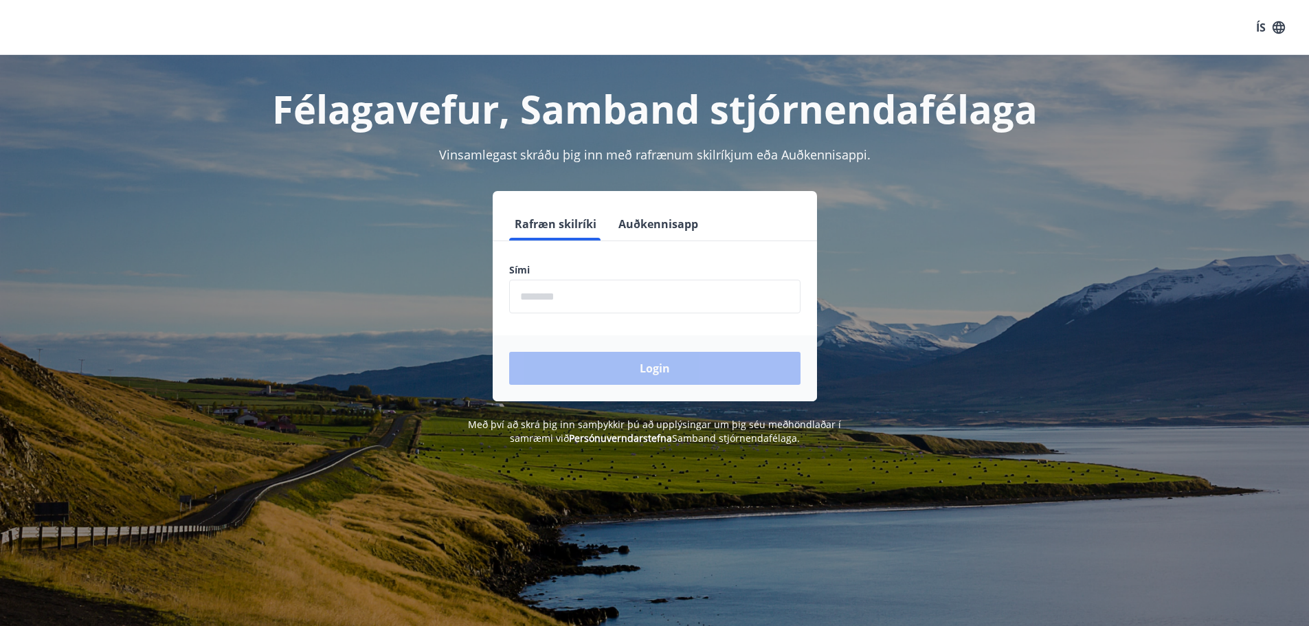
click at [583, 301] on input "phone" at bounding box center [654, 297] width 291 height 34
type input "********"
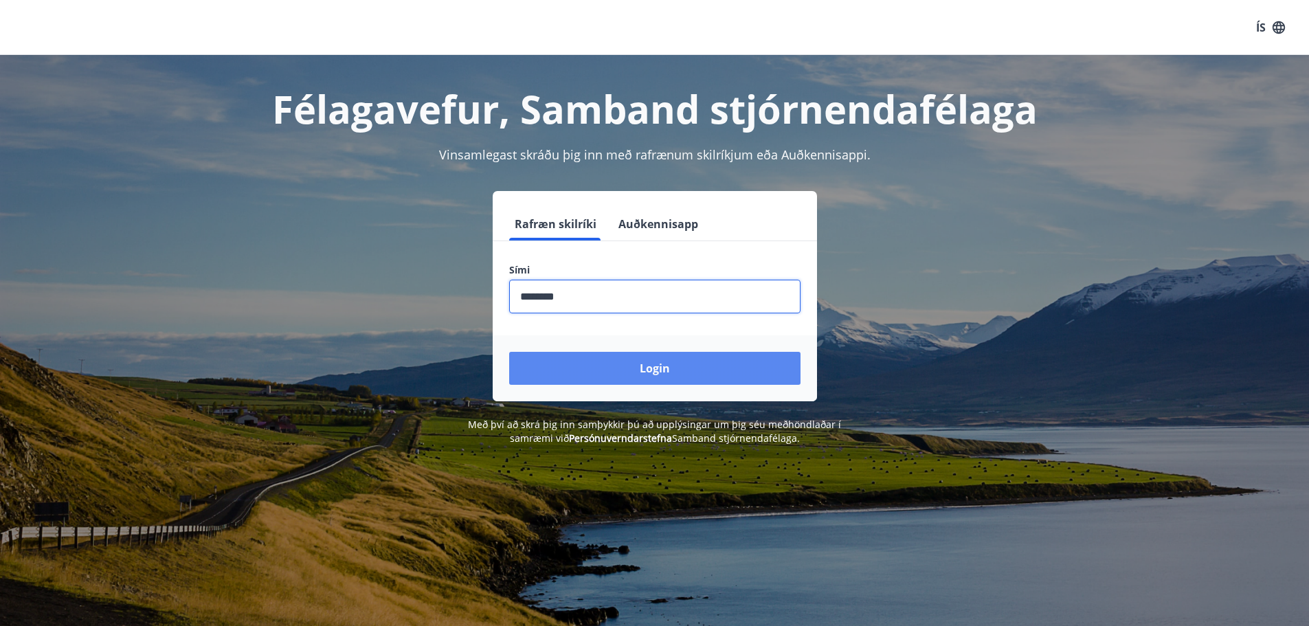
click at [584, 363] on button "Login" at bounding box center [654, 368] width 291 height 33
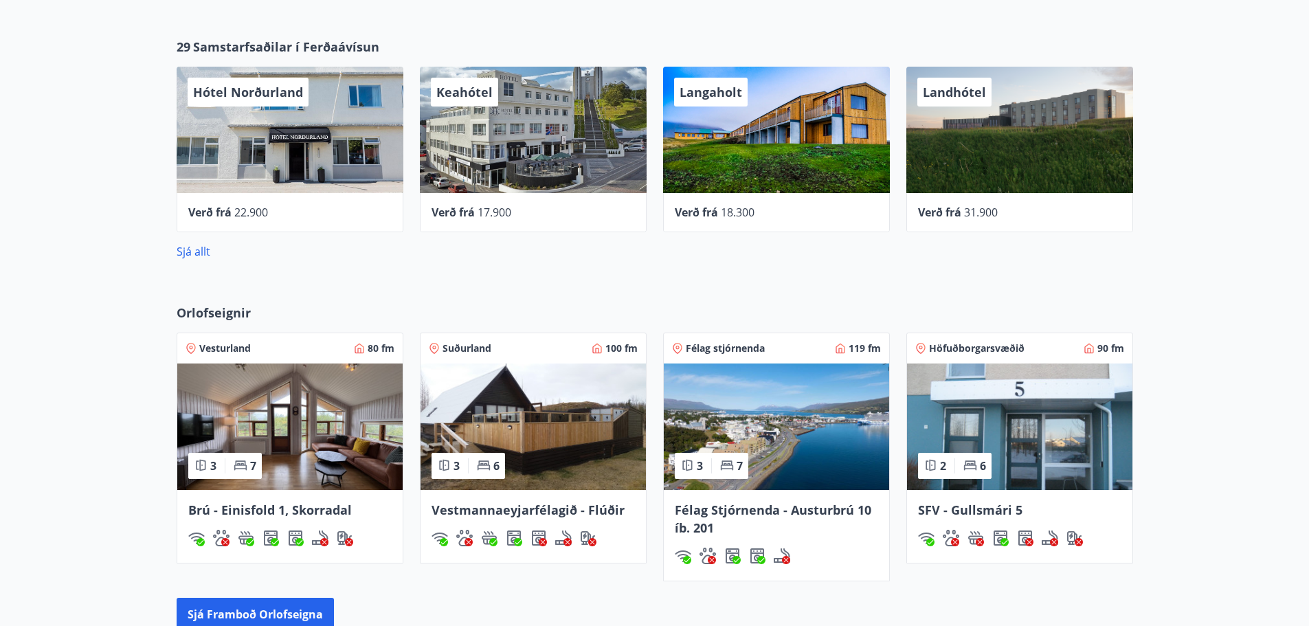
scroll to position [687, 0]
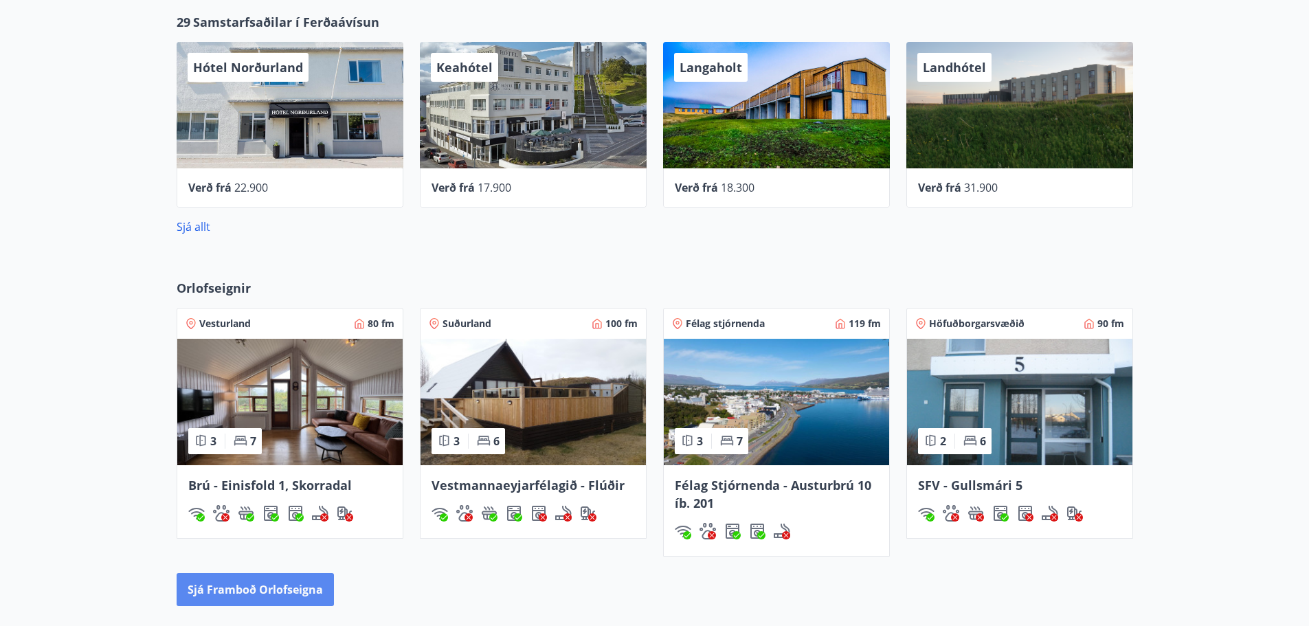
click at [259, 577] on button "Sjá framboð orlofseigna" at bounding box center [255, 589] width 157 height 33
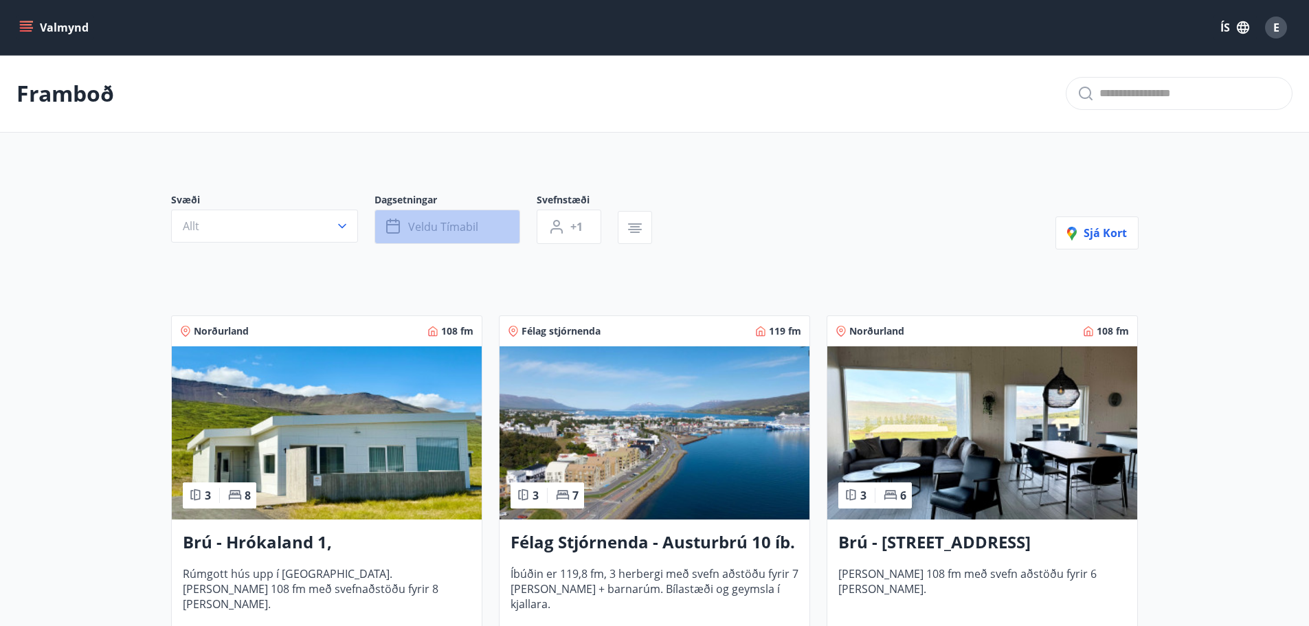
click at [482, 230] on button "Veldu tímabil" at bounding box center [447, 227] width 146 height 34
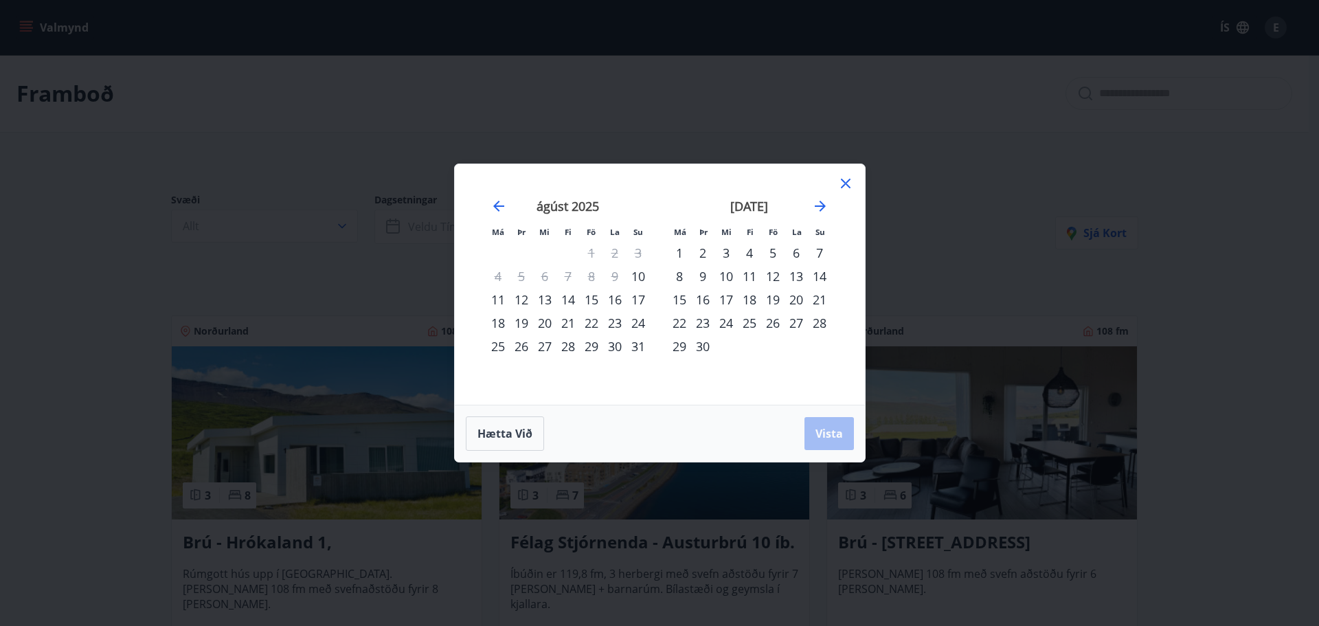
click at [845, 187] on icon at bounding box center [846, 183] width 16 height 16
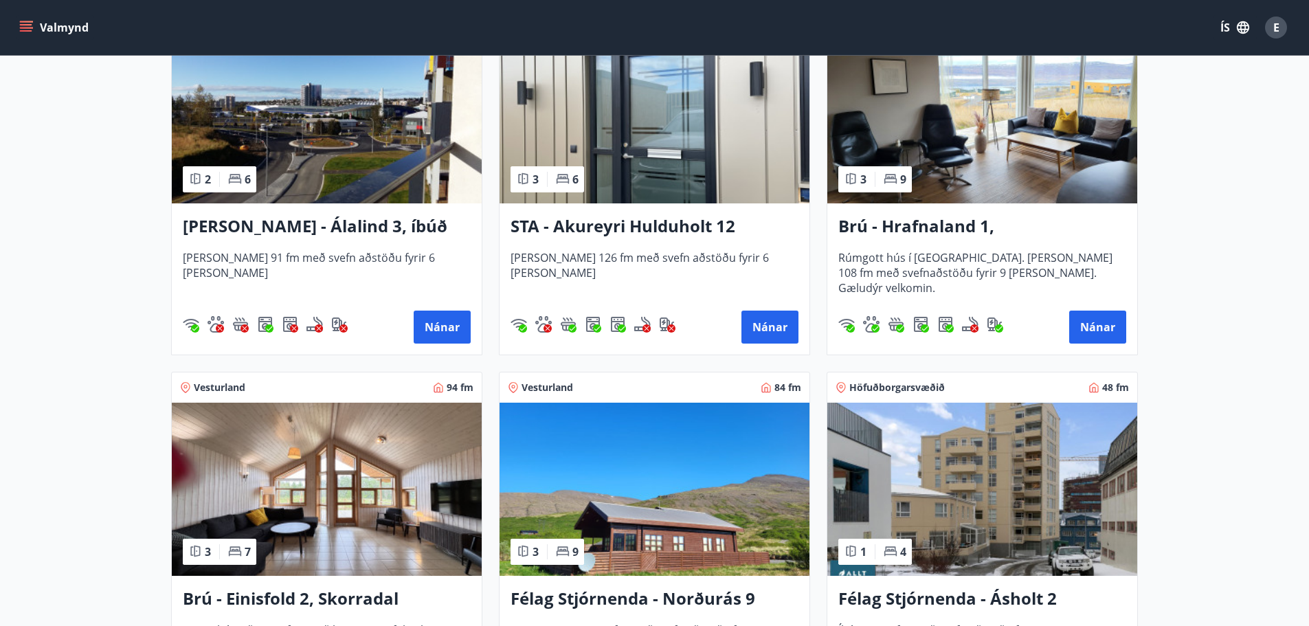
scroll to position [962, 0]
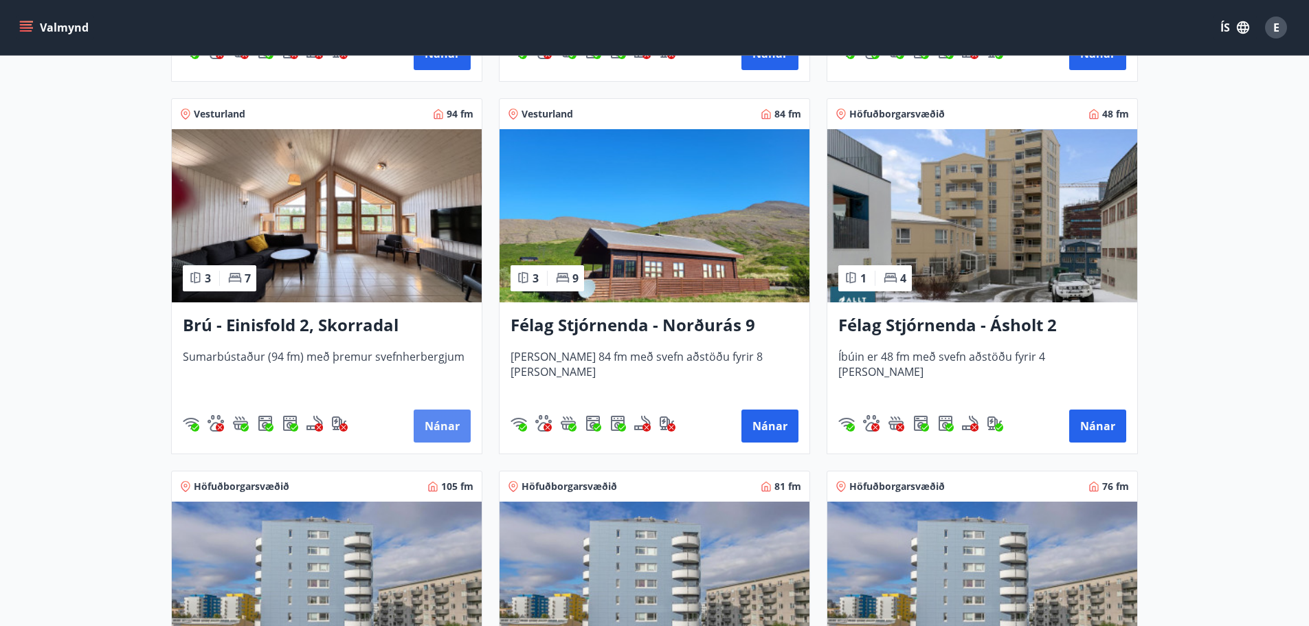
click at [438, 429] on button "Nánar" at bounding box center [442, 426] width 57 height 33
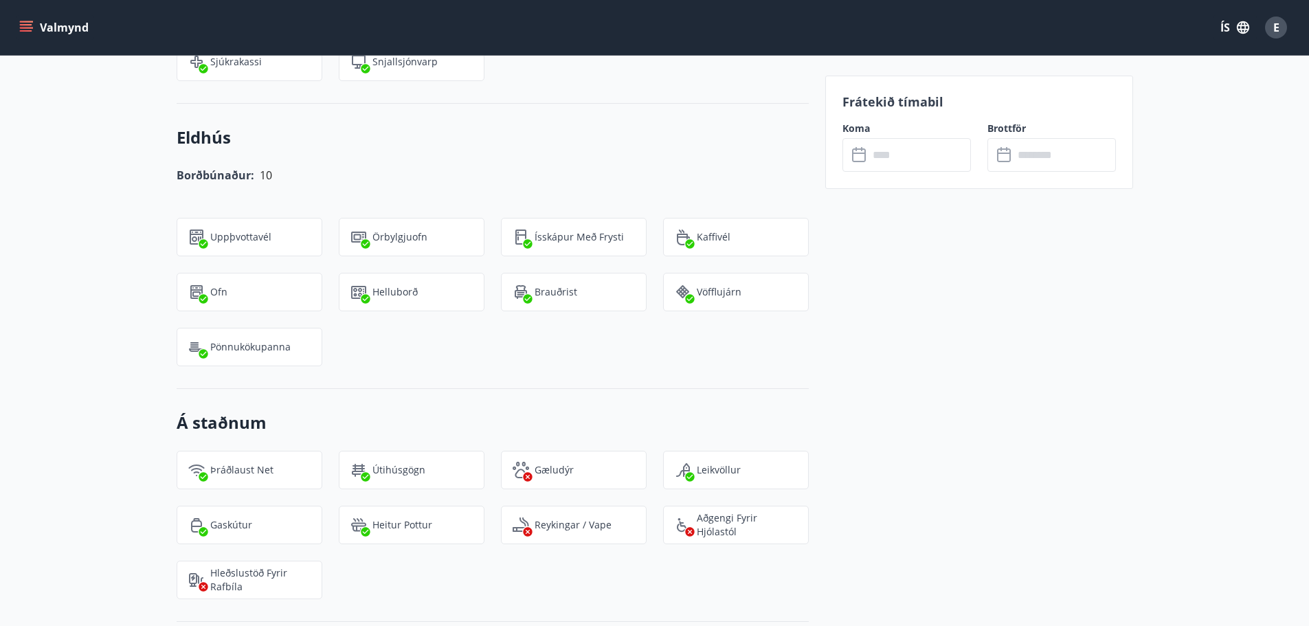
scroll to position [1235, 0]
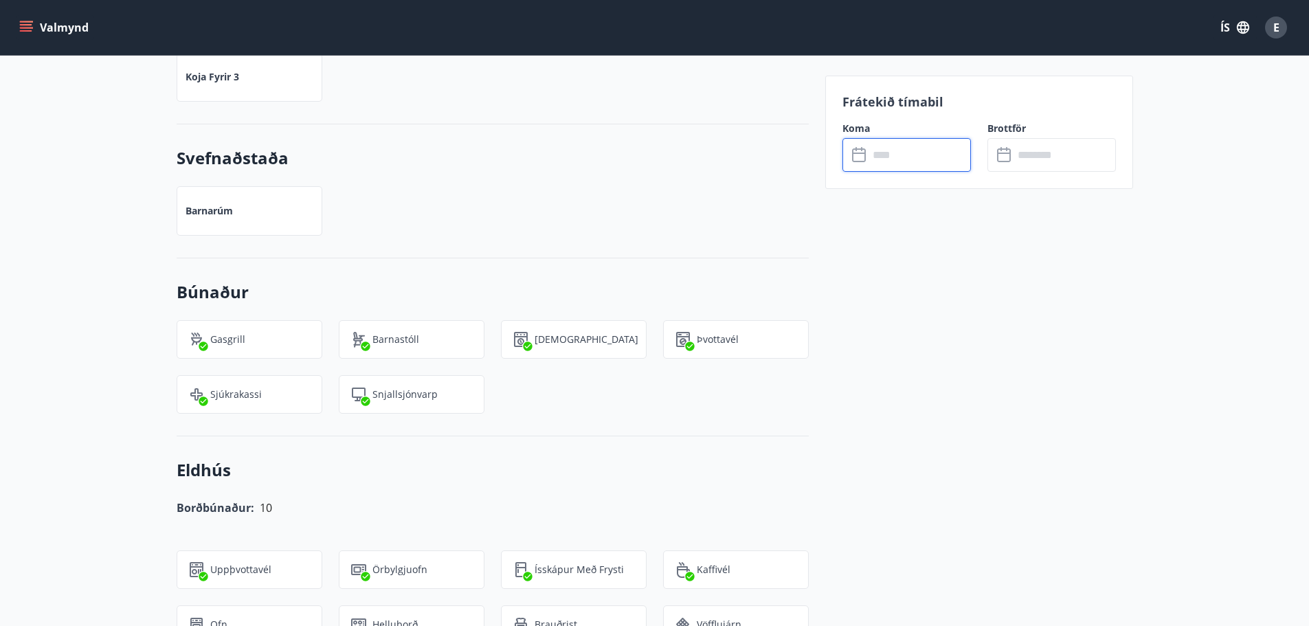
click at [911, 159] on input "text" at bounding box center [920, 155] width 102 height 34
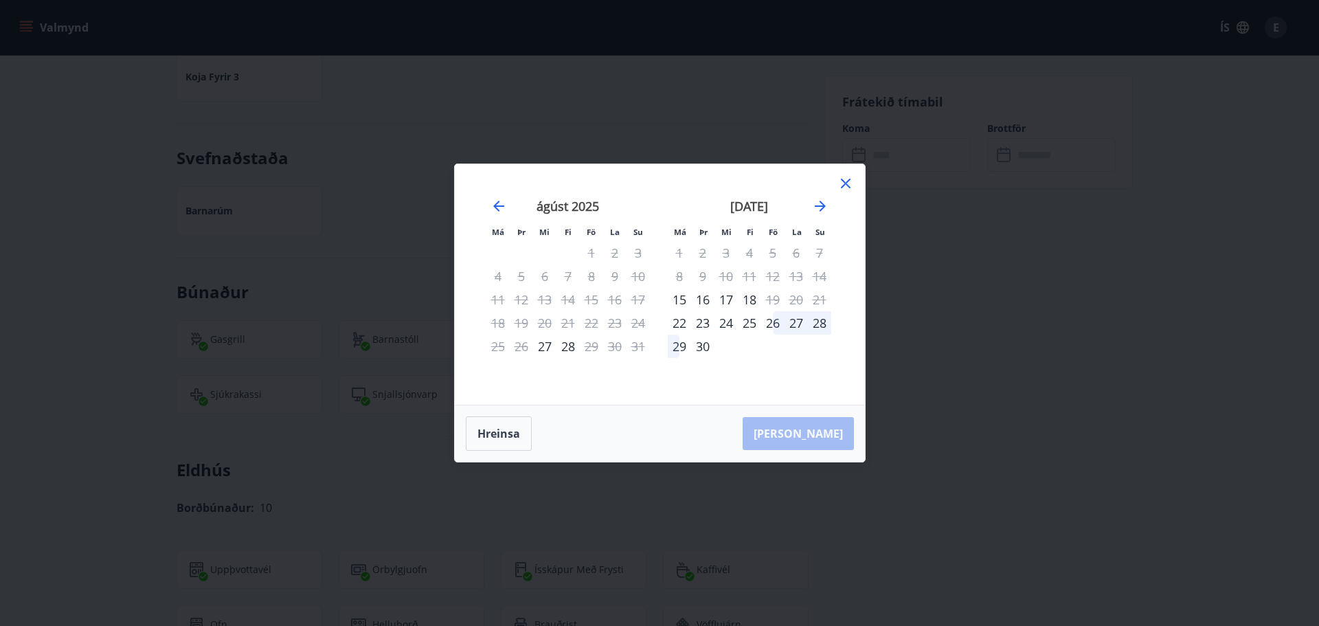
click at [773, 323] on div "26" at bounding box center [772, 322] width 23 height 23
click at [677, 350] on div "29" at bounding box center [679, 346] width 23 height 23
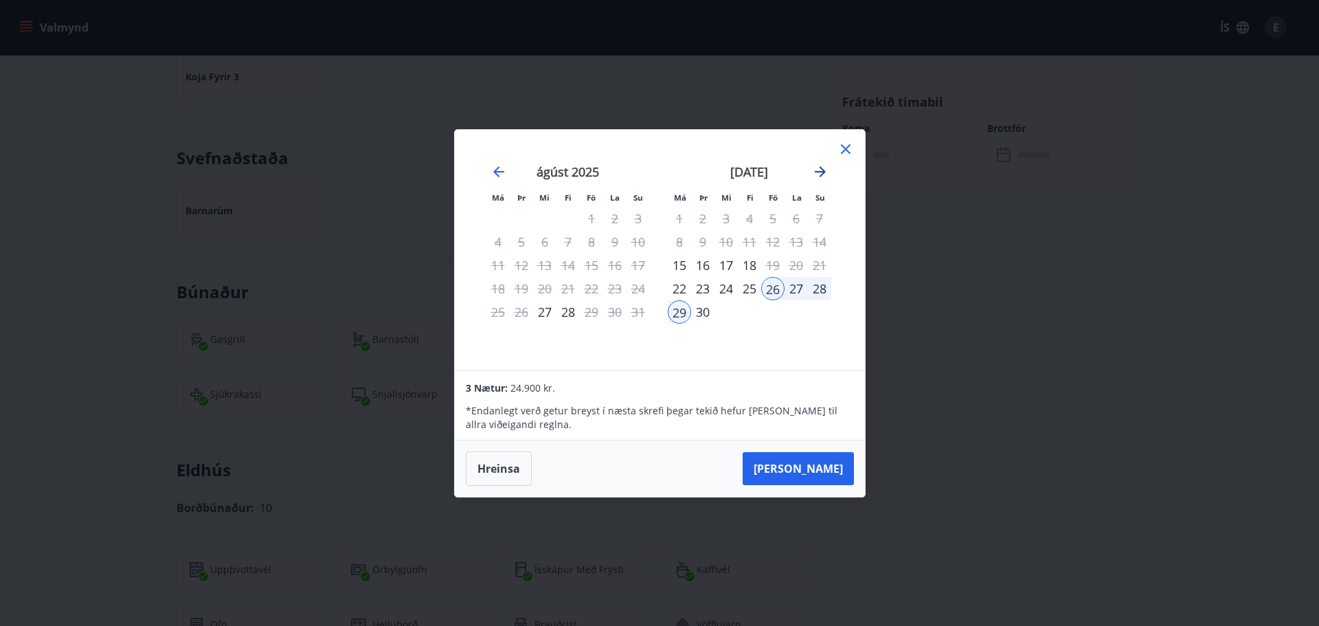
click at [824, 172] on icon "Move forward to switch to the next month." at bounding box center [820, 171] width 11 height 11
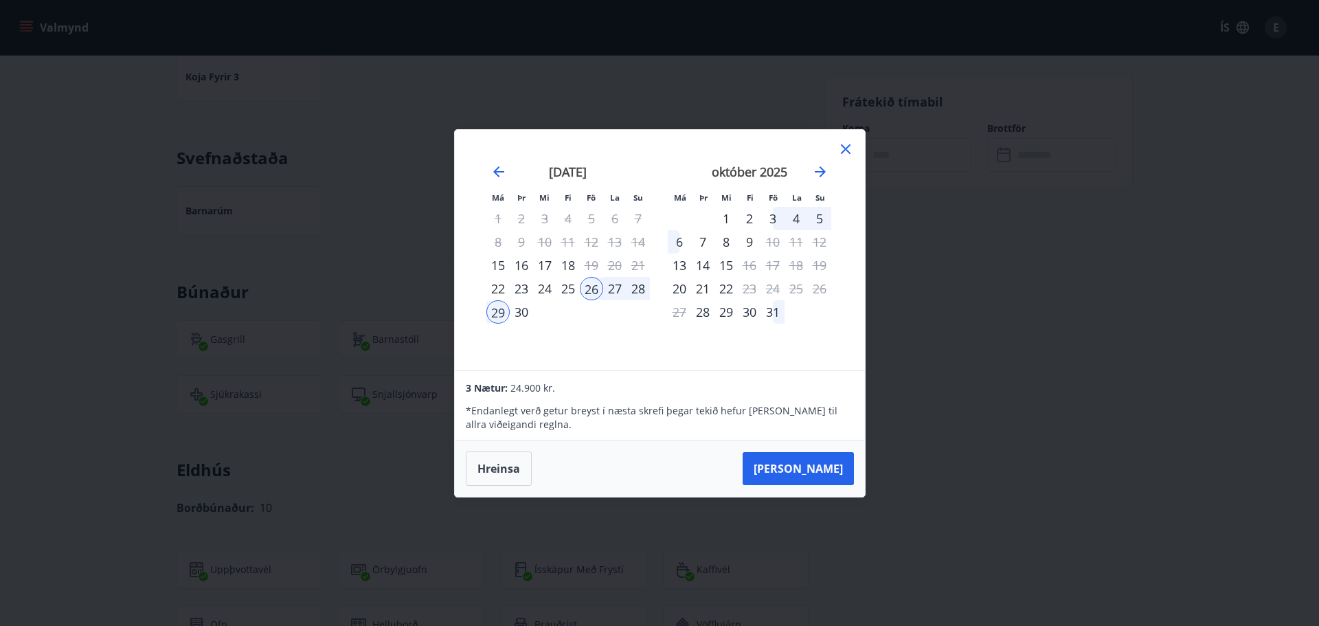
click at [847, 147] on icon at bounding box center [846, 149] width 10 height 10
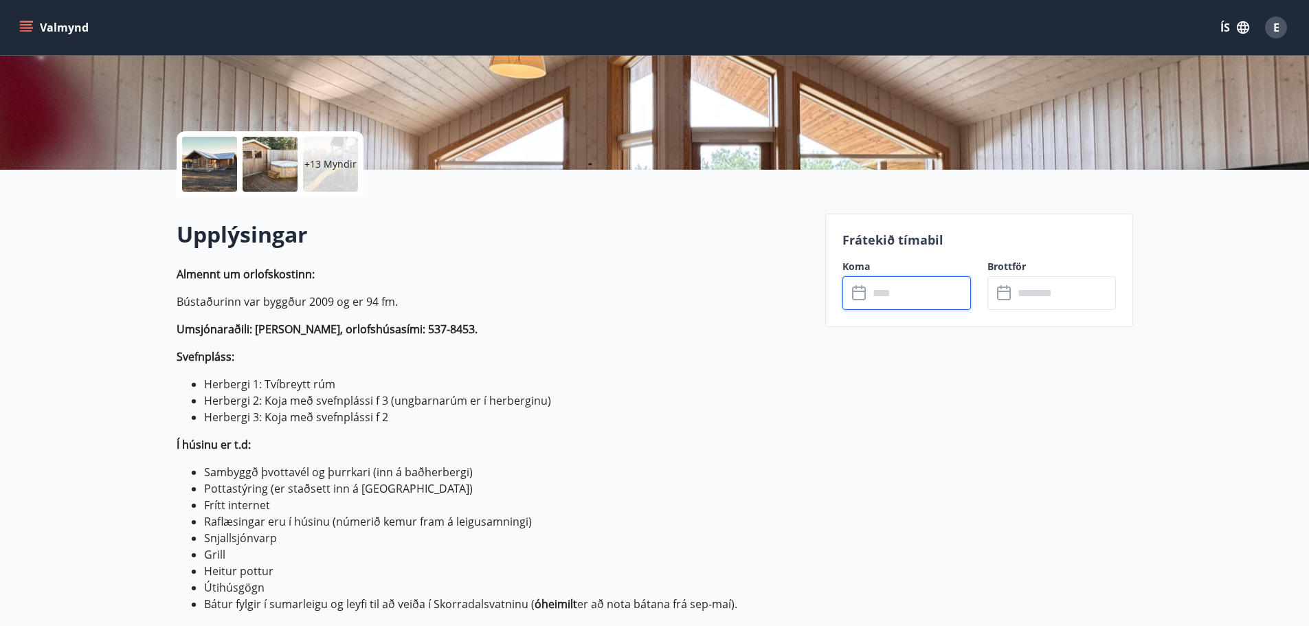
scroll to position [67, 0]
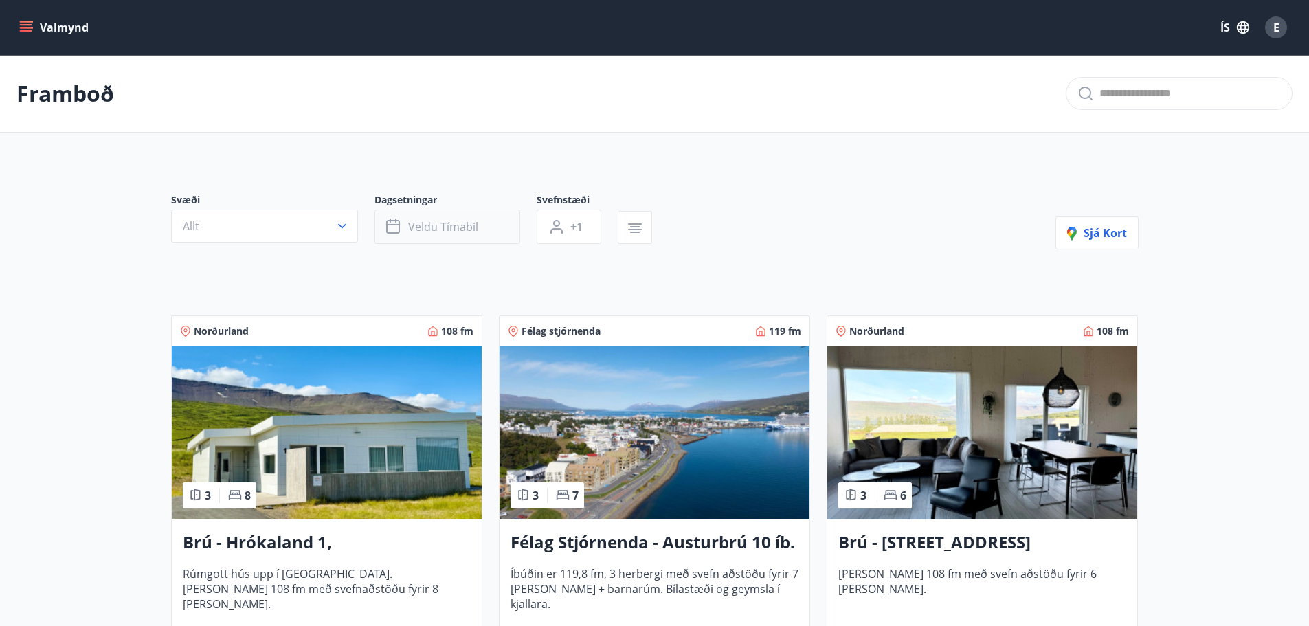
click at [432, 225] on span "Veldu tímabil" at bounding box center [443, 226] width 70 height 15
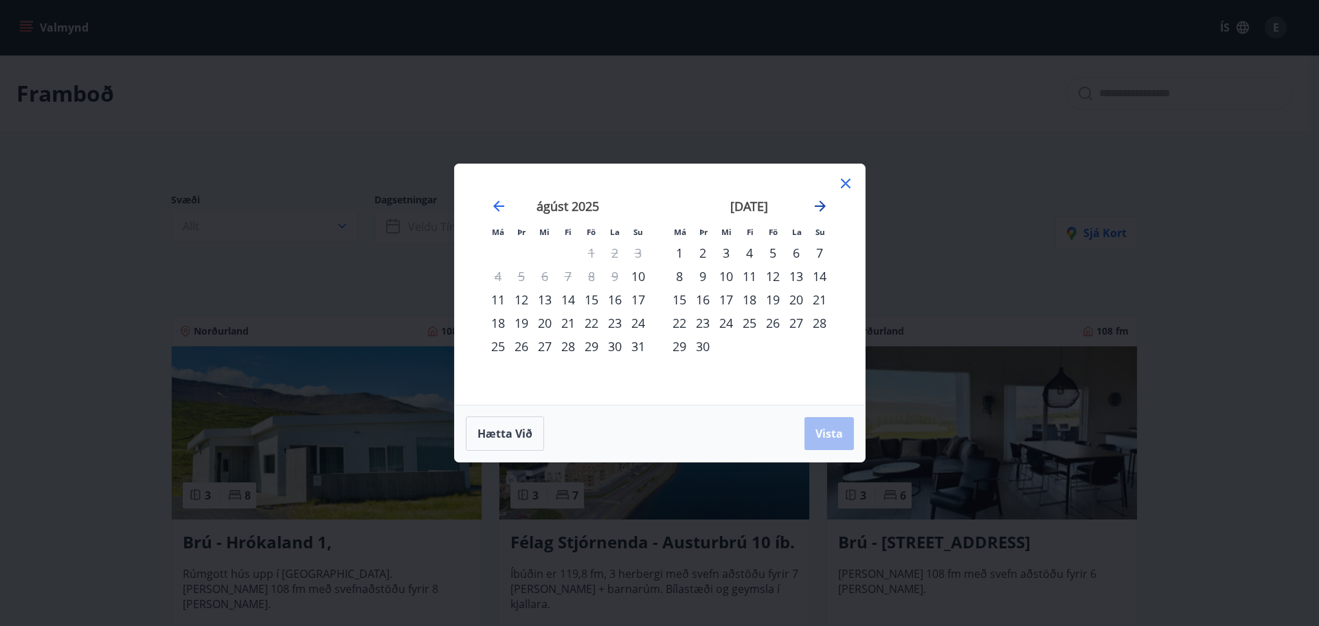
click at [822, 204] on icon "Move forward to switch to the next month." at bounding box center [820, 206] width 11 height 11
click at [917, 239] on div "Má Þr Mi Fi Fö La Su Má Þr Mi Fi Fö La Su ágúst 2025 1 2 3 4 5 6 7 8 9 10 11 12…" at bounding box center [659, 313] width 1319 height 626
click at [851, 186] on icon at bounding box center [846, 183] width 16 height 16
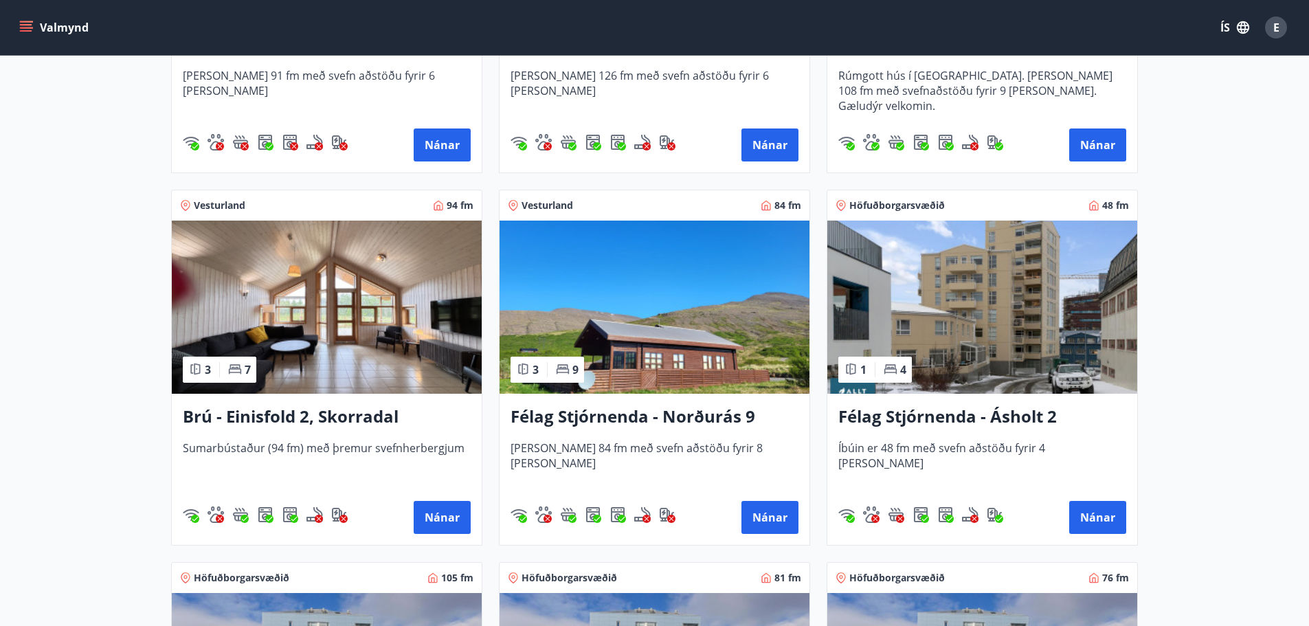
scroll to position [893, 0]
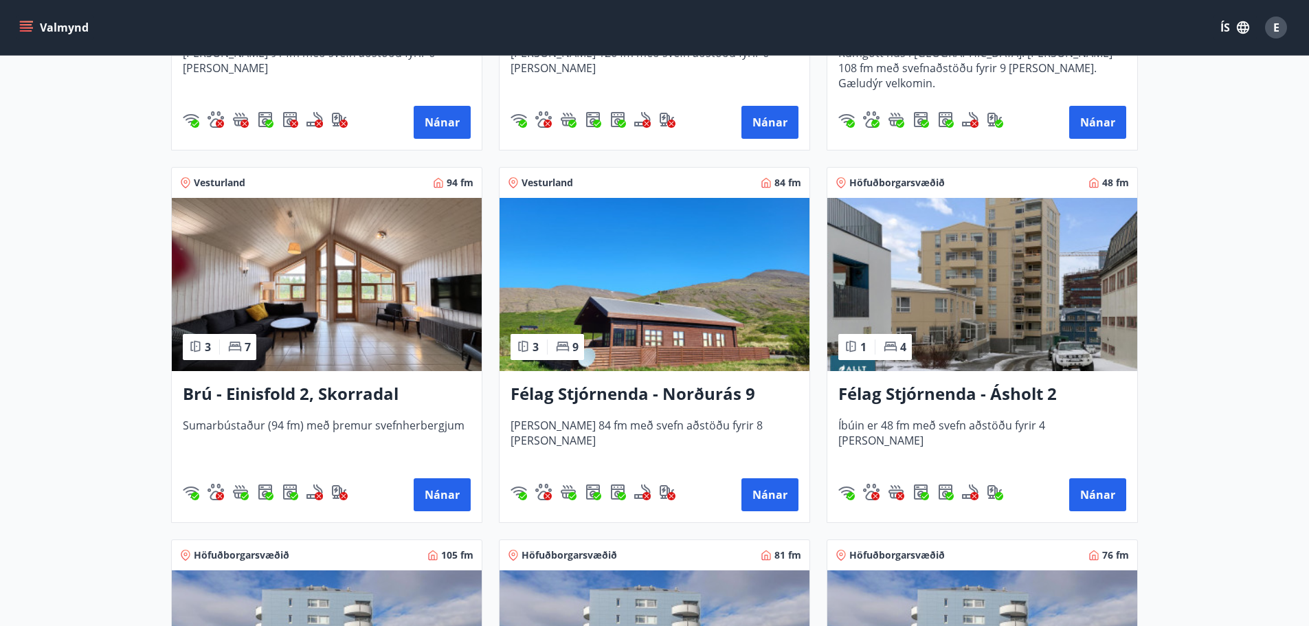
click at [713, 295] on img at bounding box center [655, 284] width 310 height 173
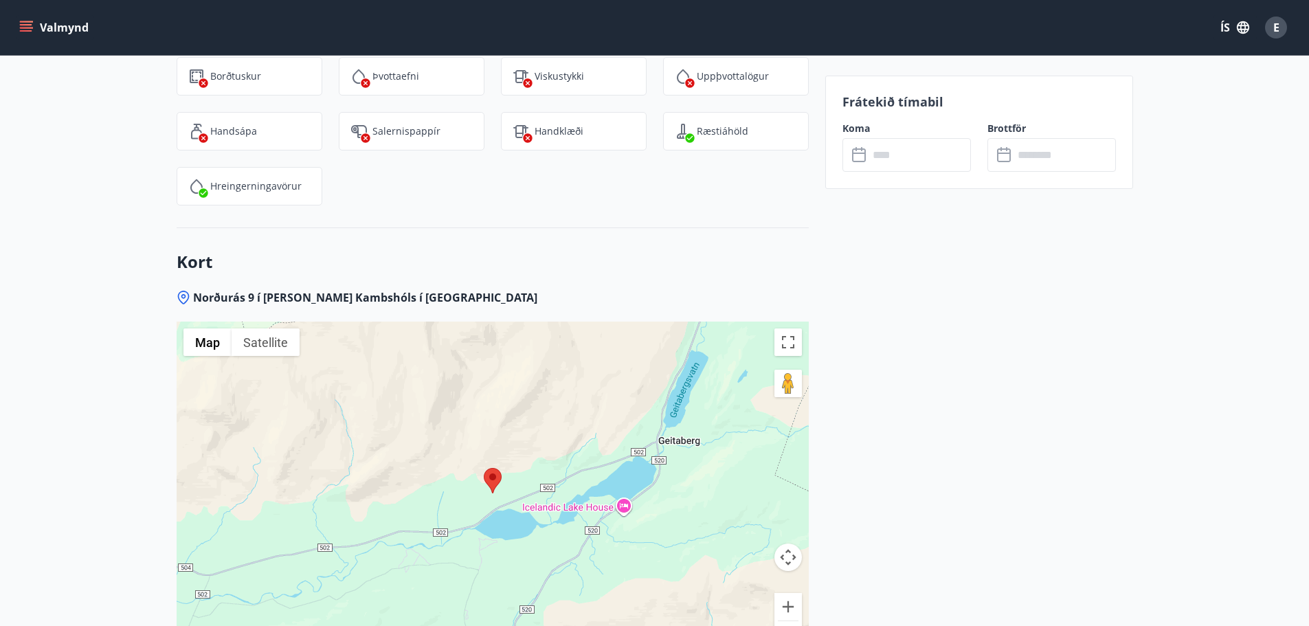
scroll to position [2061, 0]
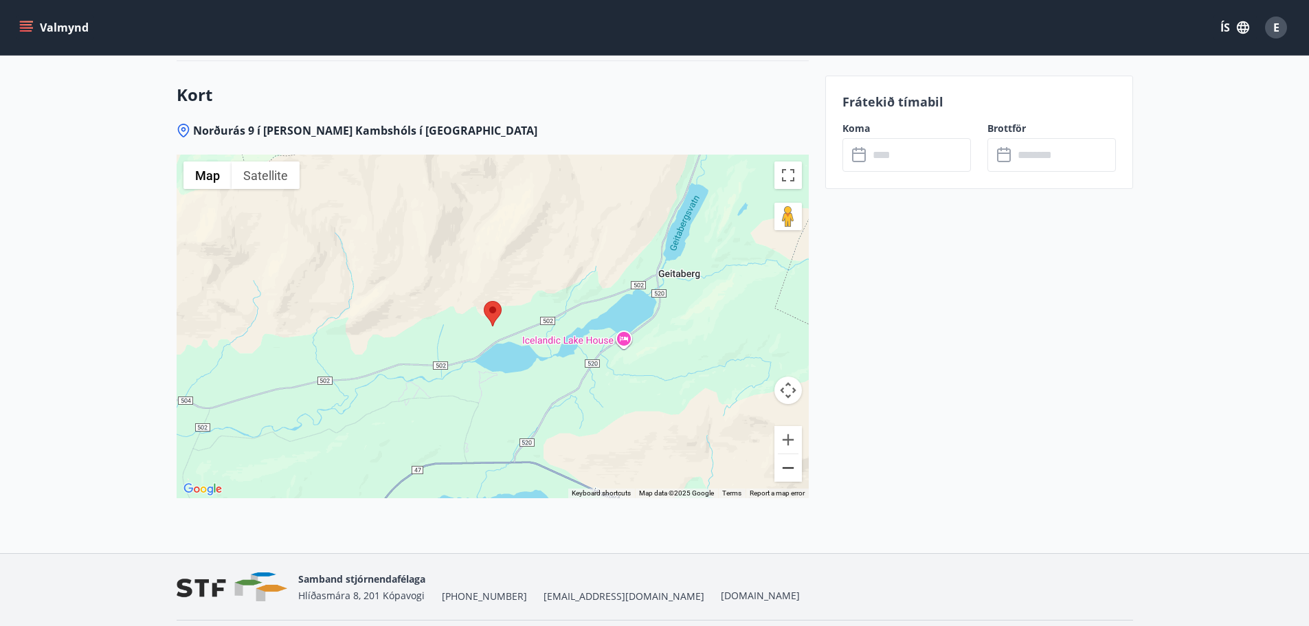
click at [780, 465] on button "Zoom out" at bounding box center [787, 467] width 27 height 27
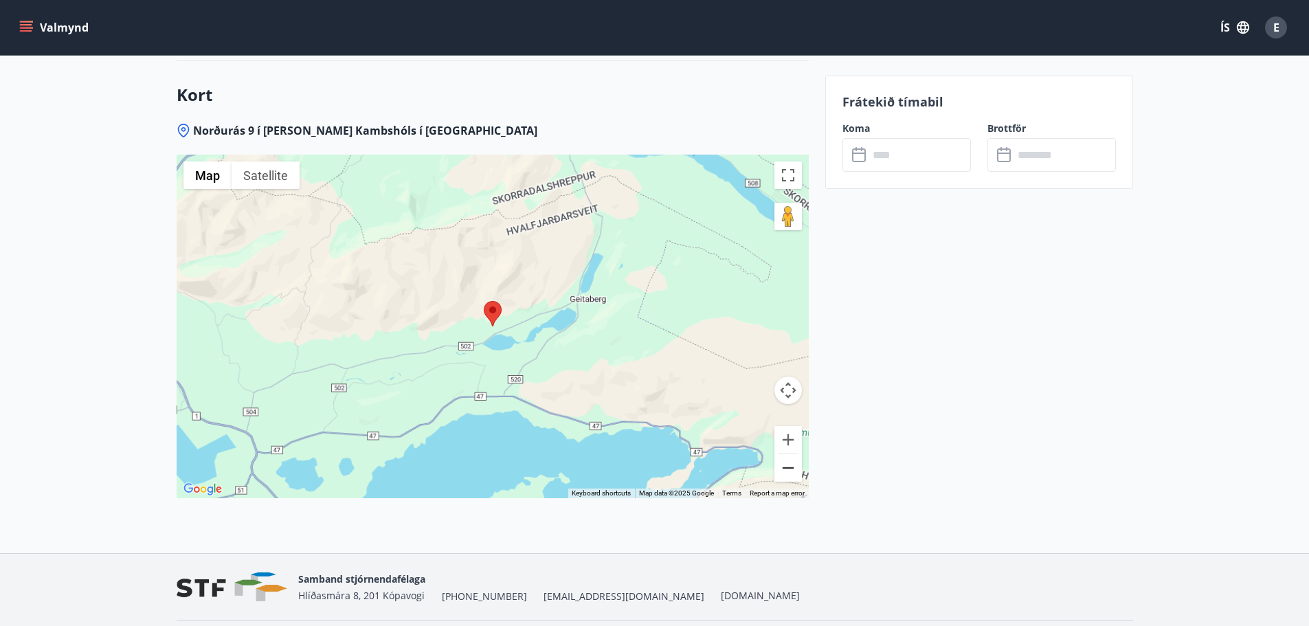
click at [780, 465] on button "Zoom out" at bounding box center [787, 467] width 27 height 27
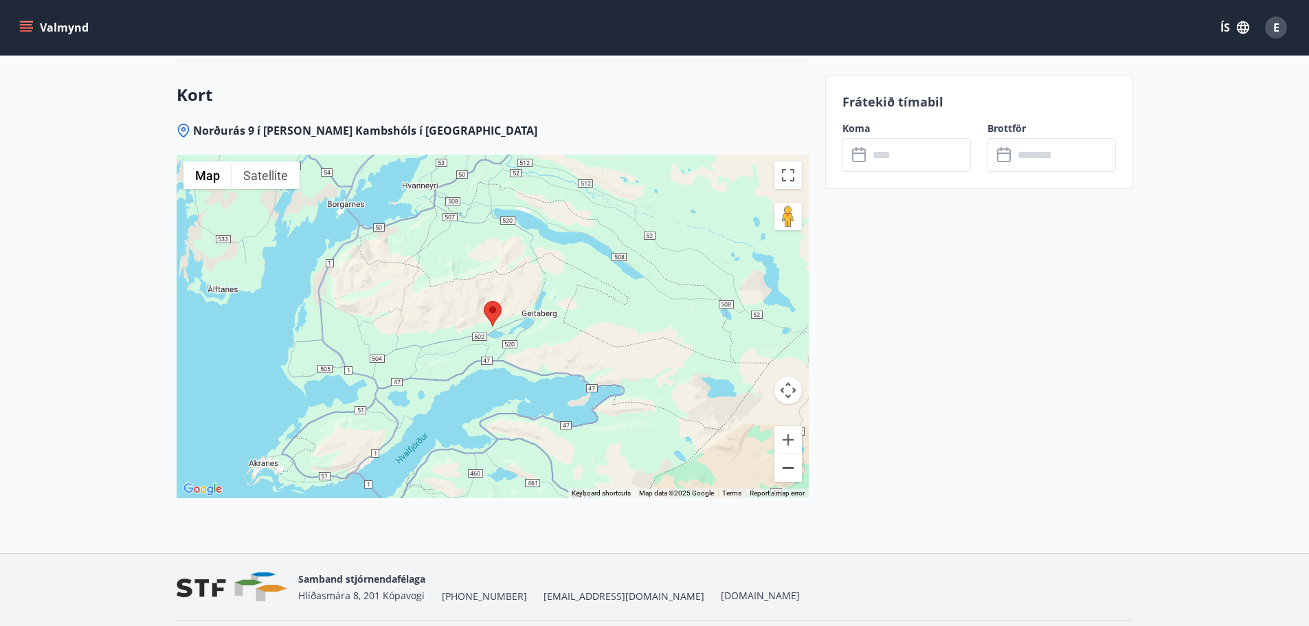
click at [780, 465] on button "Zoom out" at bounding box center [787, 467] width 27 height 27
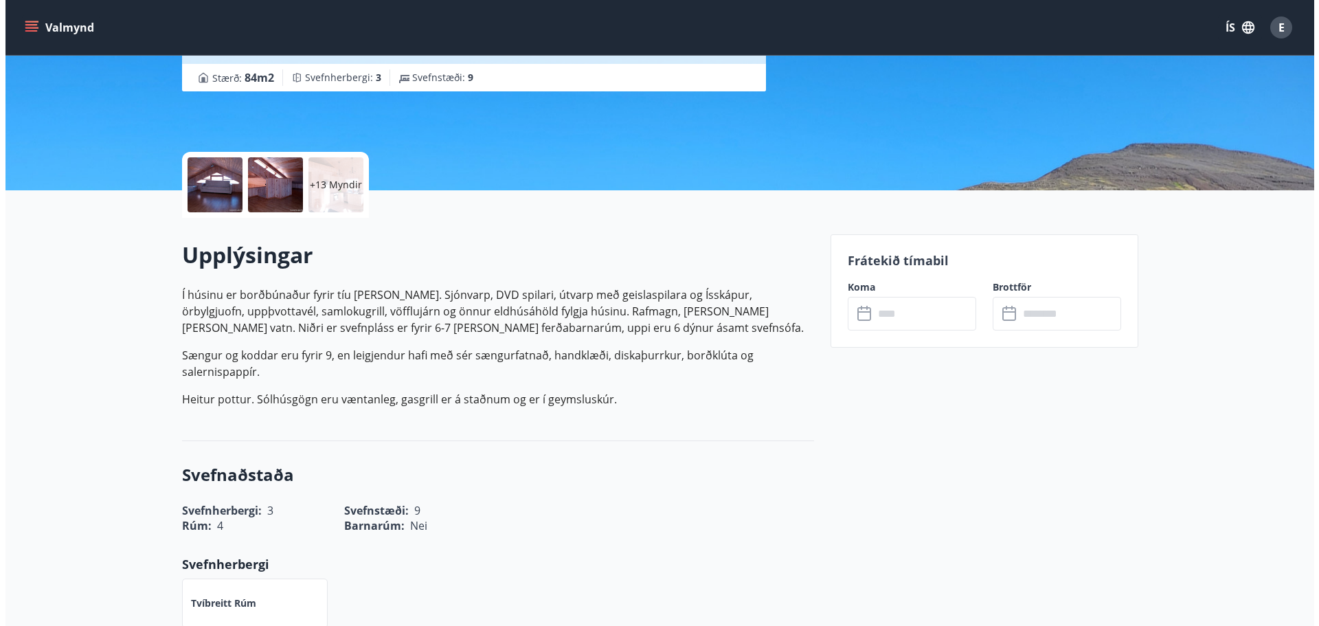
scroll to position [0, 0]
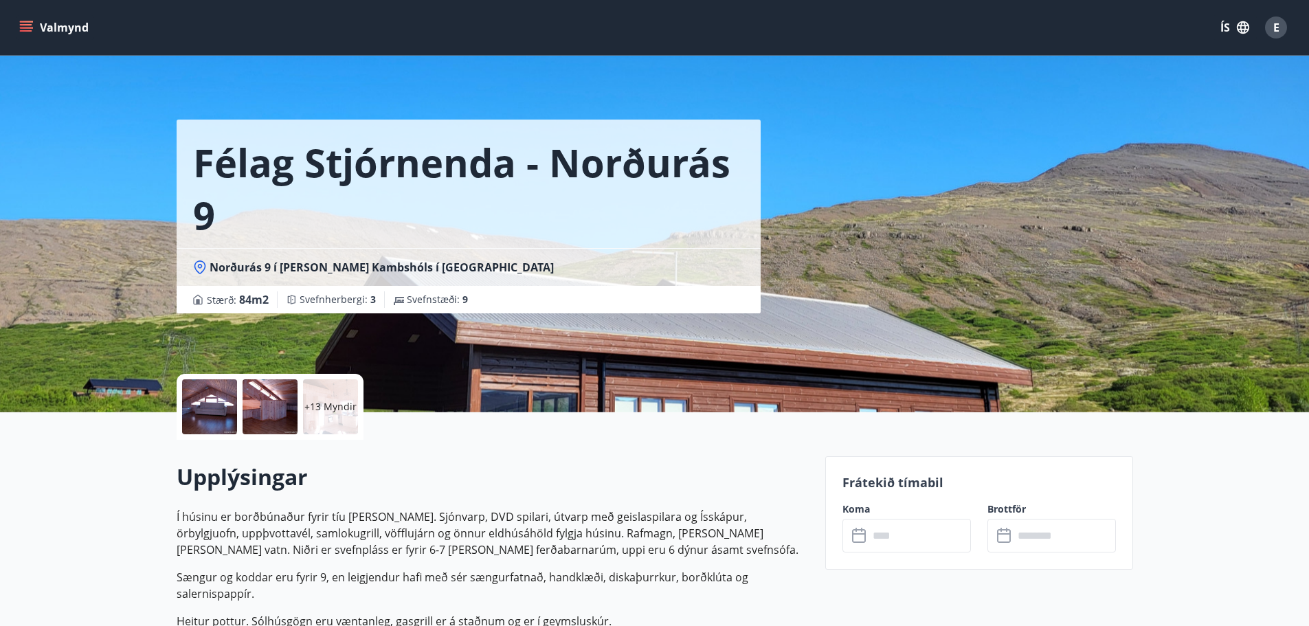
click at [210, 403] on div at bounding box center [209, 406] width 55 height 55
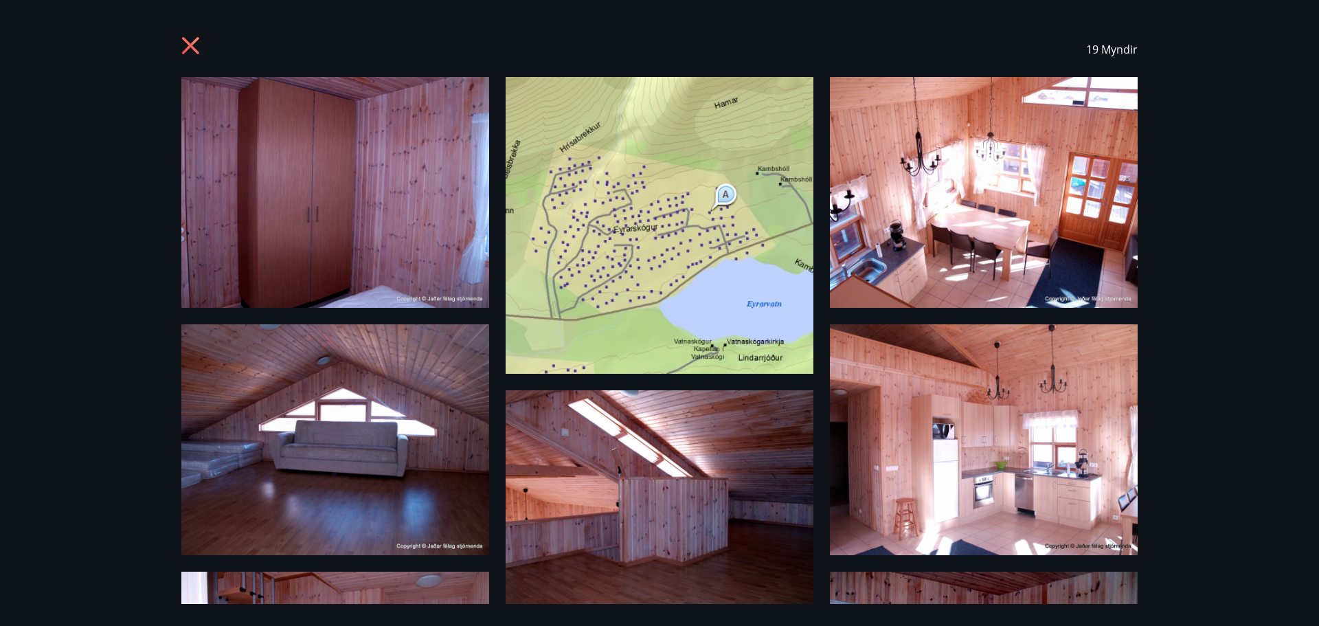
click at [200, 43] on icon at bounding box center [192, 47] width 22 height 22
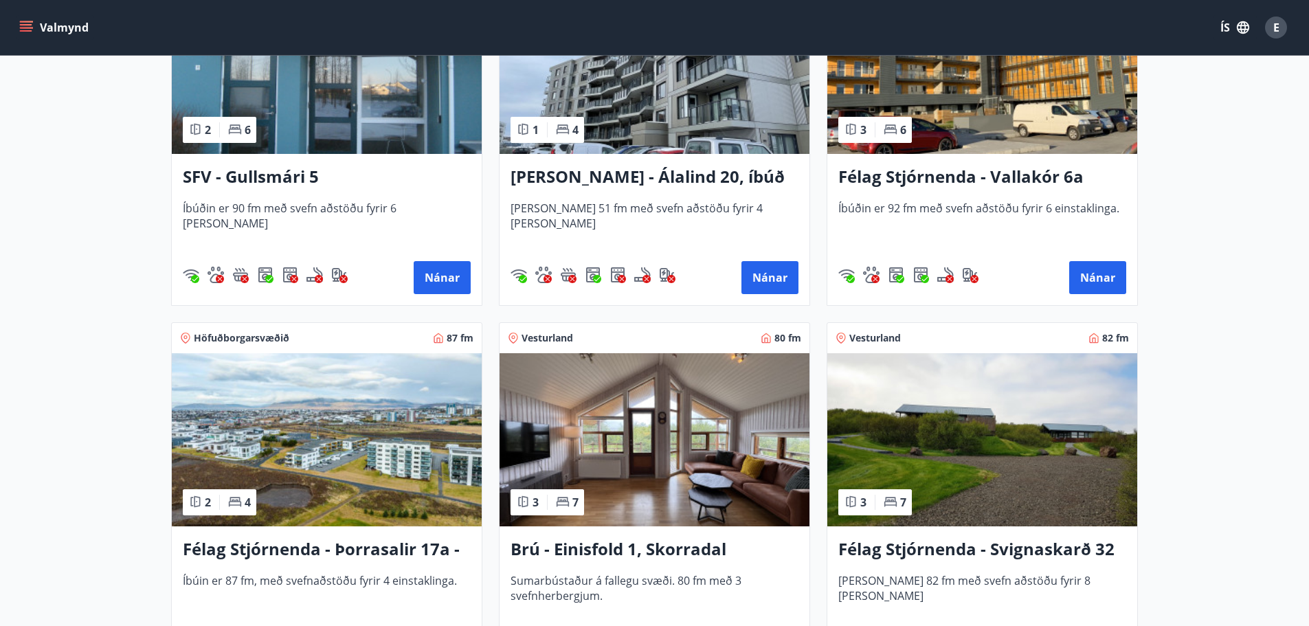
scroll to position [1924, 0]
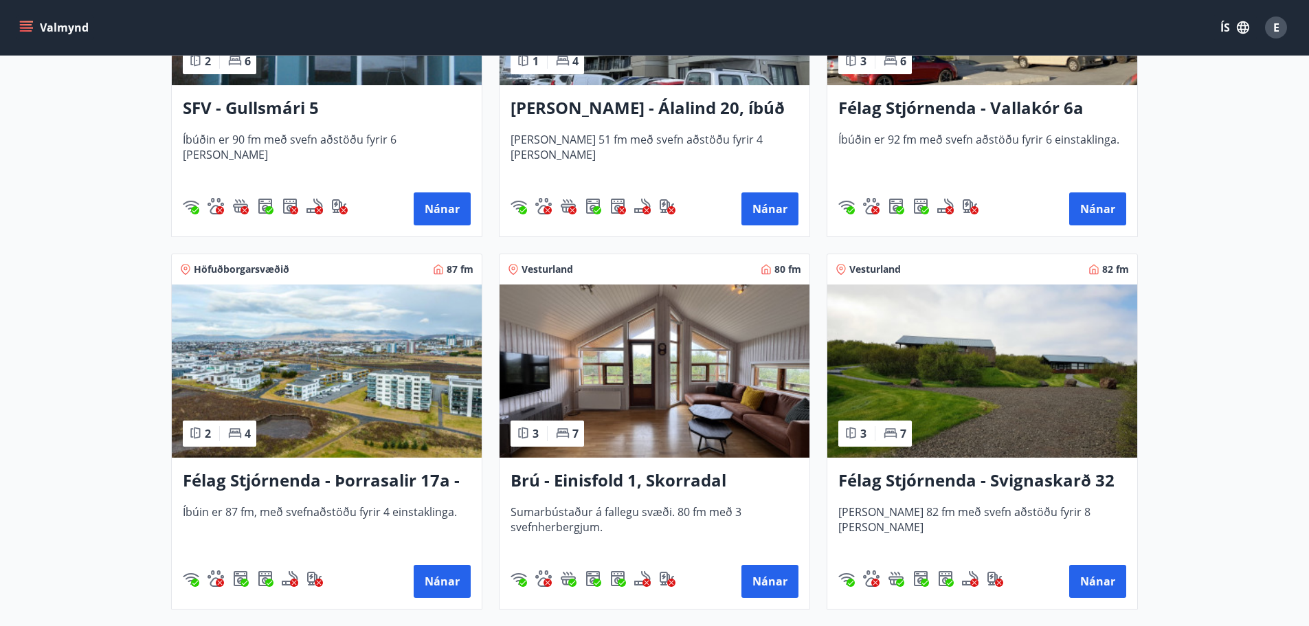
click at [702, 359] on img at bounding box center [655, 370] width 310 height 173
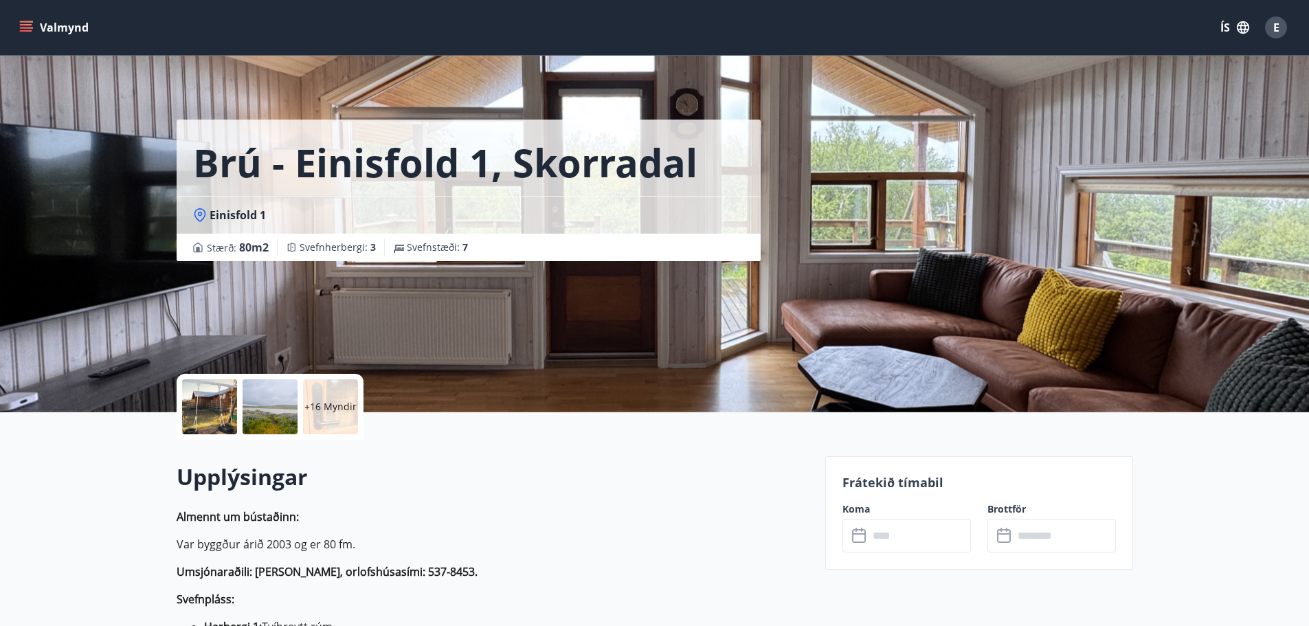
click at [210, 407] on div at bounding box center [209, 406] width 55 height 55
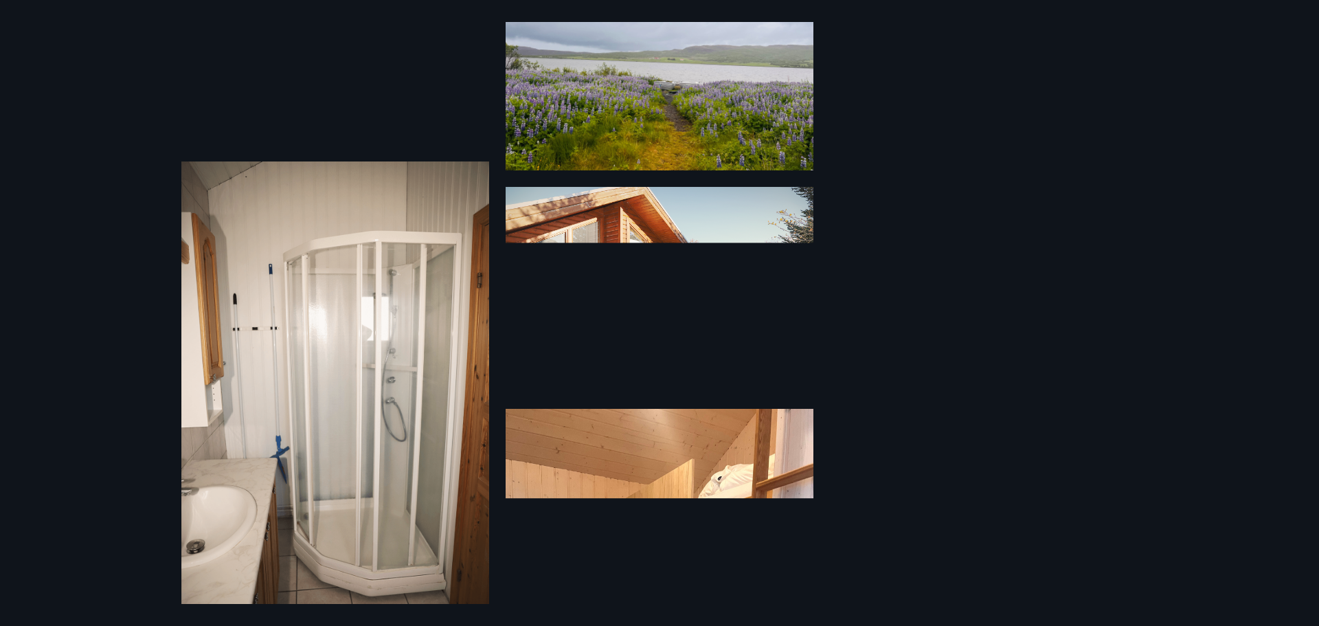
scroll to position [359, 0]
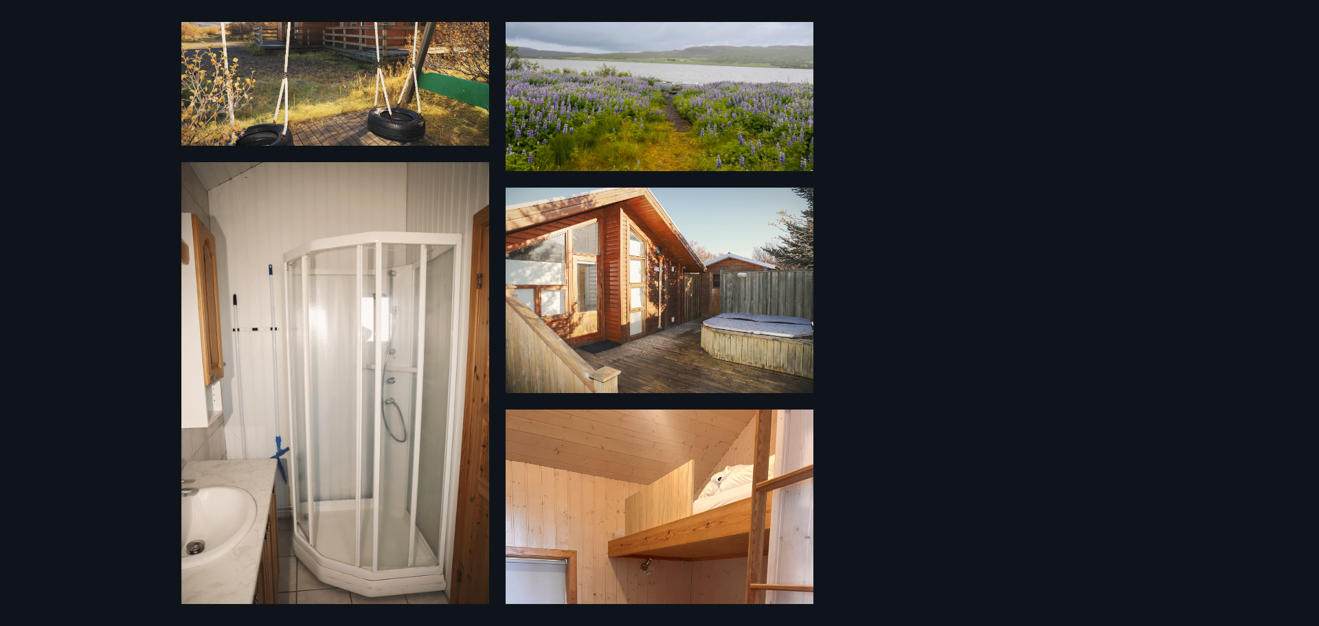
click at [700, 246] on img at bounding box center [660, 290] width 308 height 205
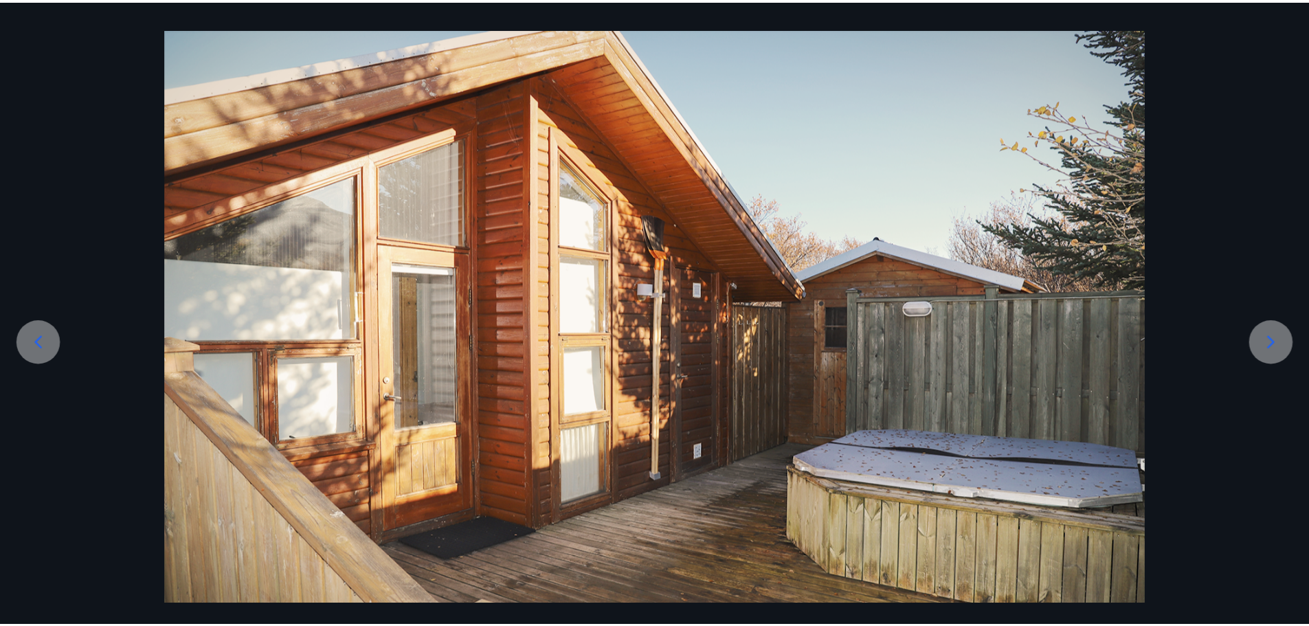
scroll to position [132, 0]
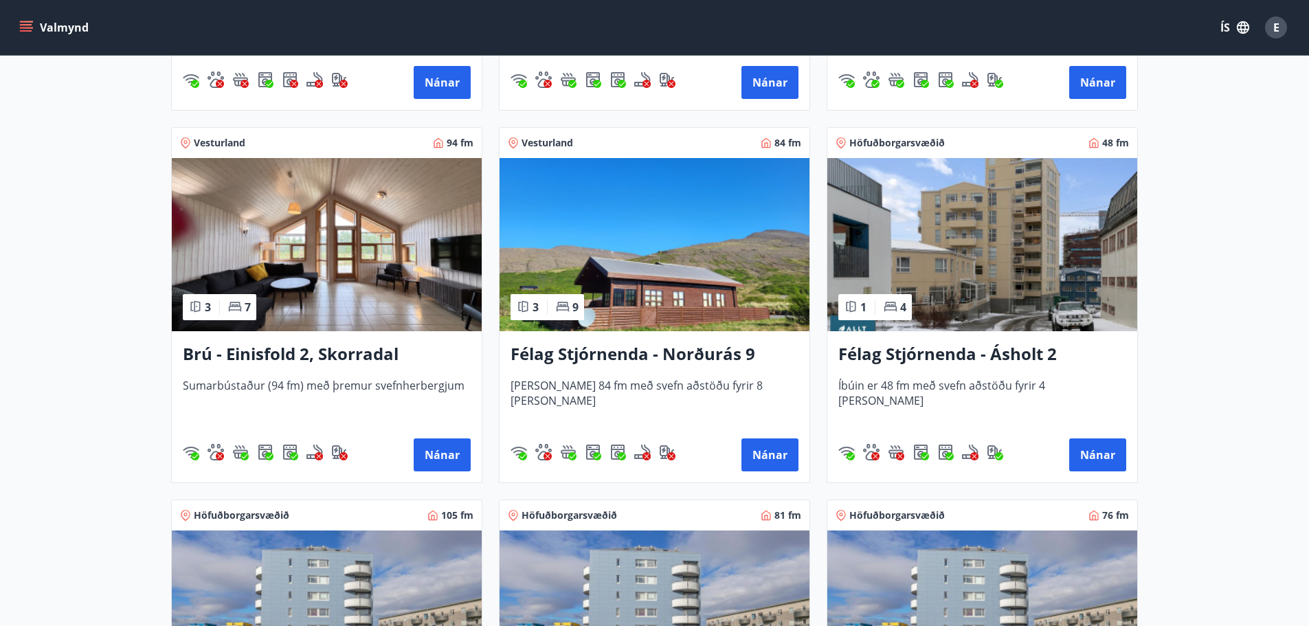
scroll to position [962, 0]
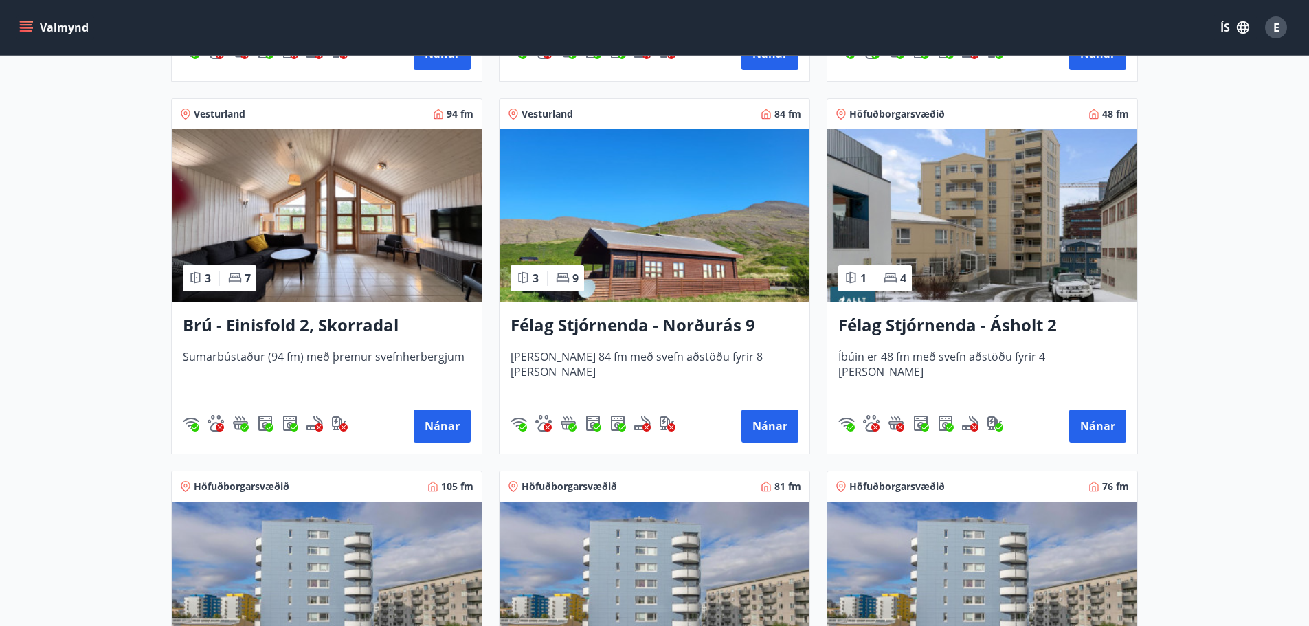
click at [365, 234] on img at bounding box center [327, 215] width 310 height 173
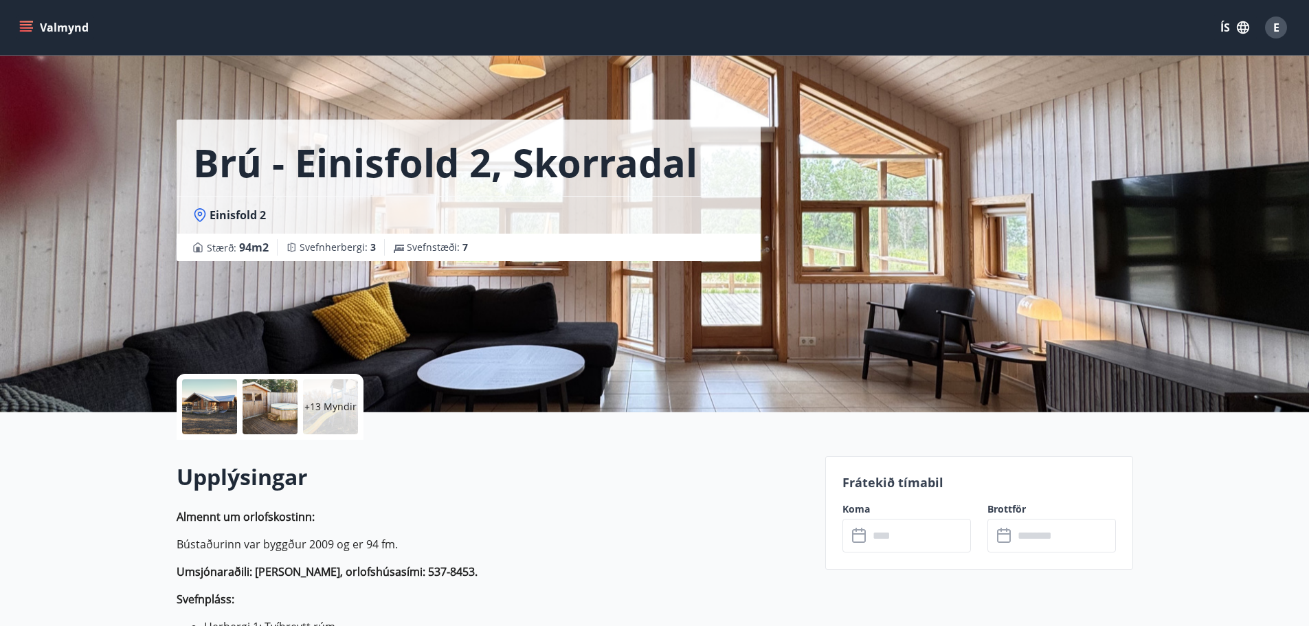
click at [201, 408] on div at bounding box center [209, 406] width 55 height 55
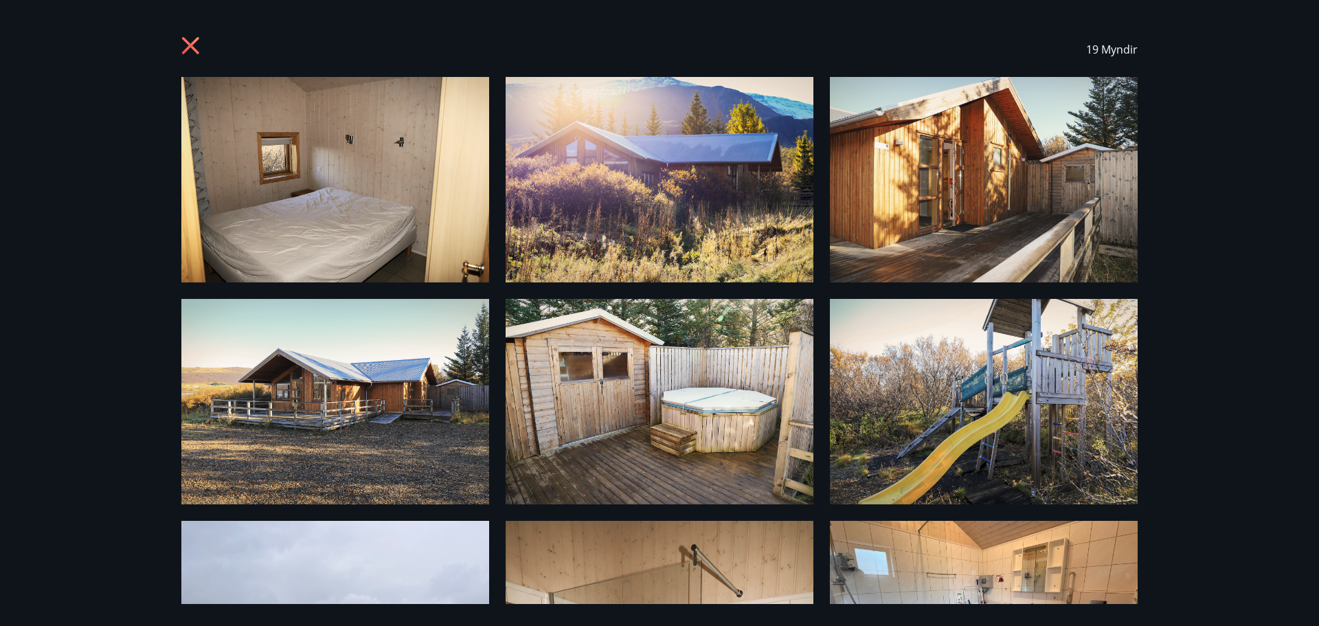
click at [198, 34] on div "19 Myndir" at bounding box center [659, 49] width 956 height 55
click at [191, 38] on icon at bounding box center [192, 47] width 22 height 22
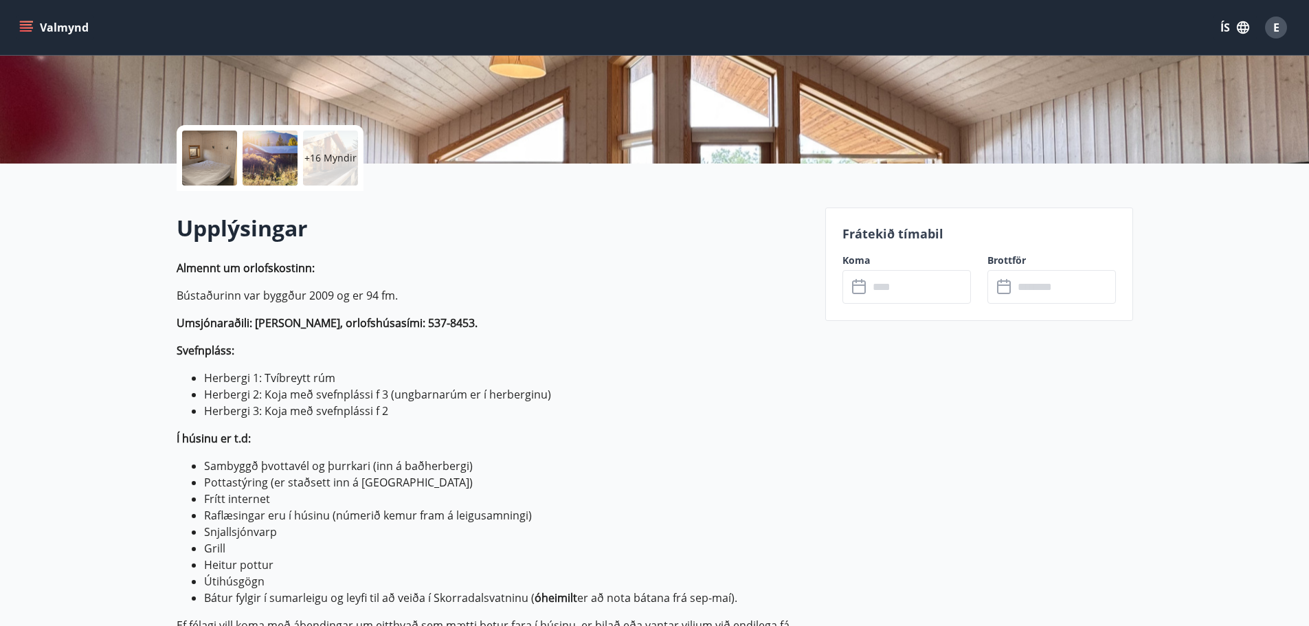
scroll to position [344, 0]
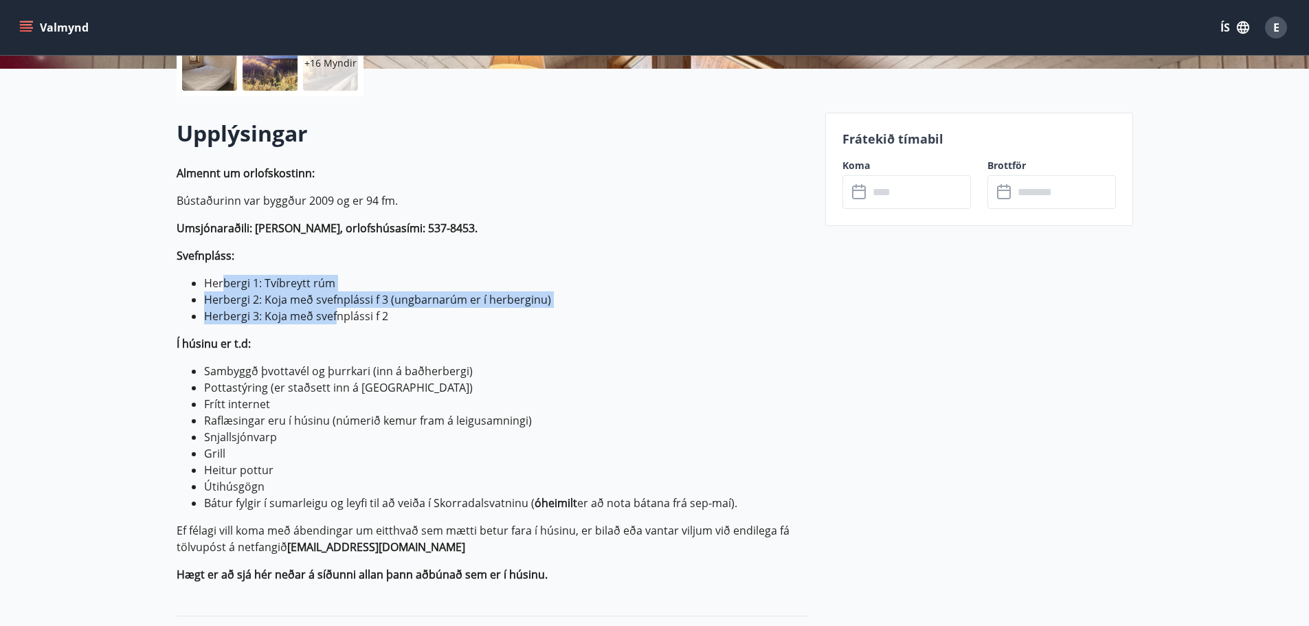
drag, startPoint x: 245, startPoint y: 283, endPoint x: 348, endPoint y: 331, distance: 113.7
click at [343, 322] on p "Almennt um orlofskostinn: Bústaðurinn var byggður 2009 og er 94 fm. Umsjónaraði…" at bounding box center [493, 374] width 632 height 418
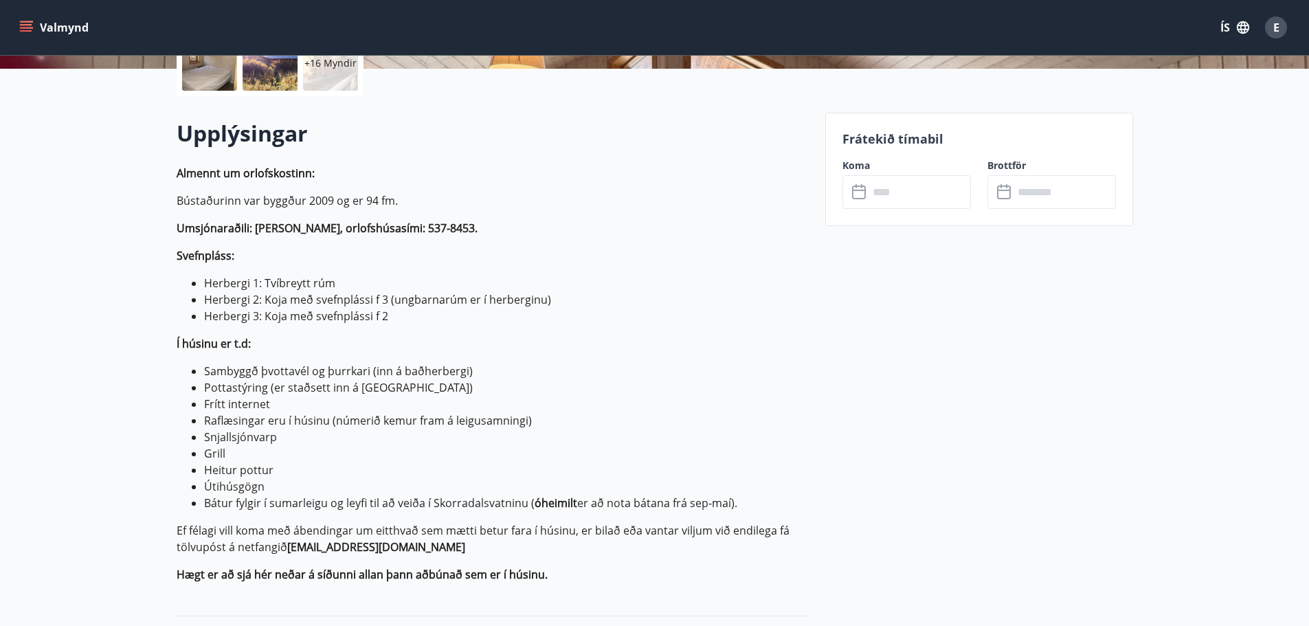
click at [354, 346] on p "Í húsinu er t.d:" at bounding box center [493, 343] width 632 height 16
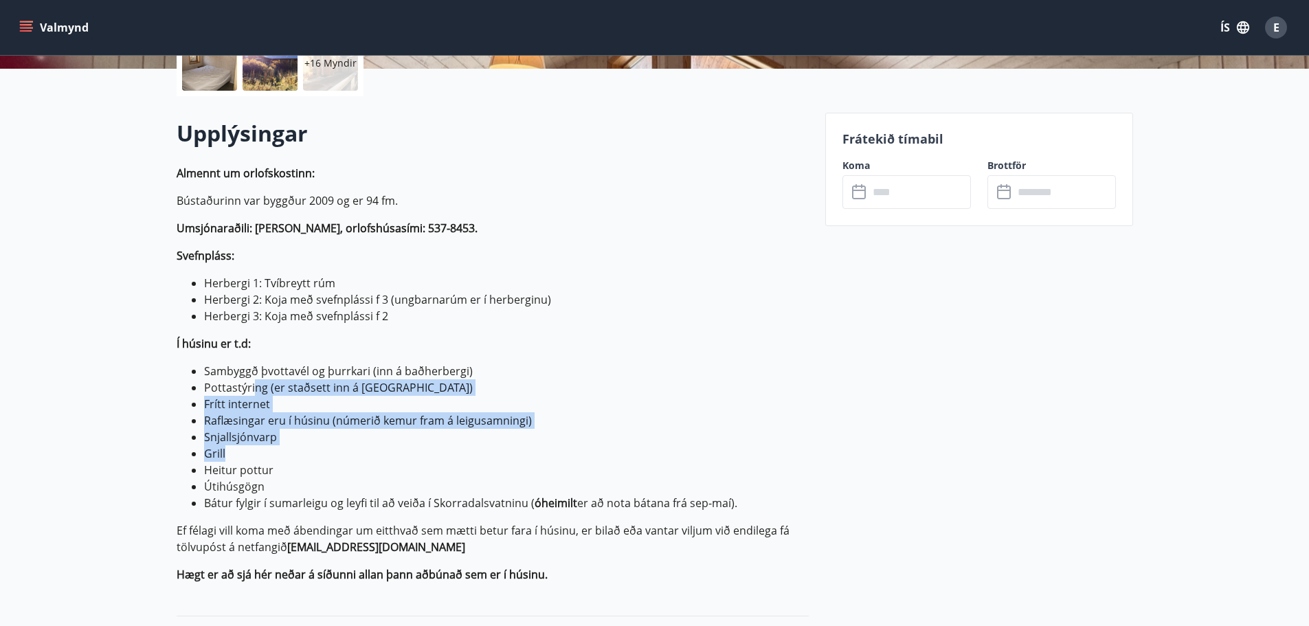
drag, startPoint x: 350, startPoint y: 456, endPoint x: 249, endPoint y: 387, distance: 121.6
click at [250, 388] on ul "Sambyggð þvottavél og þurrkari (inn á baðherbergi) Pottastýring (er staðsett in…" at bounding box center [493, 437] width 632 height 148
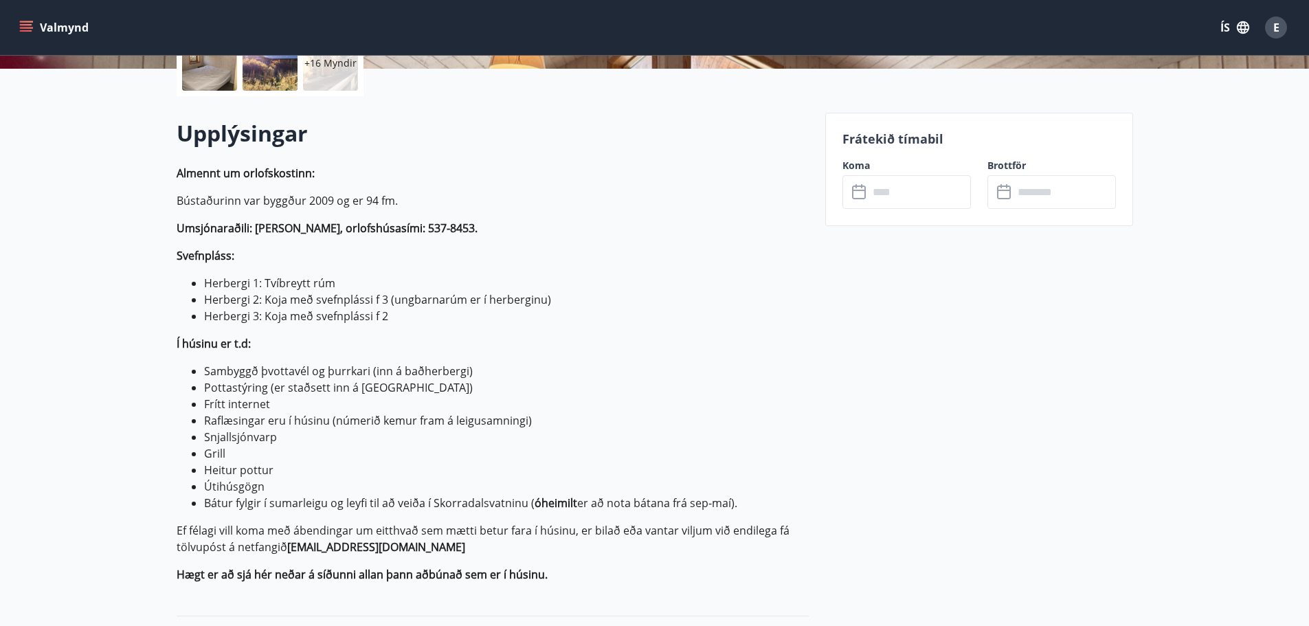
click at [247, 386] on li "Pottastýring (er staðsett inn á baðherbergi)" at bounding box center [506, 387] width 605 height 16
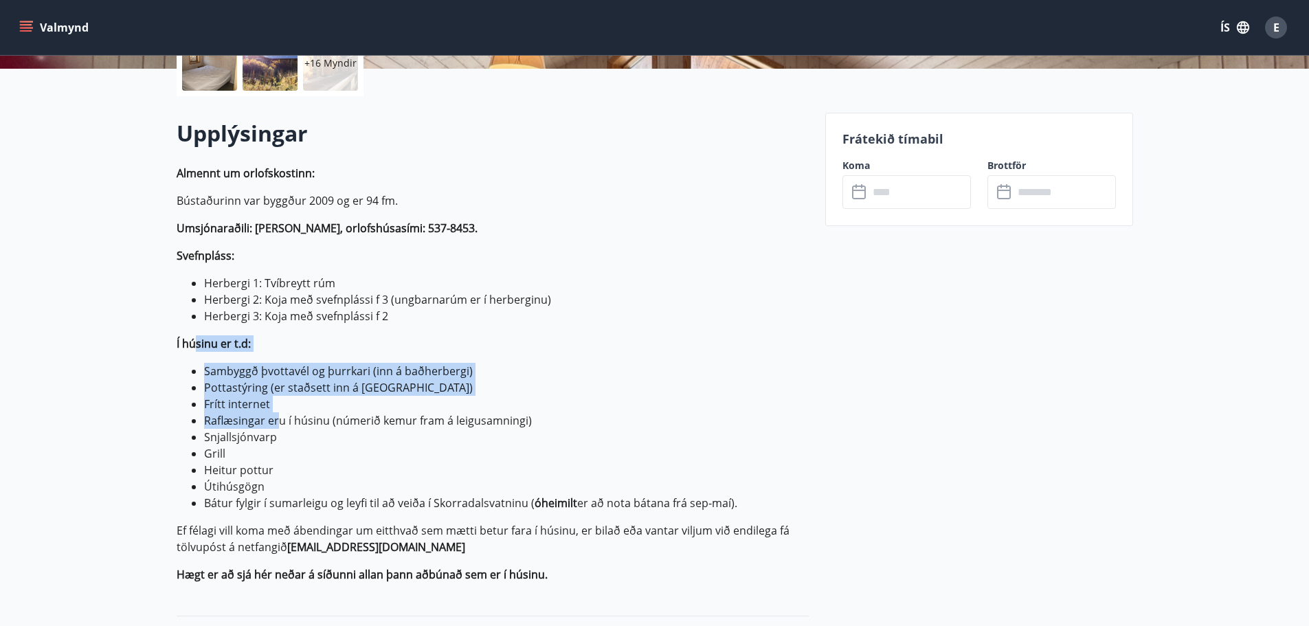
drag, startPoint x: 192, startPoint y: 345, endPoint x: 280, endPoint y: 433, distance: 123.9
click at [279, 430] on p "Almennt um orlofskostinn: Bústaðurinn var byggður 2009 og er 94 fm. Umsjónaraði…" at bounding box center [493, 374] width 632 height 418
click at [281, 435] on li "Snjallsjónvarp" at bounding box center [506, 437] width 605 height 16
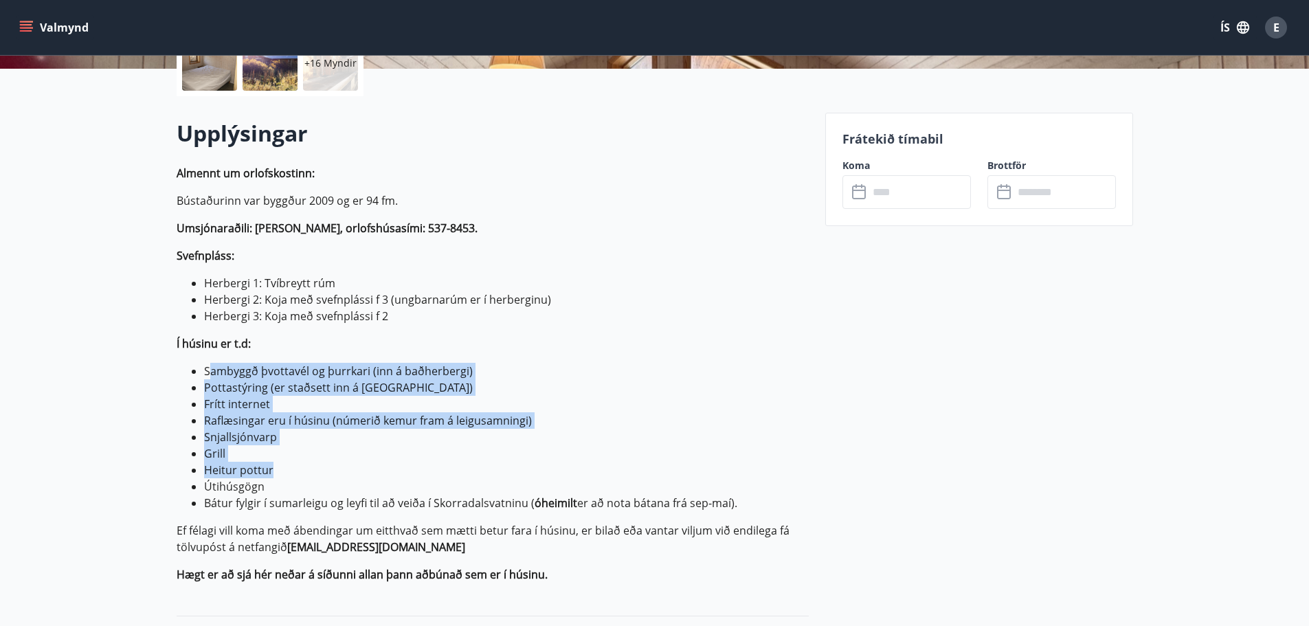
drag, startPoint x: 276, startPoint y: 454, endPoint x: 212, endPoint y: 366, distance: 108.3
click at [212, 366] on ul "Sambyggð þvottavél og þurrkari (inn á baðherbergi) Pottastýring (er staðsett in…" at bounding box center [493, 437] width 632 height 148
click at [238, 392] on li "Pottastýring (er staðsett inn á baðherbergi)" at bounding box center [506, 387] width 605 height 16
drag, startPoint x: 234, startPoint y: 458, endPoint x: 179, endPoint y: 369, distance: 104.3
click at [179, 371] on ul "Sambyggð þvottavél og þurrkari (inn á baðherbergi) Pottastýring (er staðsett in…" at bounding box center [493, 437] width 632 height 148
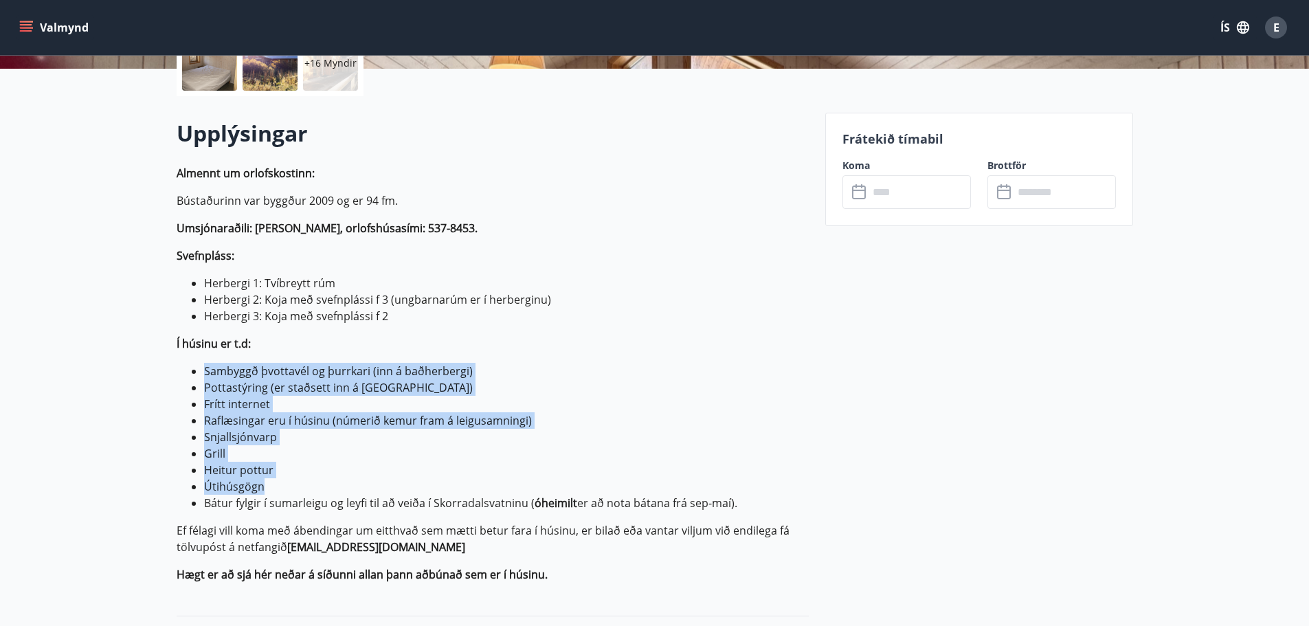
click at [227, 392] on li "Pottastýring (er staðsett inn á baðherbergi)" at bounding box center [506, 387] width 605 height 16
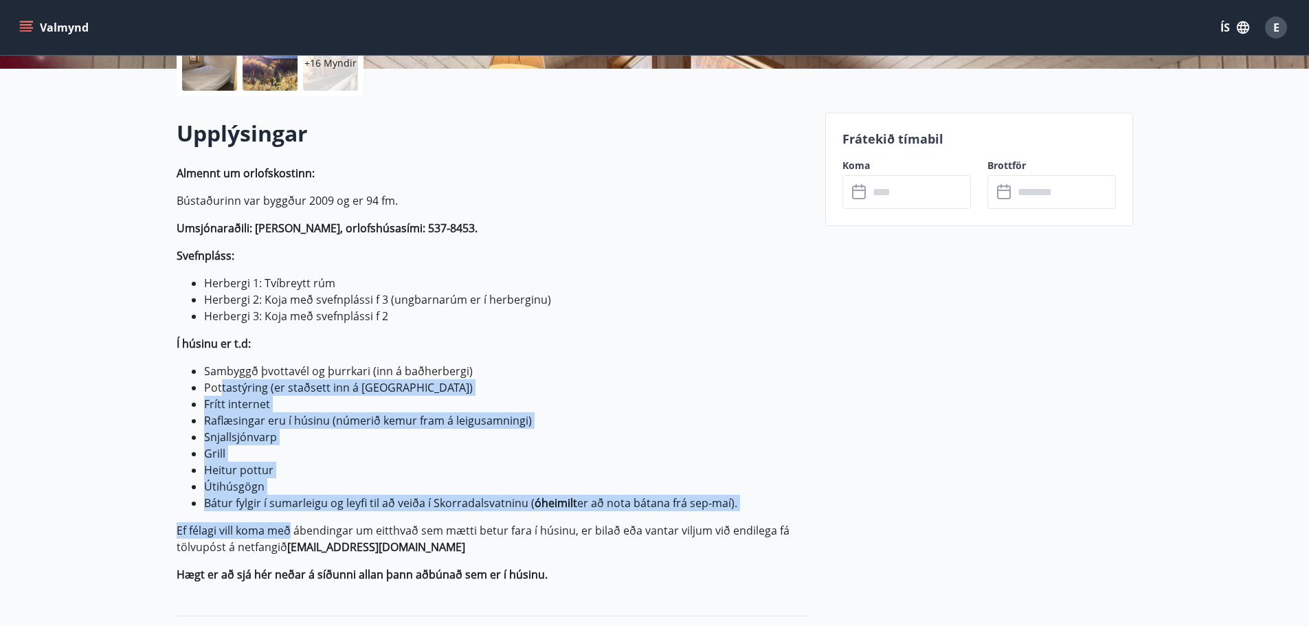
drag, startPoint x: 291, startPoint y: 517, endPoint x: 220, endPoint y: 390, distance: 144.9
click at [220, 391] on p "Almennt um orlofskostinn: Bústaðurinn var byggður 2009 og er 94 fm. Umsjónaraði…" at bounding box center [493, 374] width 632 height 418
click at [229, 390] on li "Pottastýring (er staðsett inn á baðherbergi)" at bounding box center [506, 387] width 605 height 16
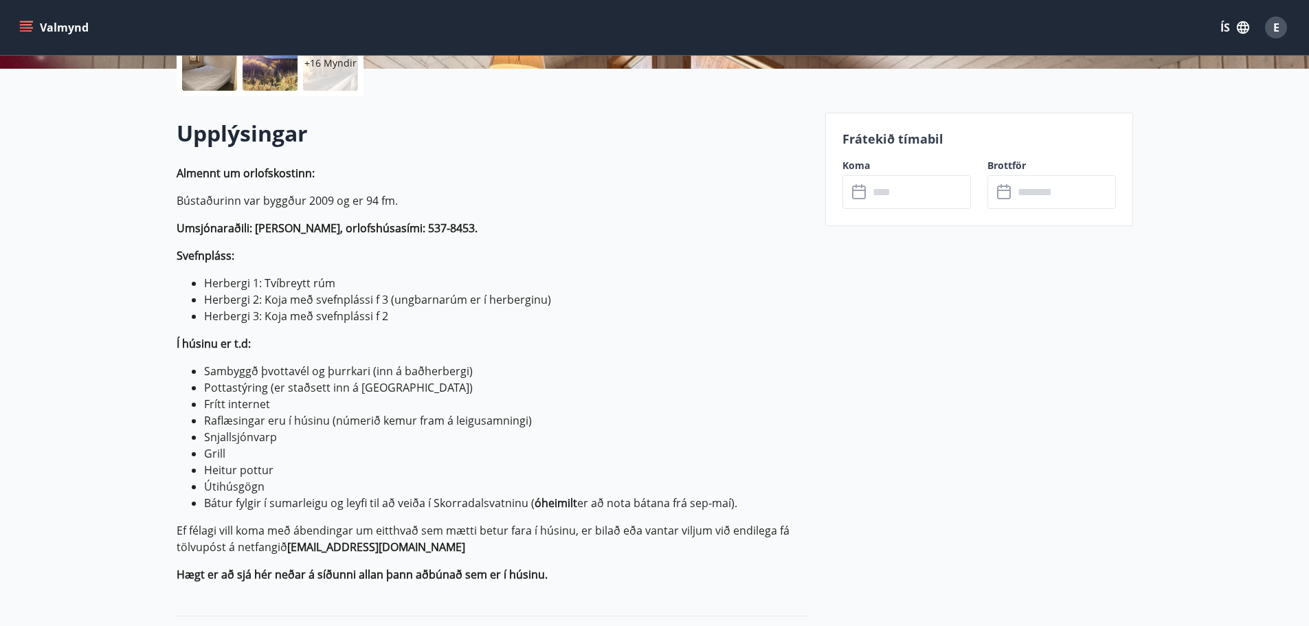
scroll to position [412, 0]
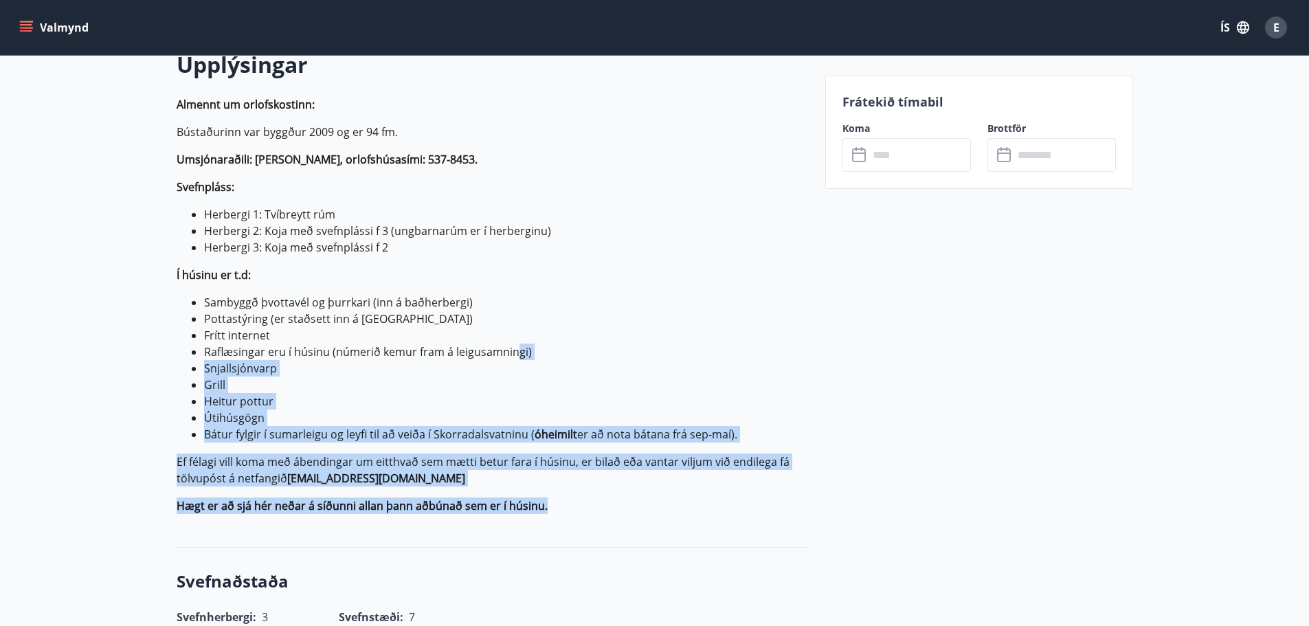
drag, startPoint x: 612, startPoint y: 489, endPoint x: 514, endPoint y: 346, distance: 172.5
click at [513, 347] on p "Almennt um orlofskostinn: Bústaðurinn var byggður 2009 og er 94 fm. Umsjónaraði…" at bounding box center [493, 305] width 632 height 418
click at [533, 347] on li "Raflæsingar eru í húsinu (númerið kemur fram á leigusamningi)" at bounding box center [506, 352] width 605 height 16
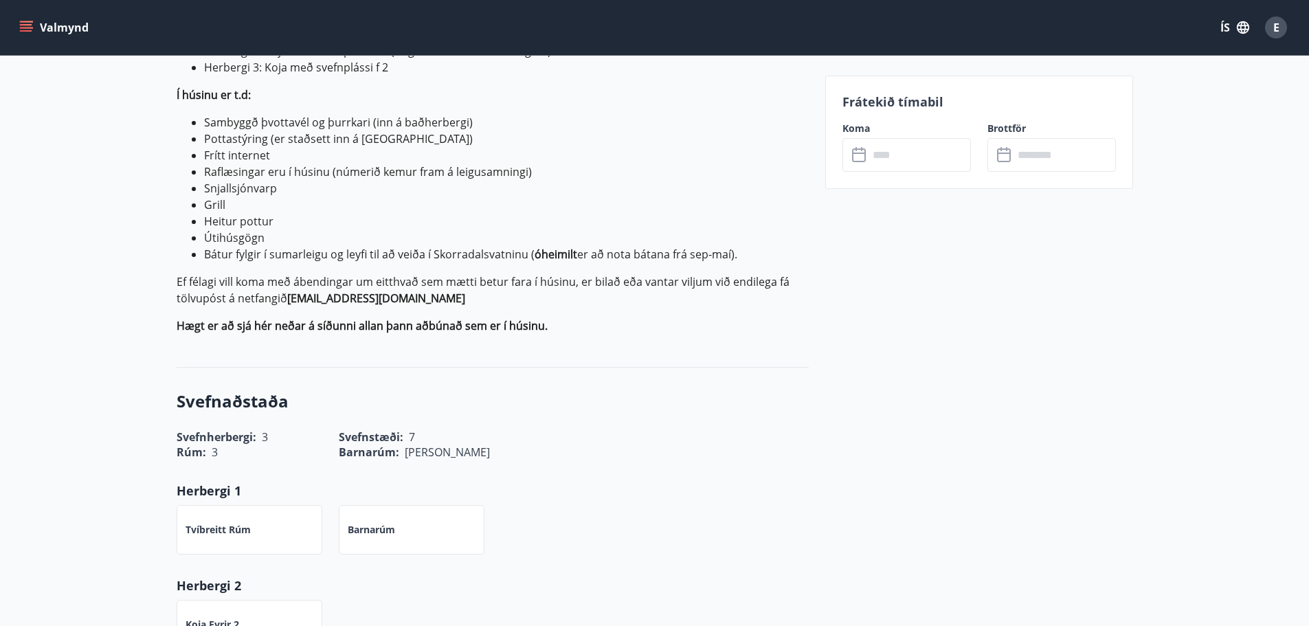
scroll to position [618, 0]
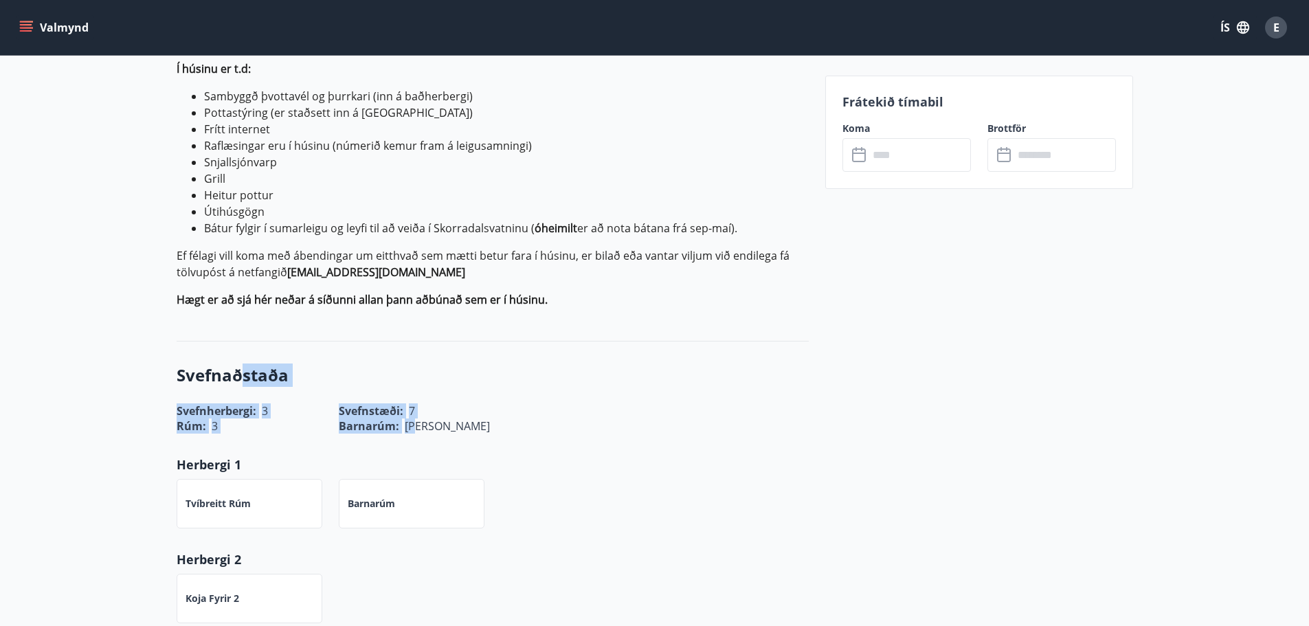
drag, startPoint x: 416, startPoint y: 426, endPoint x: 243, endPoint y: 369, distance: 183.0
click at [238, 369] on div "Svefnaðstaða Svefnherbergi : 3 Svefnstæði : 7 Rúm : 3 Barnarúm : Já Herbergi 1 …" at bounding box center [493, 541] width 632 height 399
click at [405, 406] on div "Barnarúm : Já" at bounding box center [403, 418] width 162 height 32
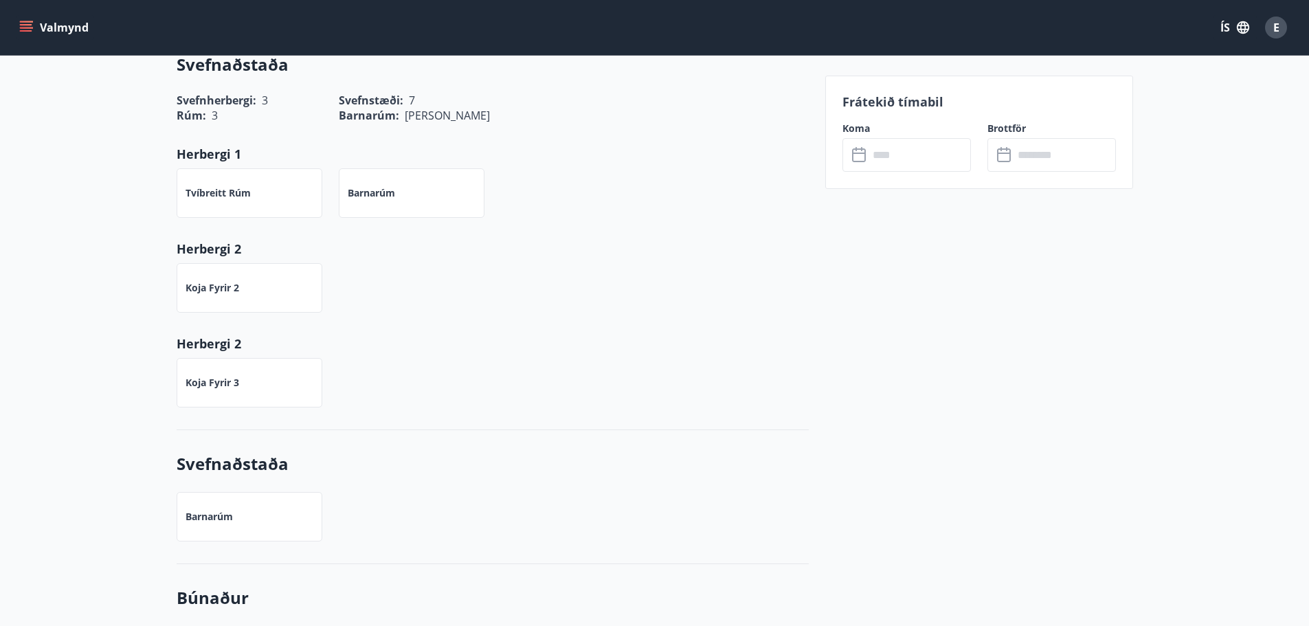
scroll to position [962, 0]
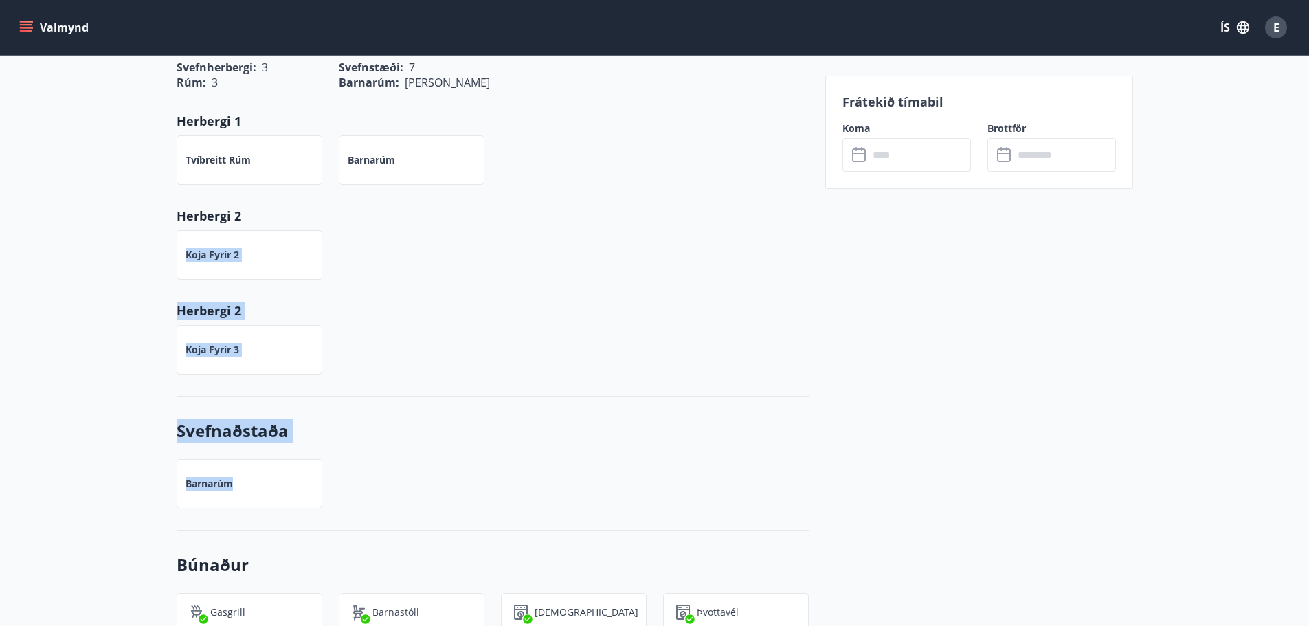
drag, startPoint x: 267, startPoint y: 480, endPoint x: 175, endPoint y: 256, distance: 242.8
click at [414, 396] on div "Svefnaðstaða Svefnherbergi : 3 Svefnstæði : 7 Rúm : 3 Barnarúm : Já Herbergi 1 …" at bounding box center [493, 197] width 632 height 399
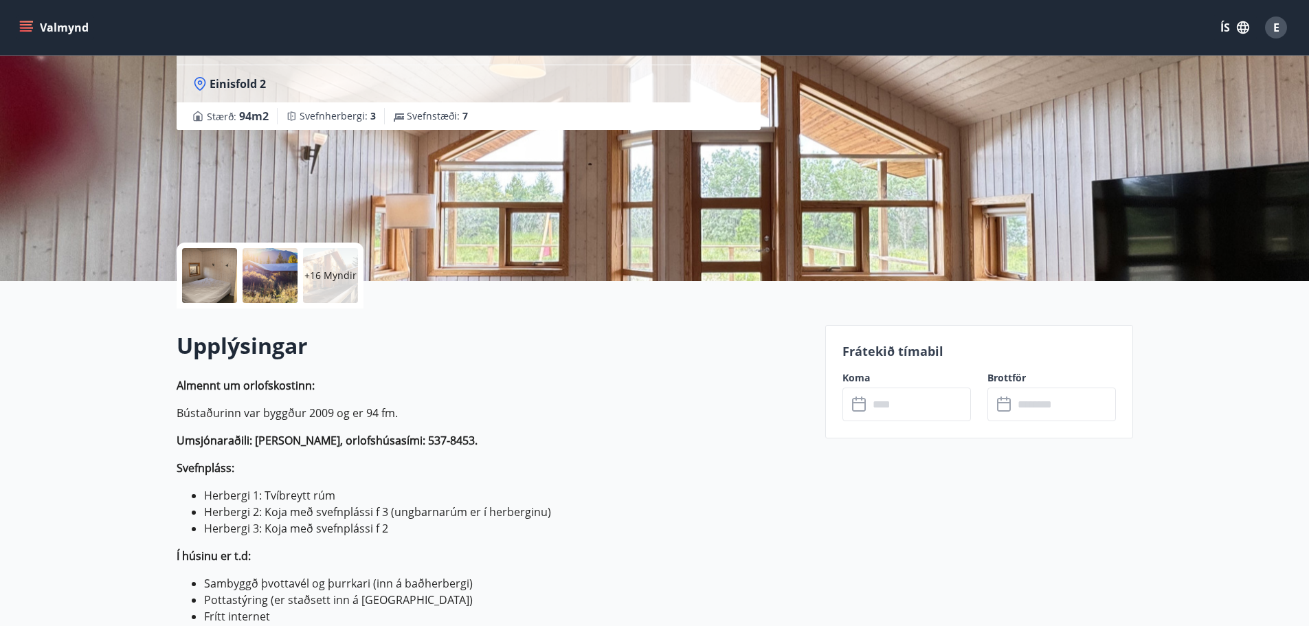
scroll to position [0, 0]
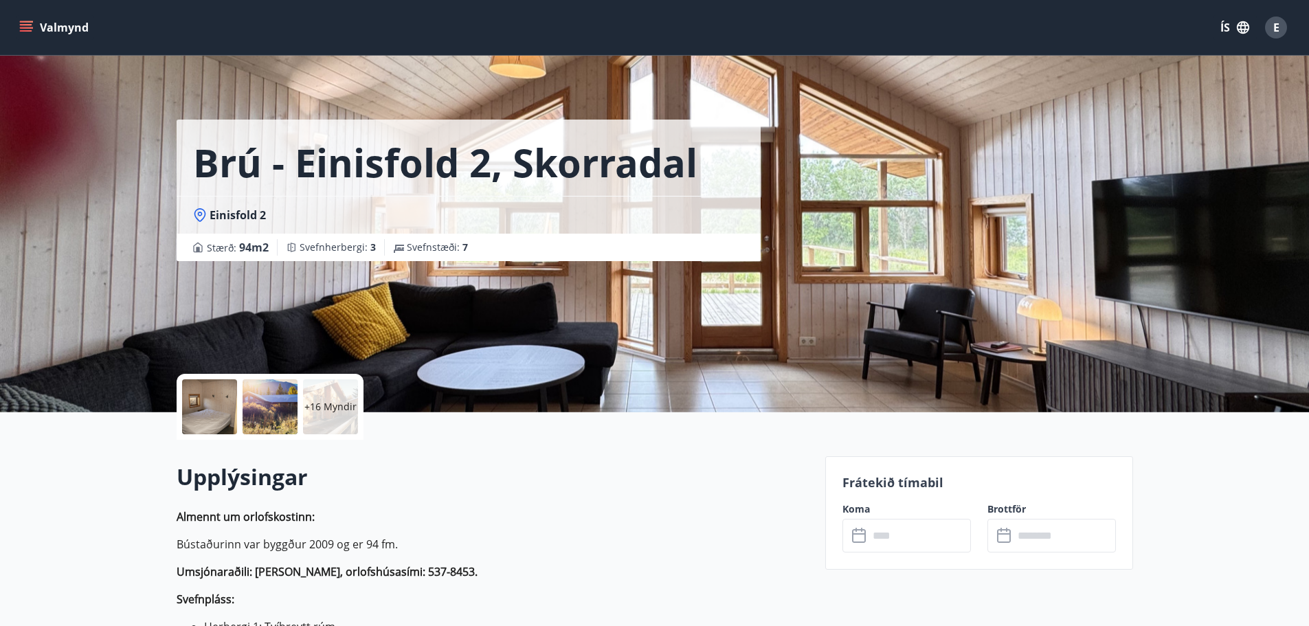
click at [212, 405] on div at bounding box center [209, 406] width 55 height 55
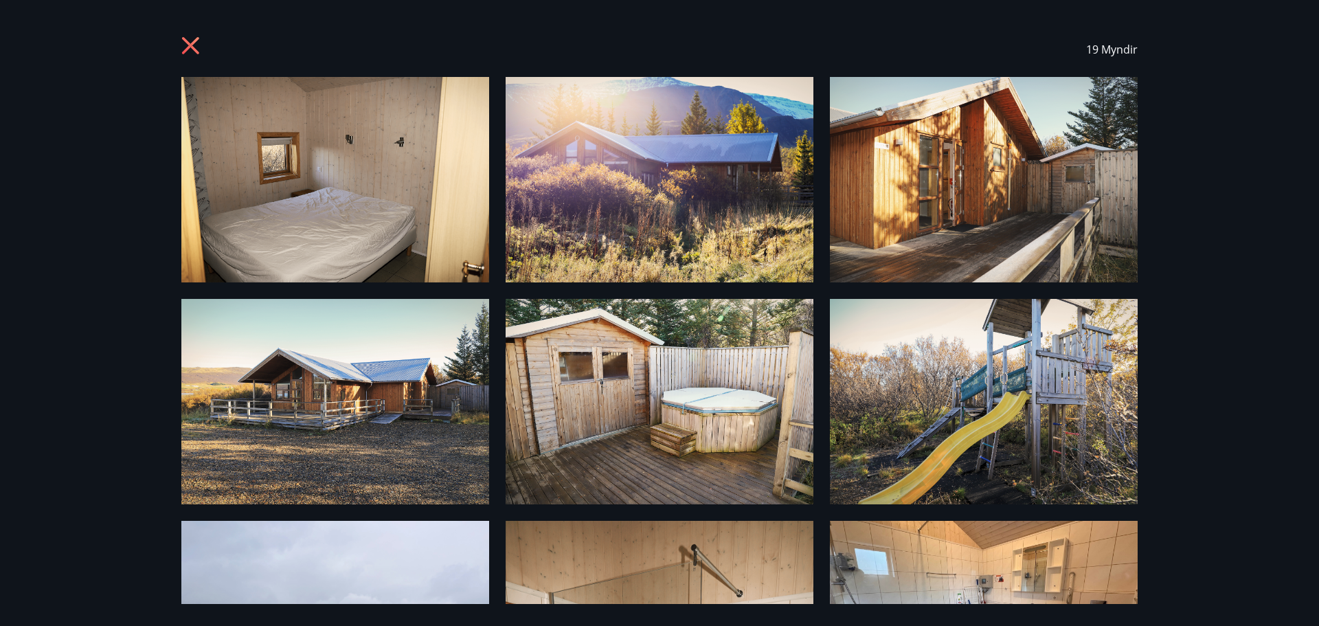
click at [642, 402] on img at bounding box center [660, 401] width 308 height 205
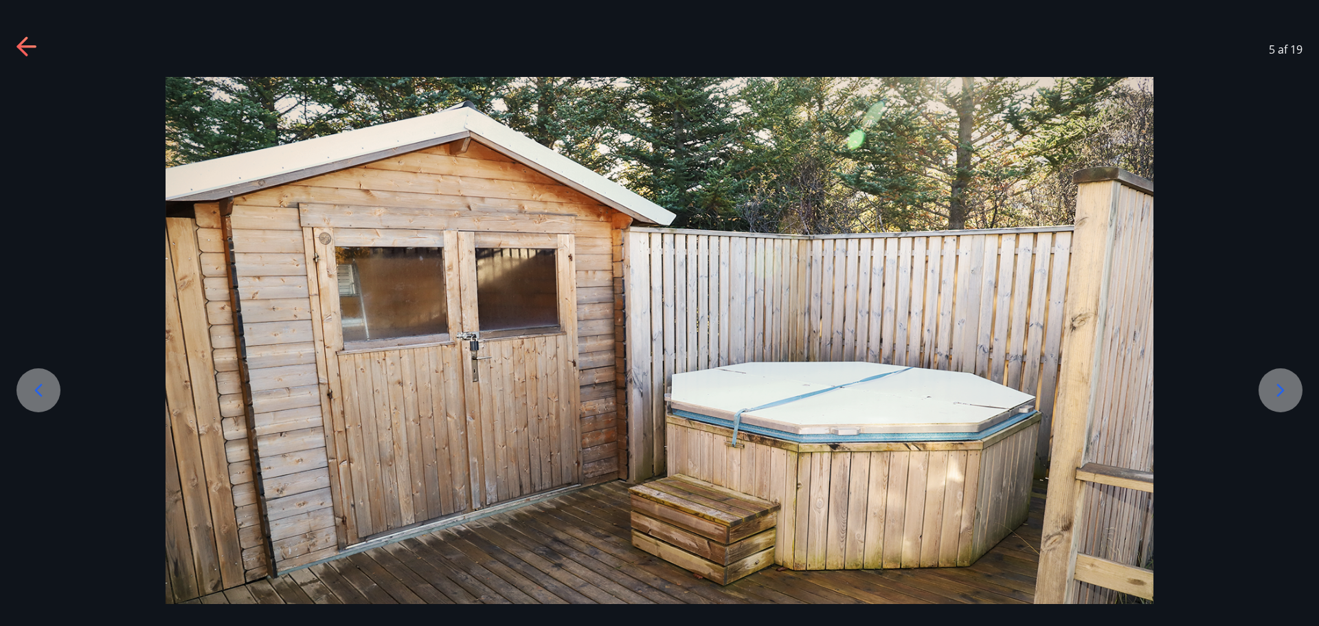
click at [1274, 382] on icon at bounding box center [1281, 390] width 22 height 22
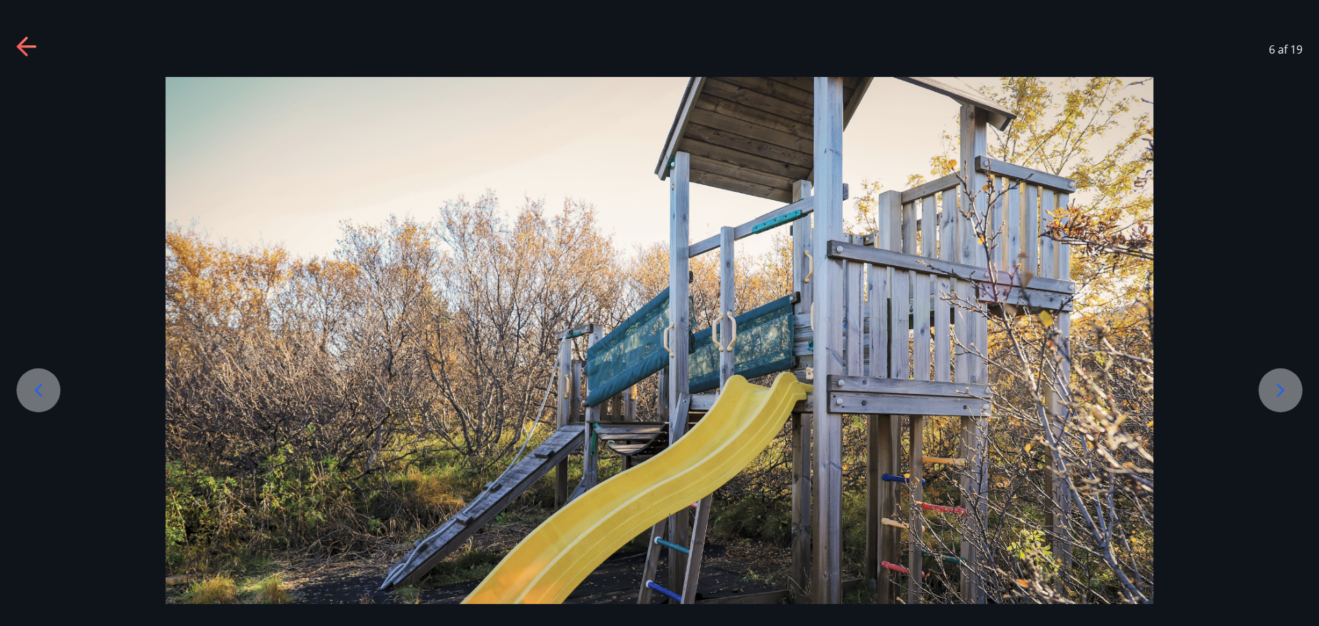
click at [50, 380] on div at bounding box center [38, 390] width 44 height 44
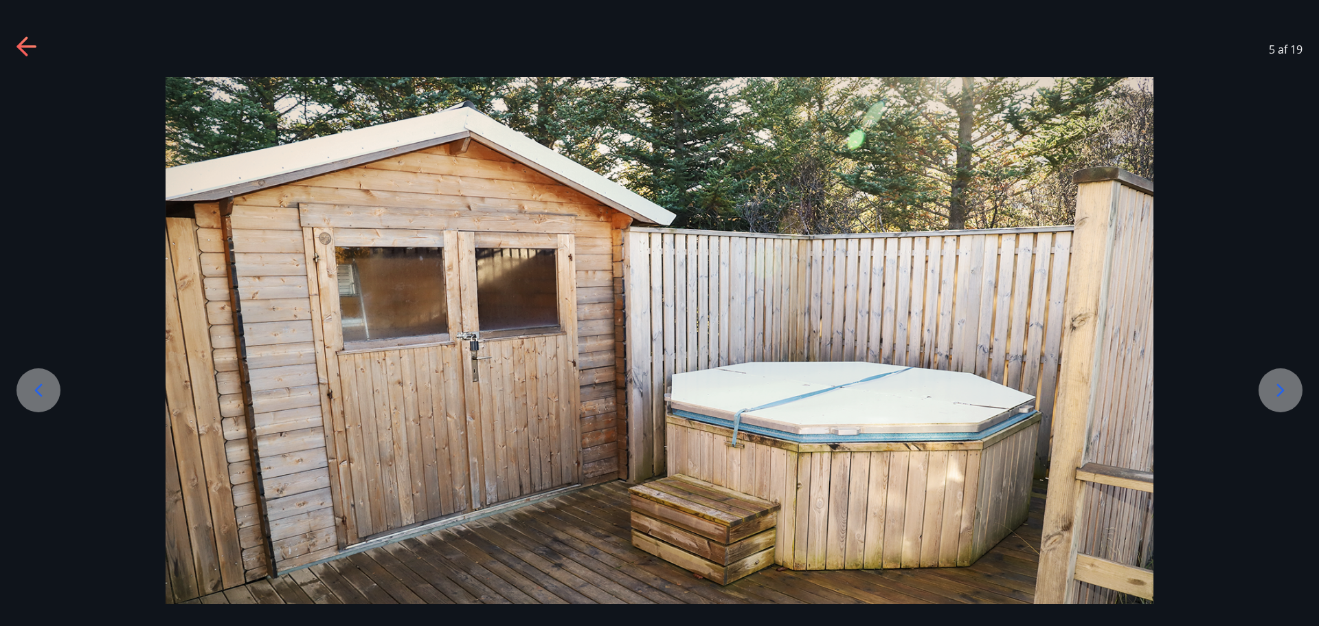
click at [50, 380] on div at bounding box center [38, 390] width 44 height 44
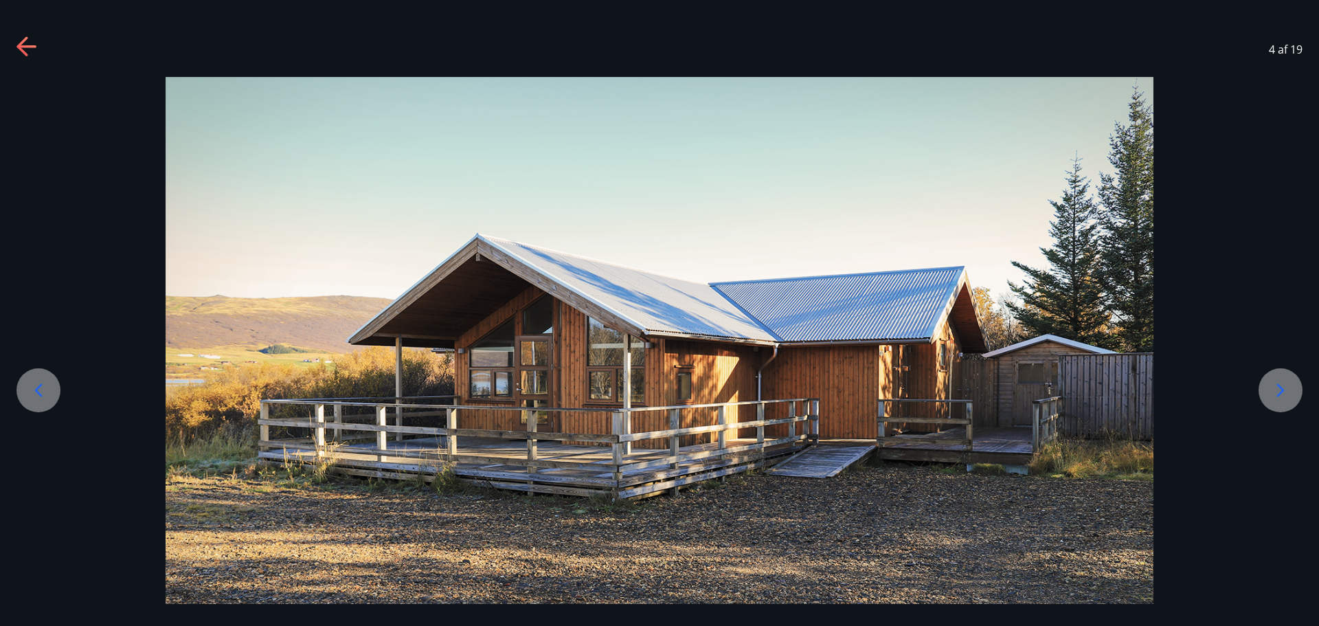
click at [50, 380] on div at bounding box center [38, 390] width 44 height 44
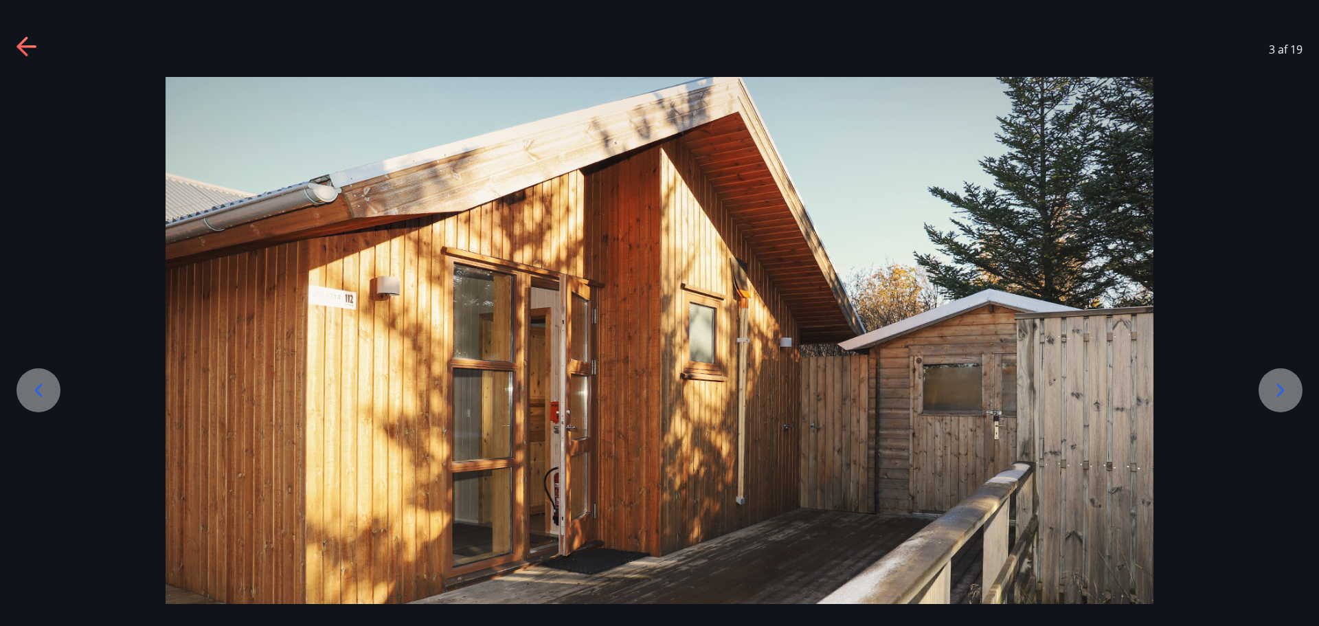
click at [50, 380] on div at bounding box center [38, 390] width 44 height 44
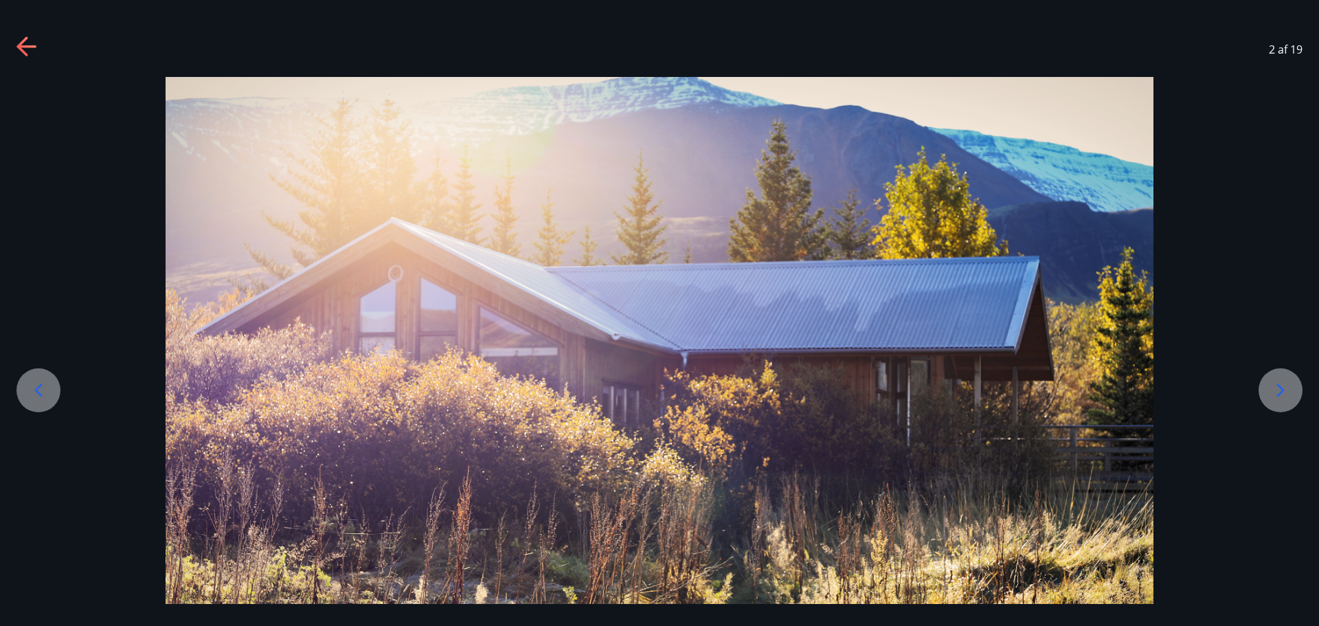
click at [50, 380] on div at bounding box center [38, 390] width 44 height 44
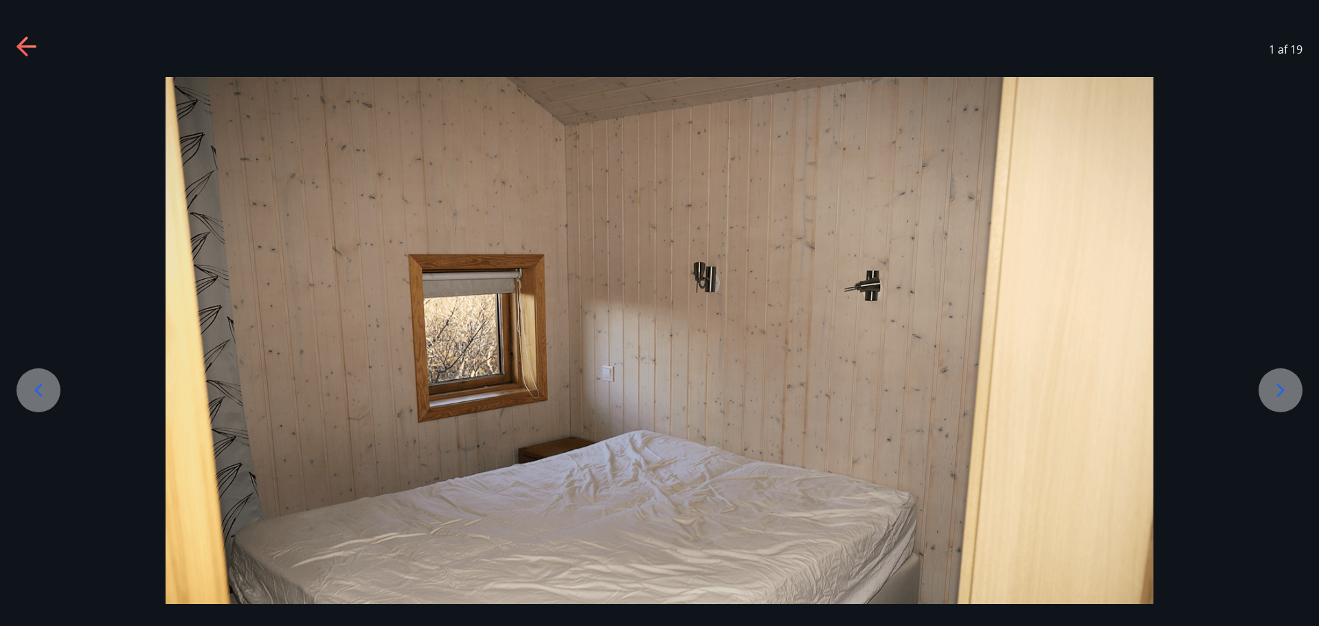
click at [30, 387] on icon at bounding box center [38, 390] width 22 height 22
click at [1279, 385] on icon at bounding box center [1281, 390] width 22 height 22
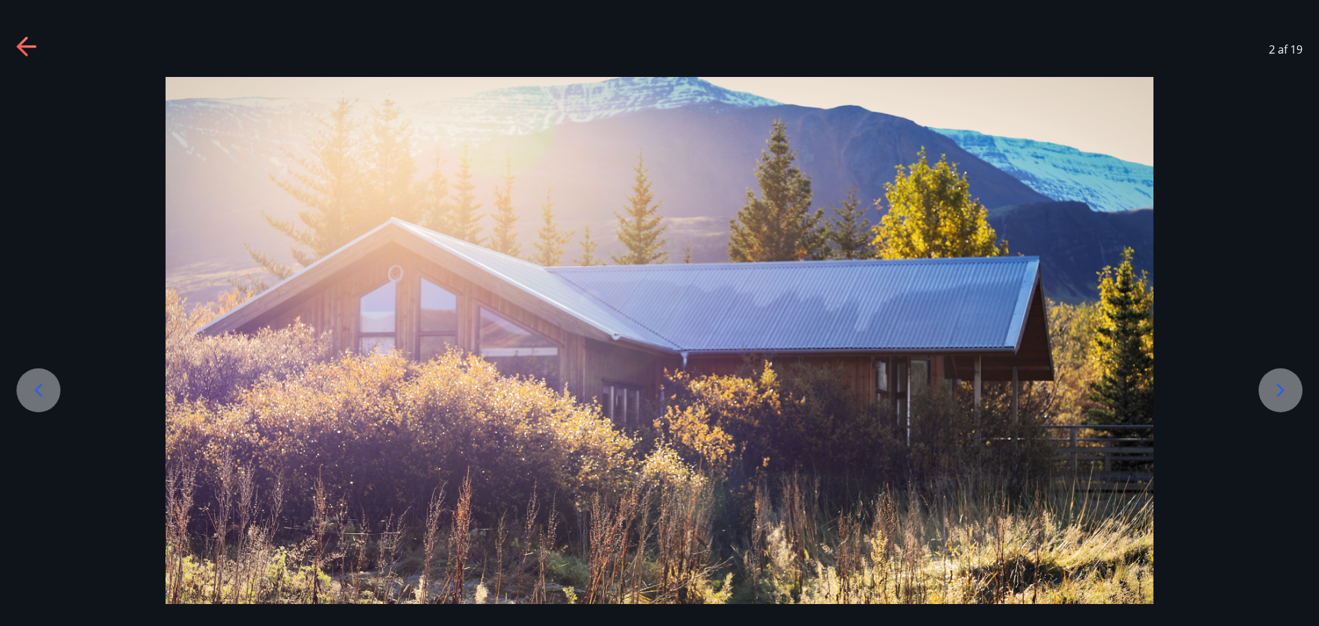
click at [1279, 385] on icon at bounding box center [1281, 390] width 22 height 22
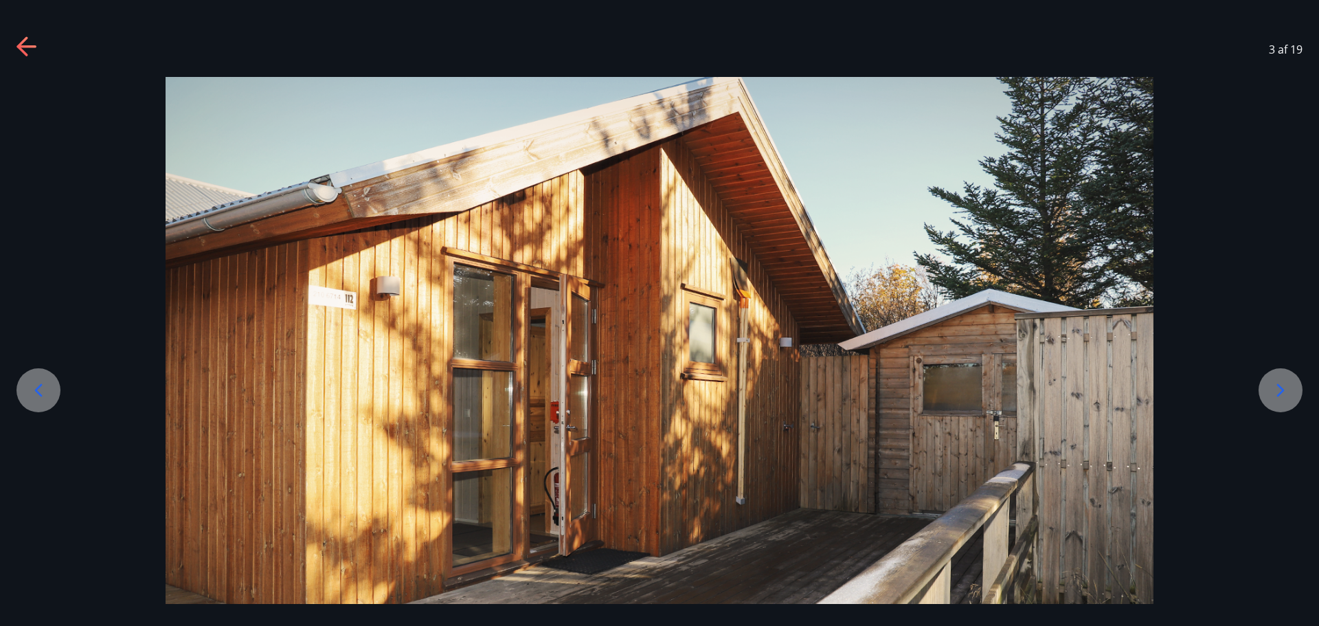
click at [1279, 385] on icon at bounding box center [1281, 390] width 22 height 22
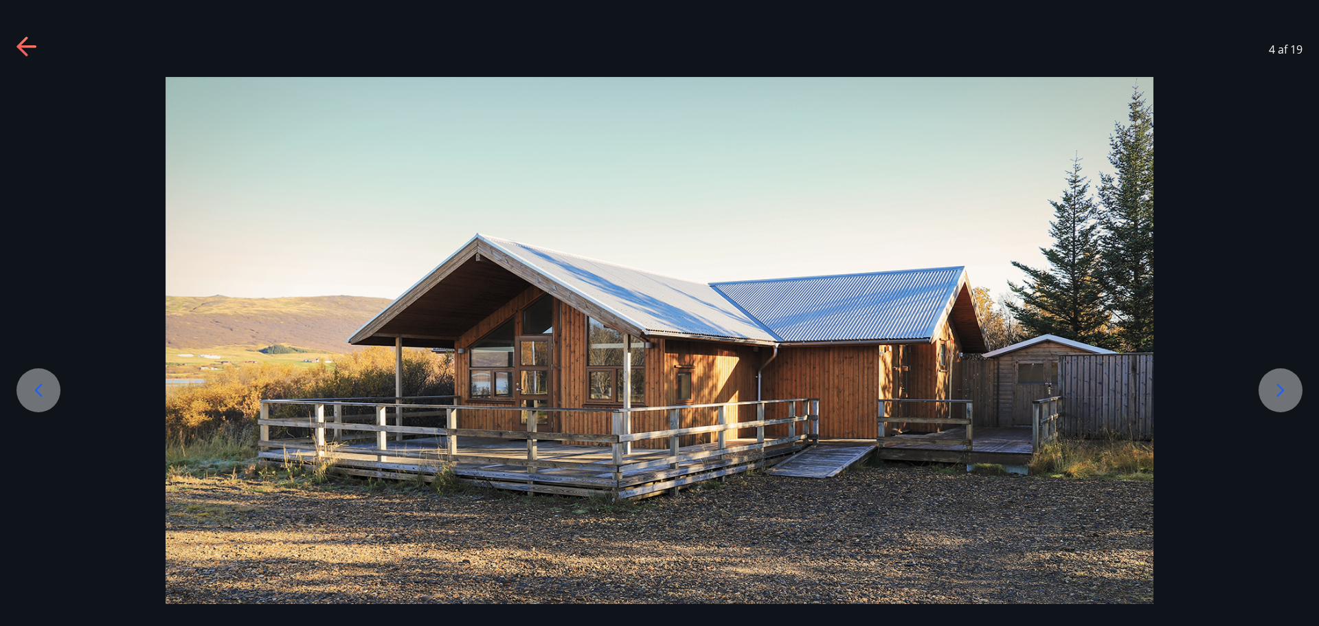
click at [1279, 385] on icon at bounding box center [1281, 390] width 22 height 22
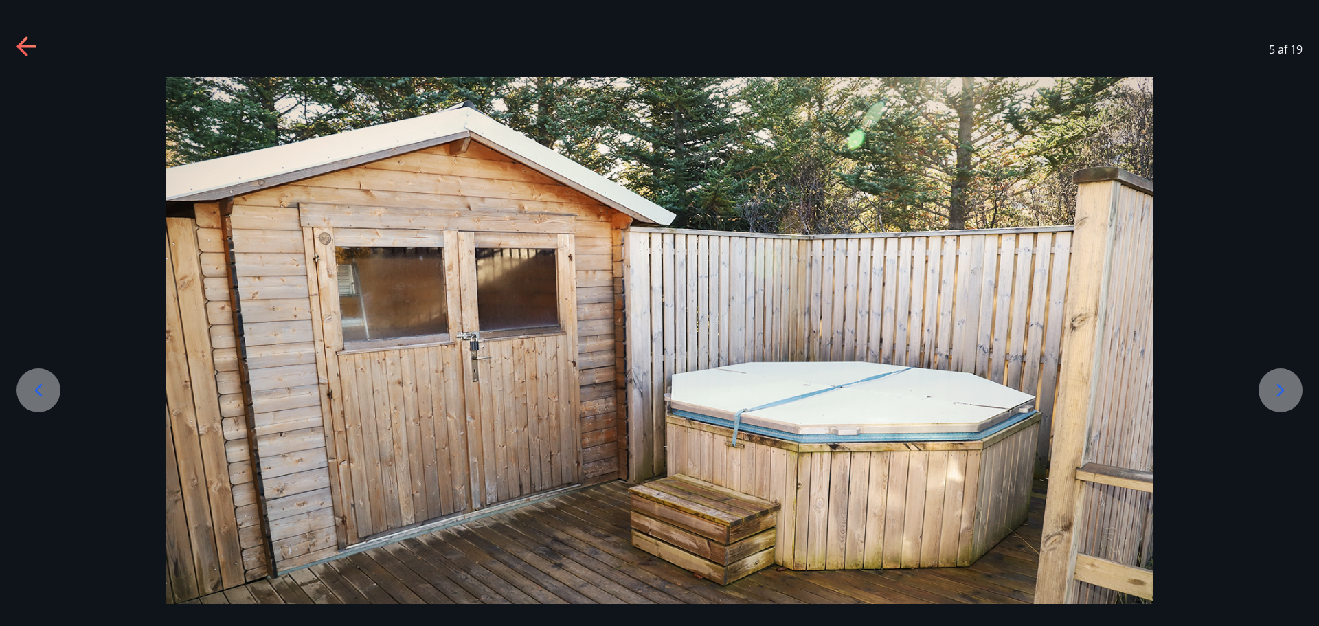
click at [1279, 385] on icon at bounding box center [1281, 390] width 22 height 22
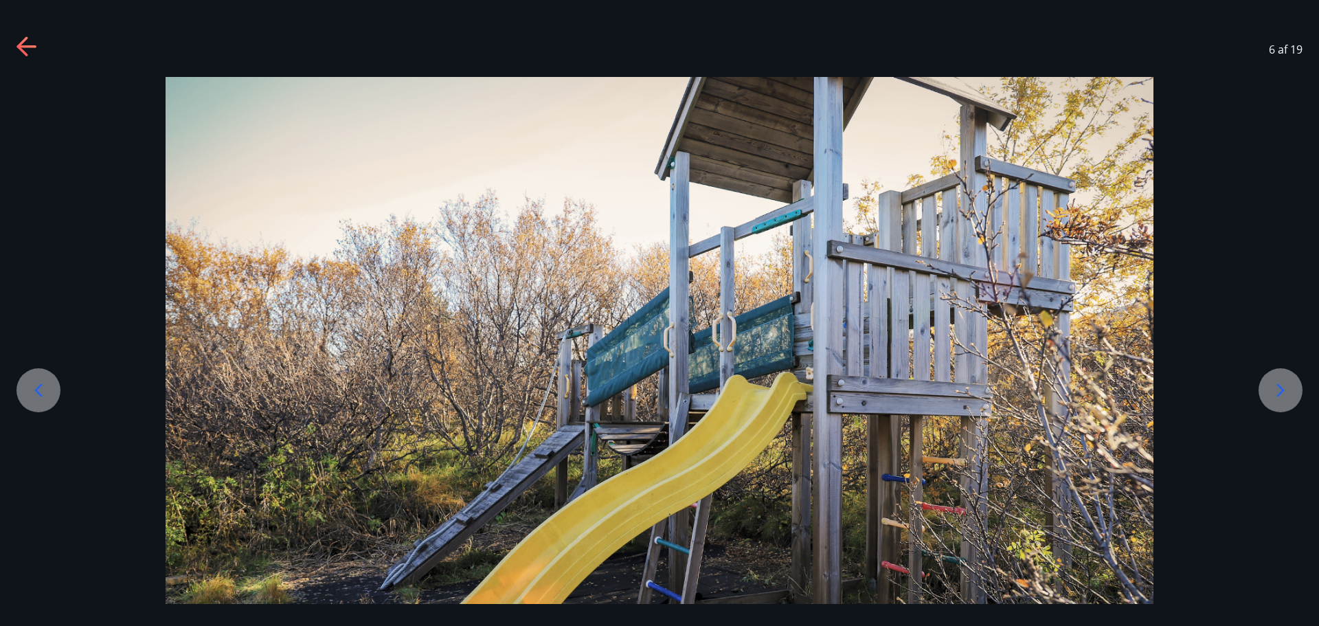
click at [1279, 385] on icon at bounding box center [1281, 390] width 22 height 22
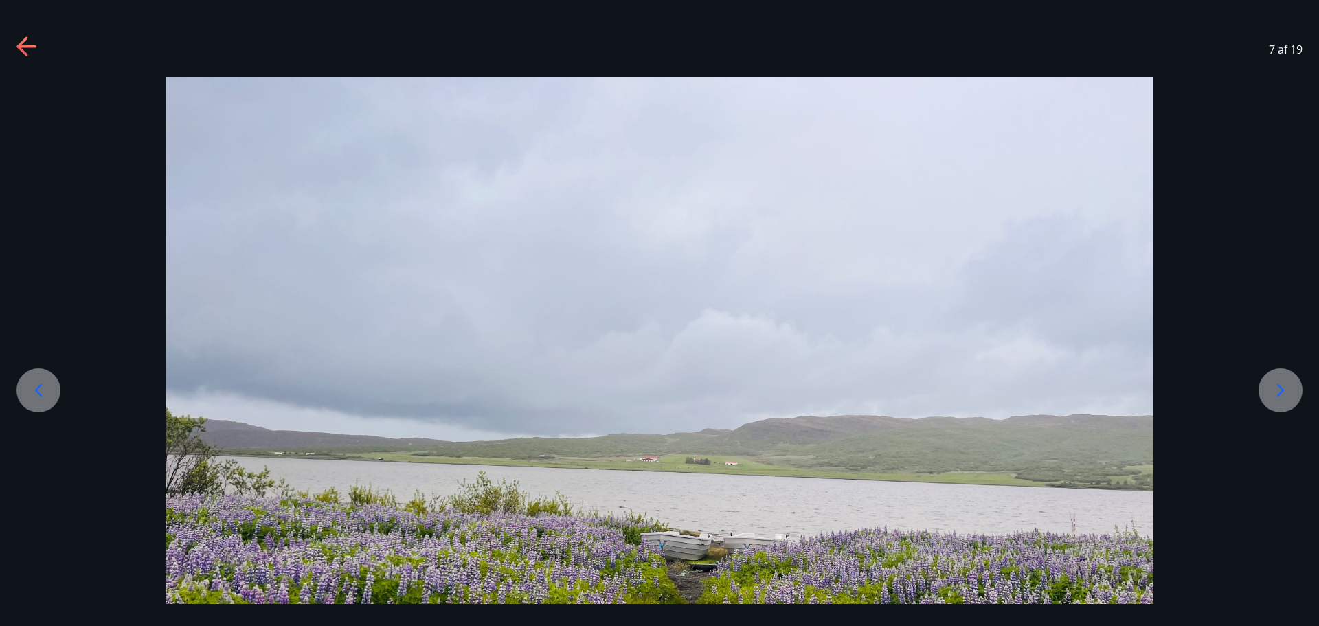
click at [1279, 385] on icon at bounding box center [1281, 390] width 22 height 22
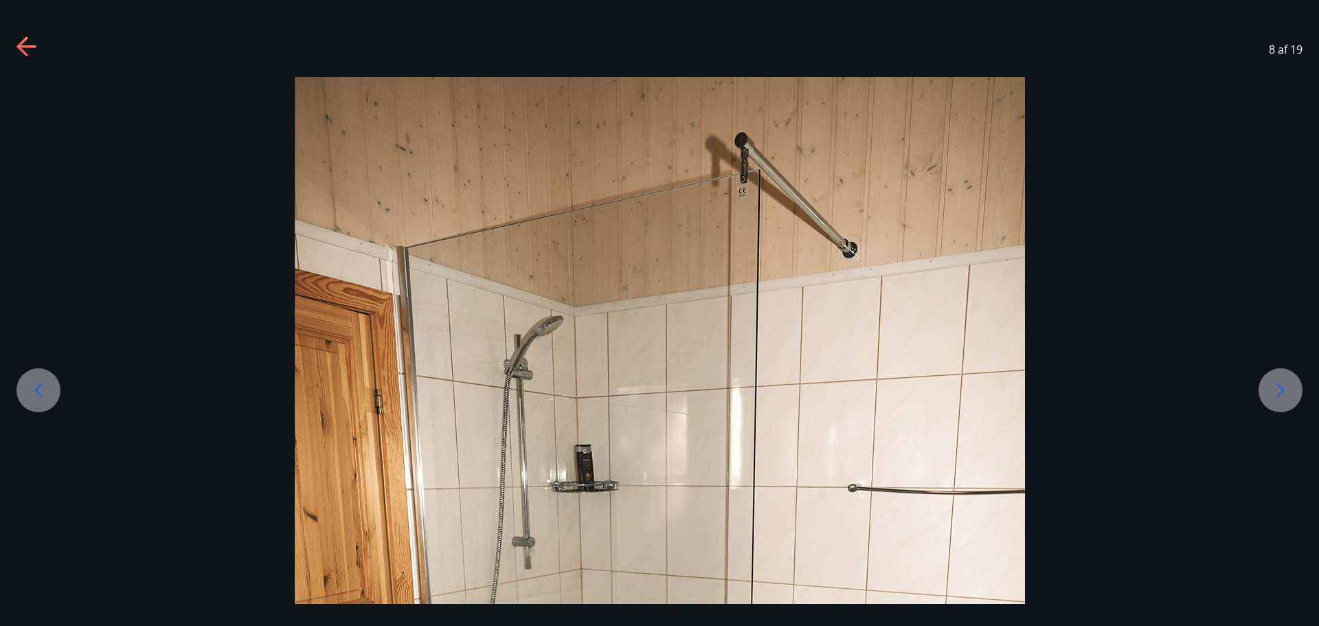
click at [1279, 385] on icon at bounding box center [1281, 390] width 22 height 22
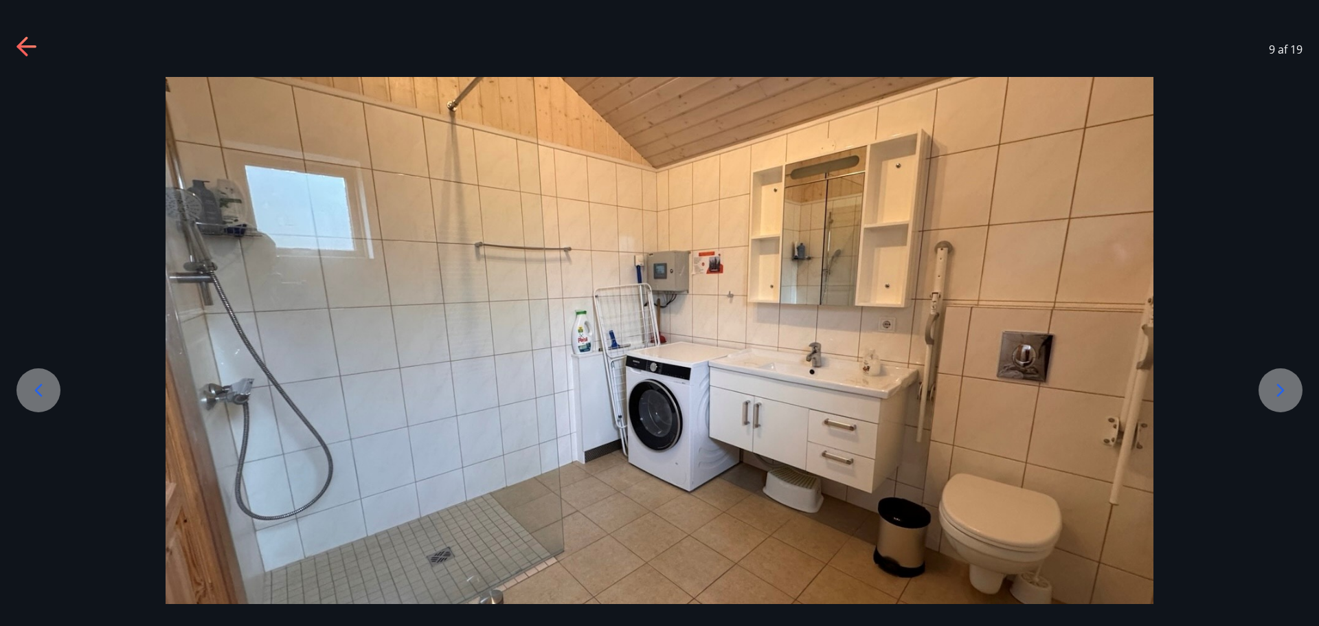
click at [38, 395] on icon at bounding box center [38, 390] width 22 height 22
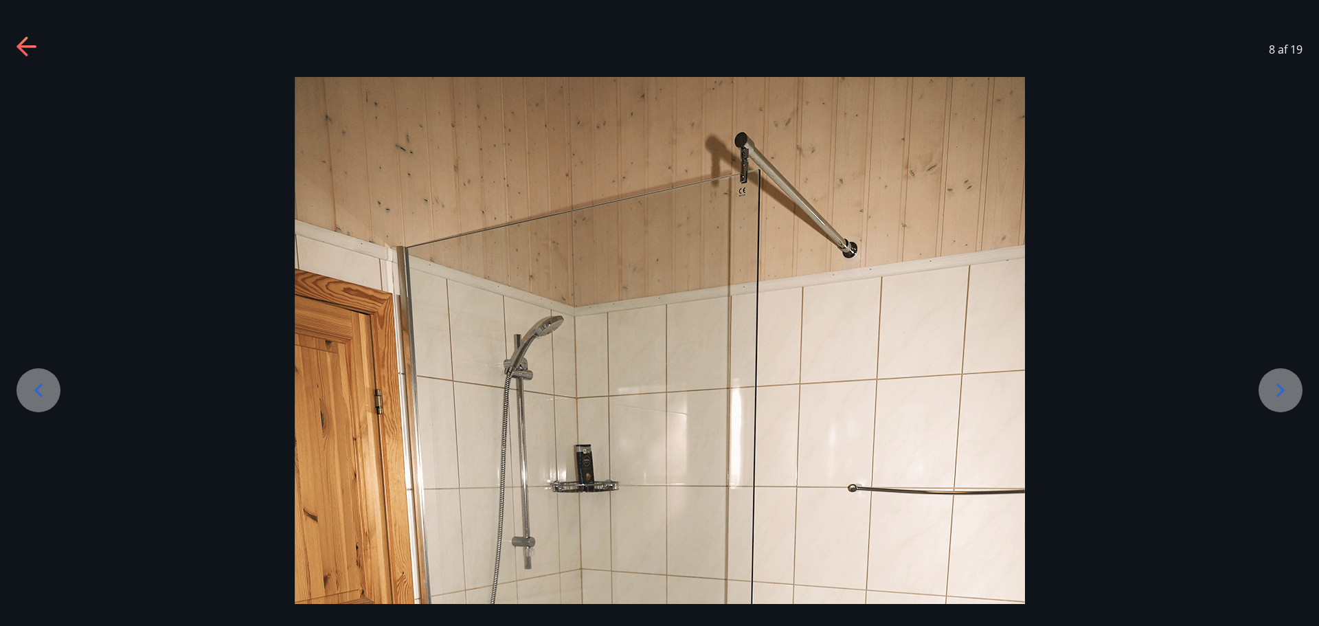
click at [45, 394] on icon at bounding box center [38, 390] width 22 height 22
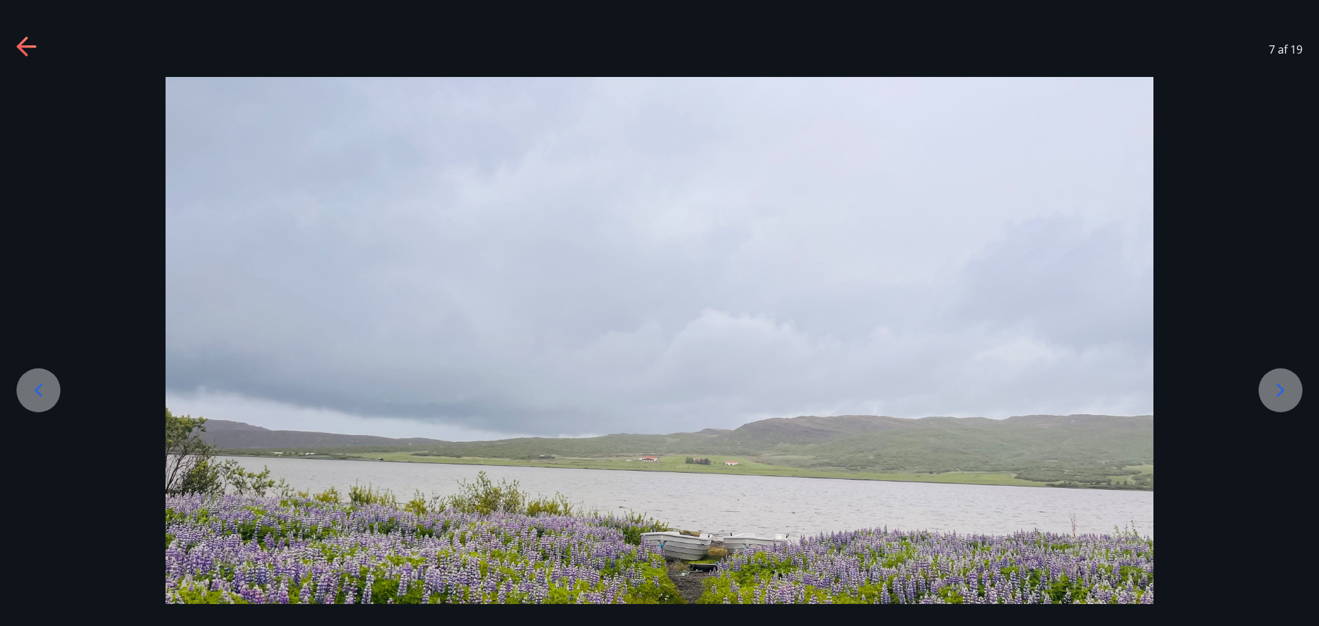
click at [1276, 386] on icon at bounding box center [1281, 390] width 22 height 22
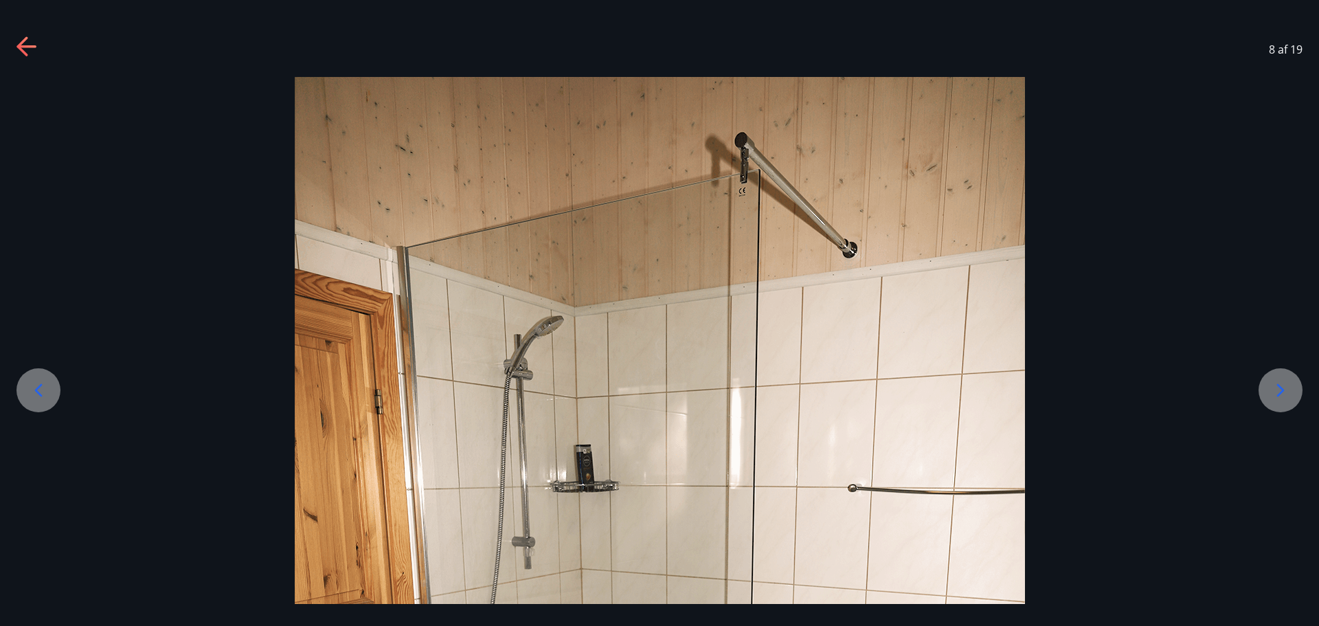
click at [1276, 386] on icon at bounding box center [1281, 390] width 22 height 22
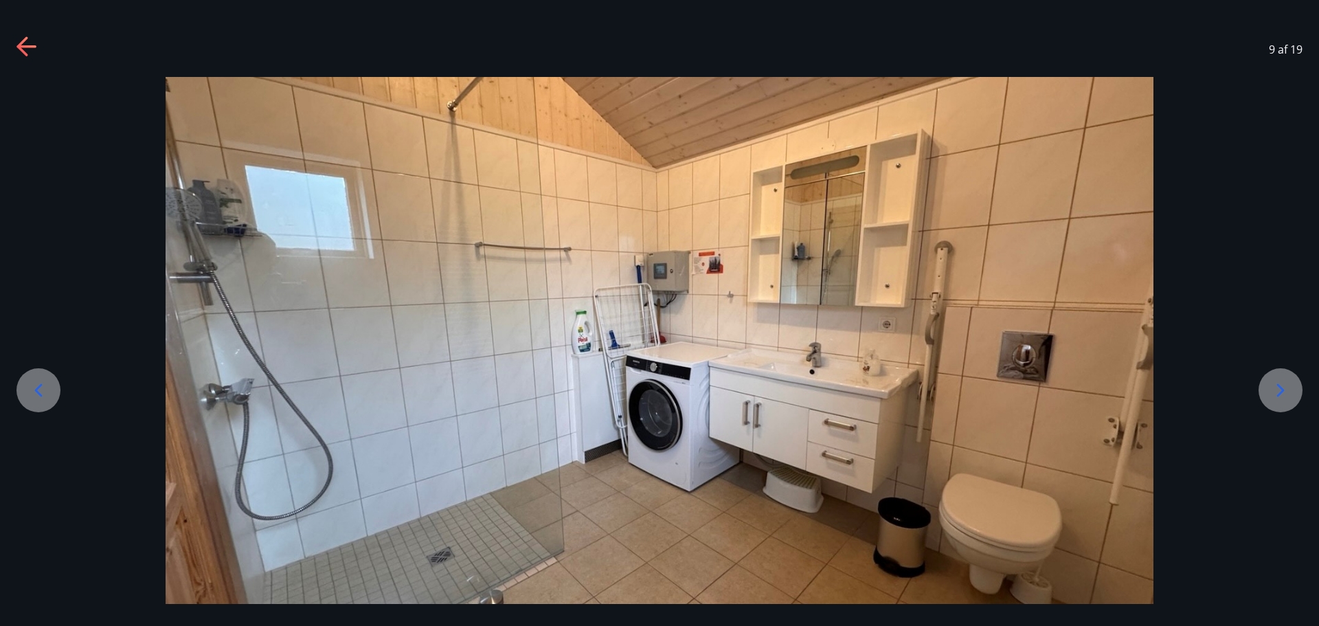
click at [1280, 386] on icon at bounding box center [1281, 389] width 8 height 13
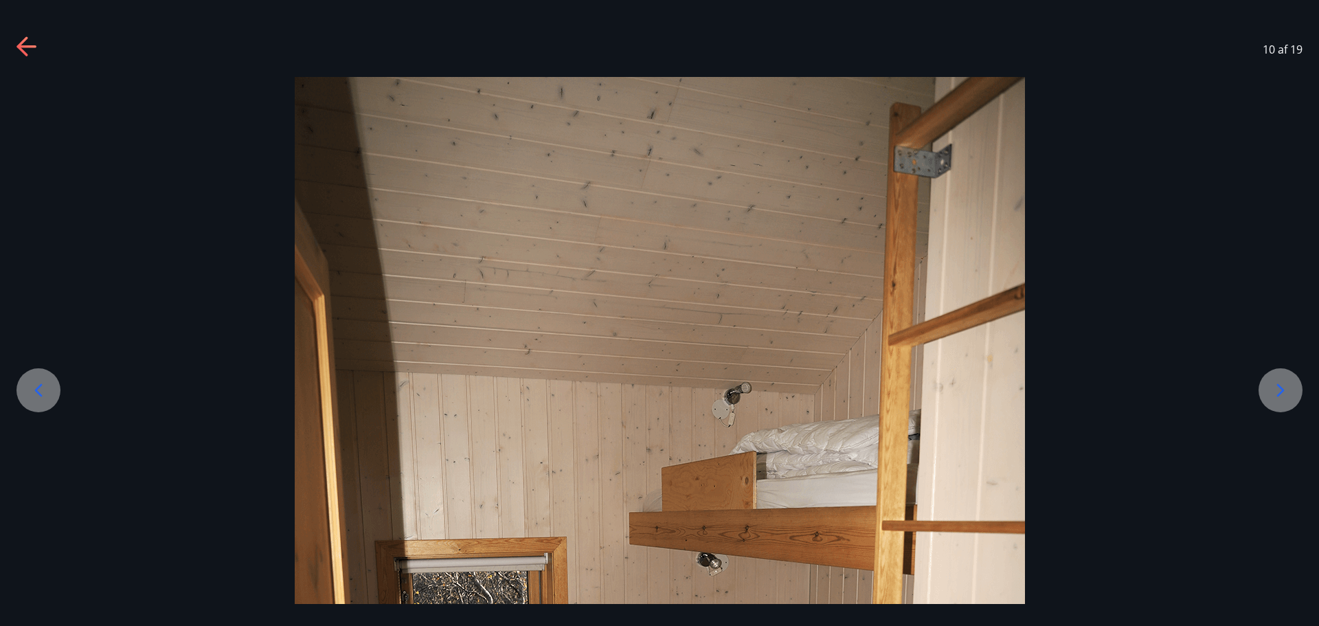
click at [1288, 380] on icon at bounding box center [1281, 390] width 22 height 22
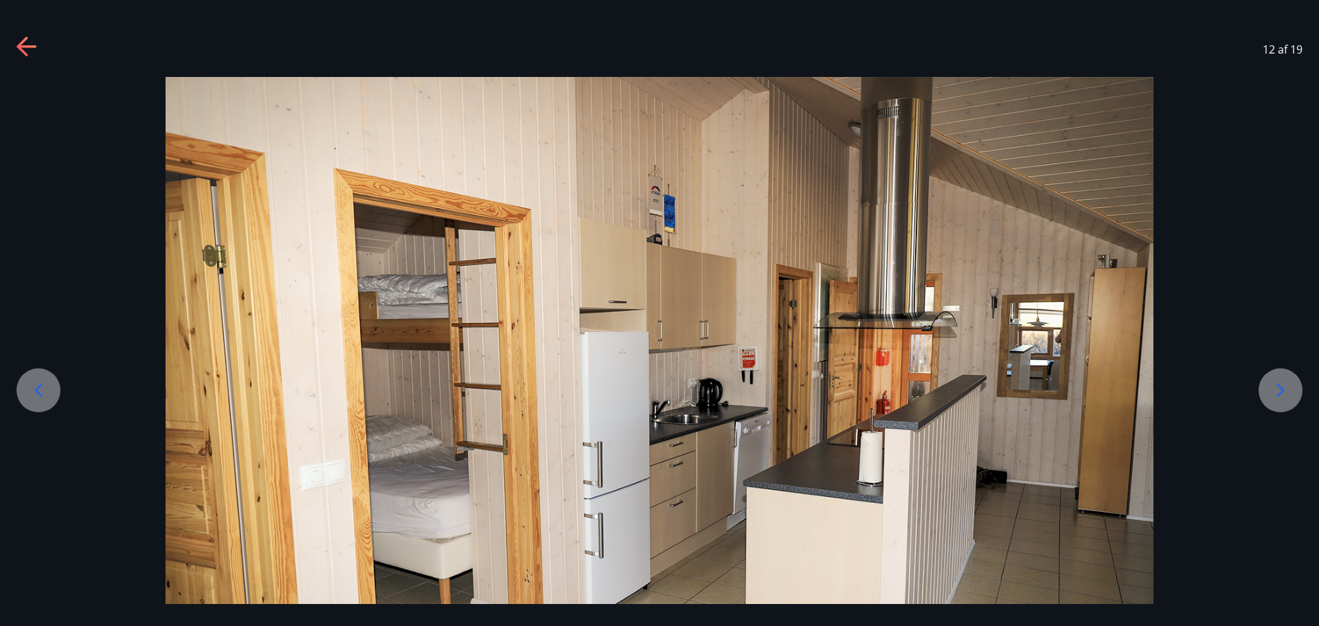
click at [1274, 396] on icon at bounding box center [1281, 390] width 22 height 22
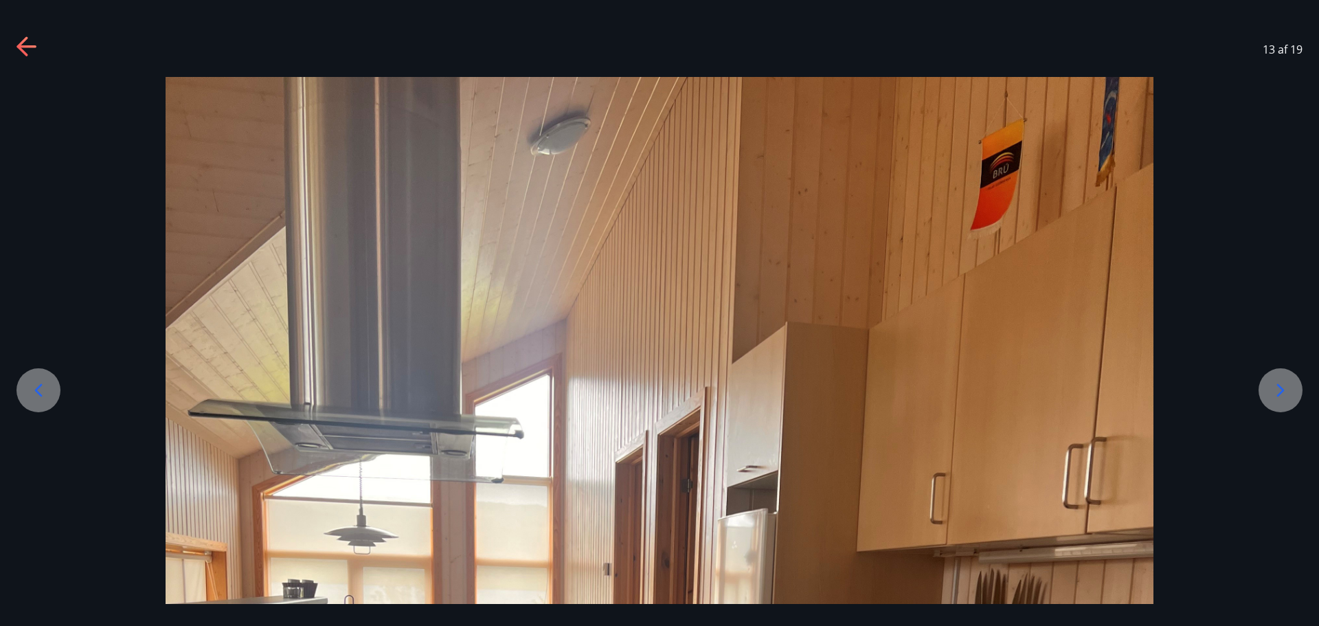
click at [1274, 396] on icon at bounding box center [1281, 390] width 22 height 22
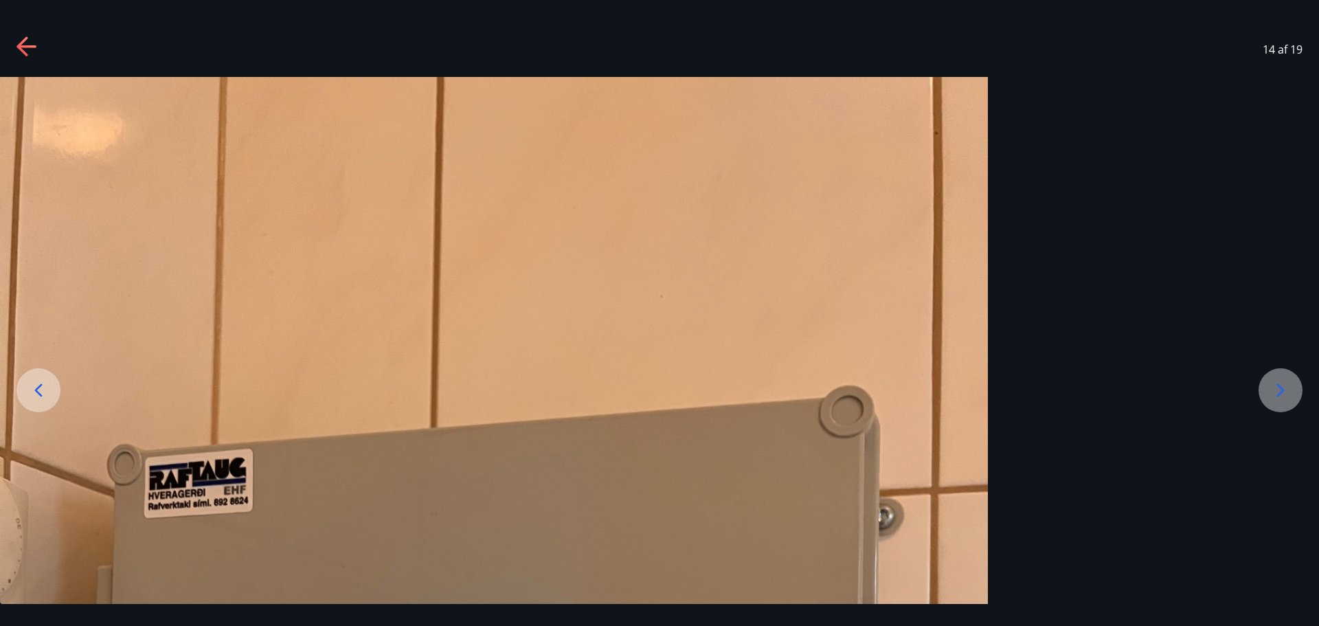
click at [1275, 396] on icon at bounding box center [1281, 390] width 22 height 22
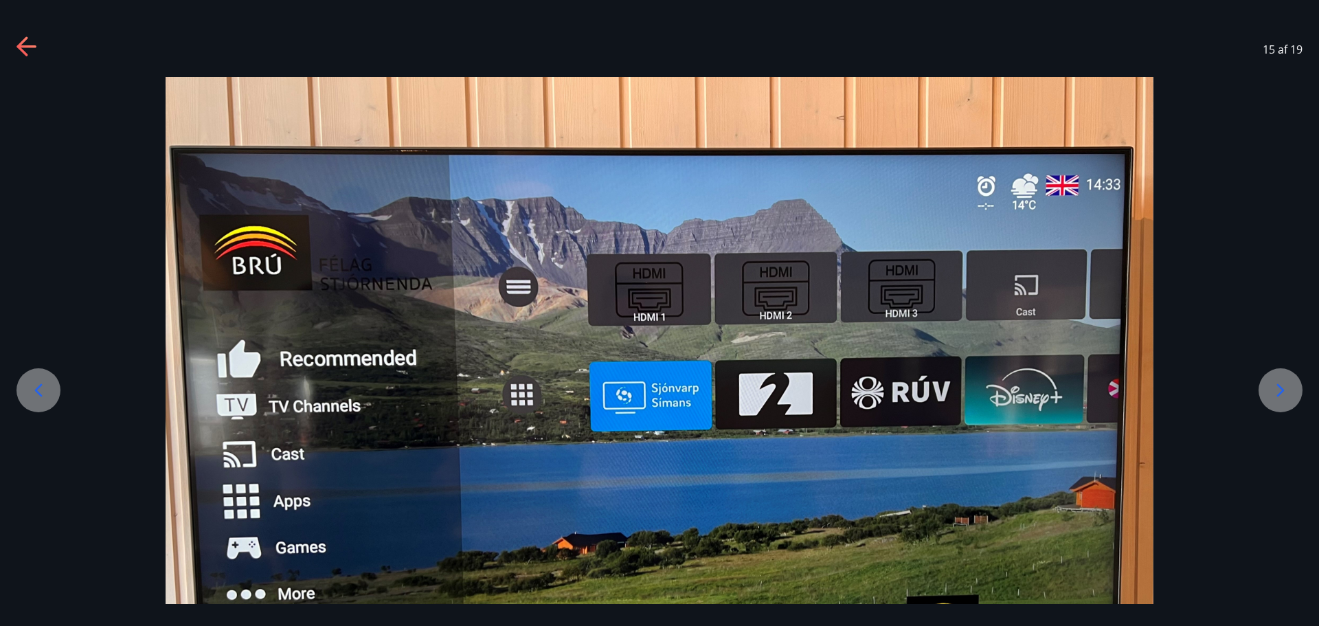
click at [1275, 396] on icon at bounding box center [1281, 390] width 22 height 22
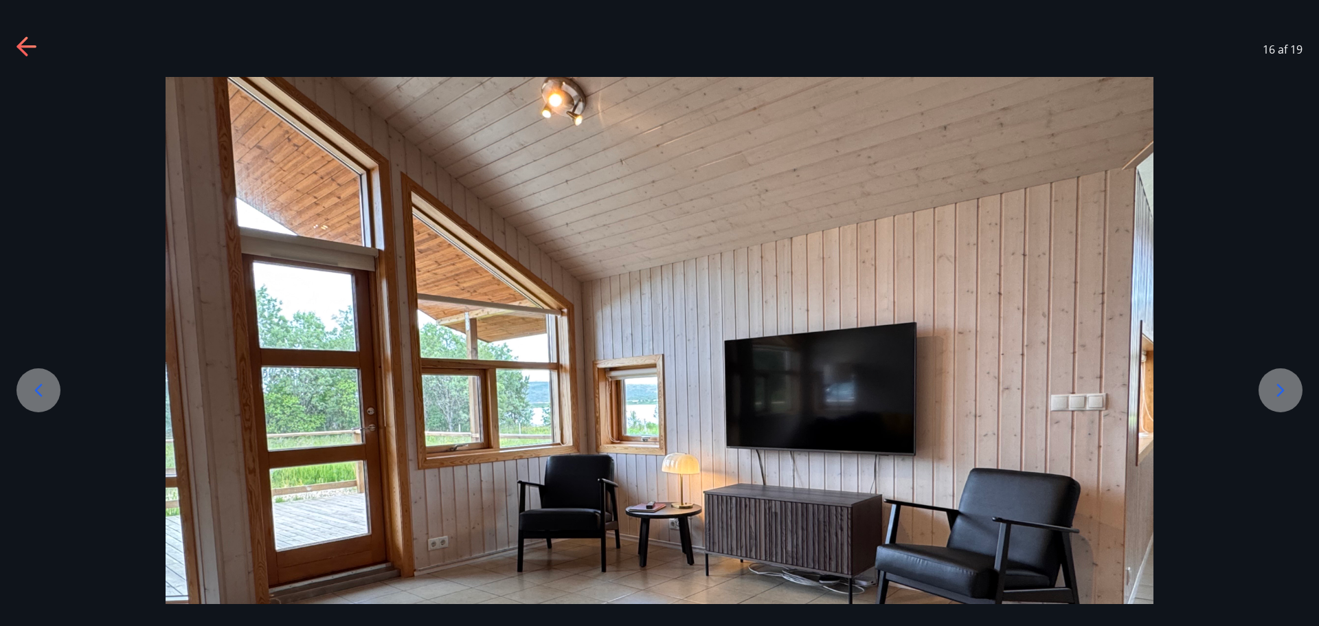
click at [1275, 396] on icon at bounding box center [1281, 390] width 22 height 22
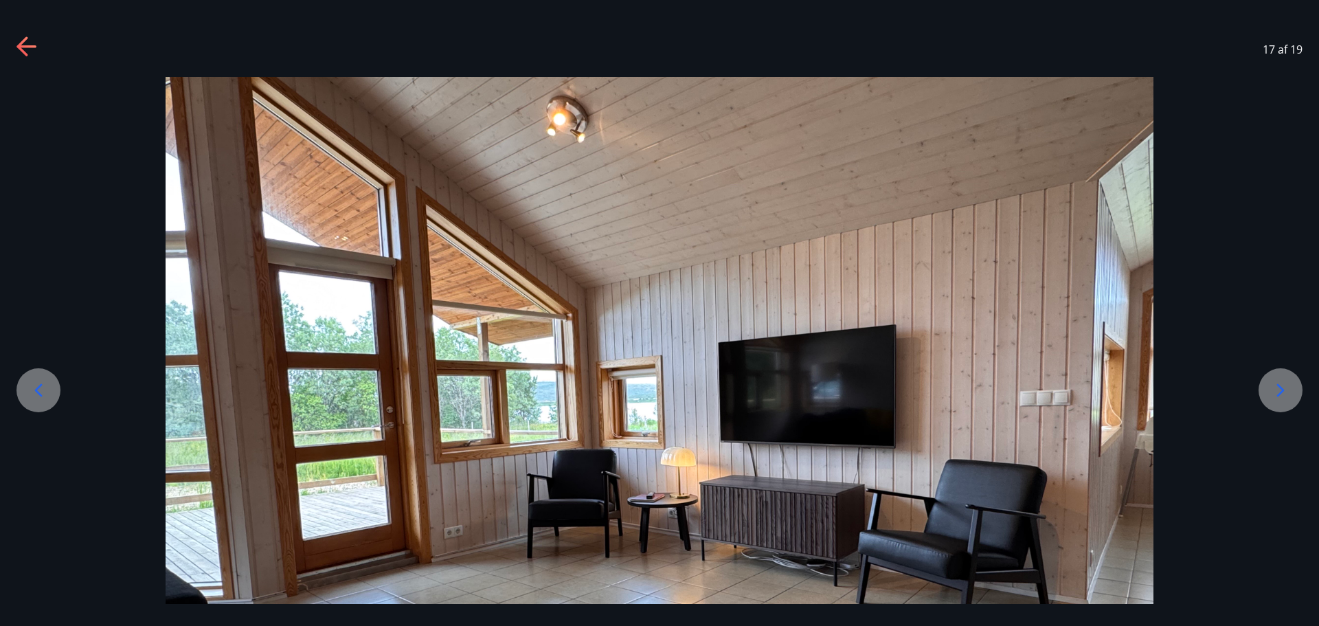
click at [1275, 396] on icon at bounding box center [1281, 390] width 22 height 22
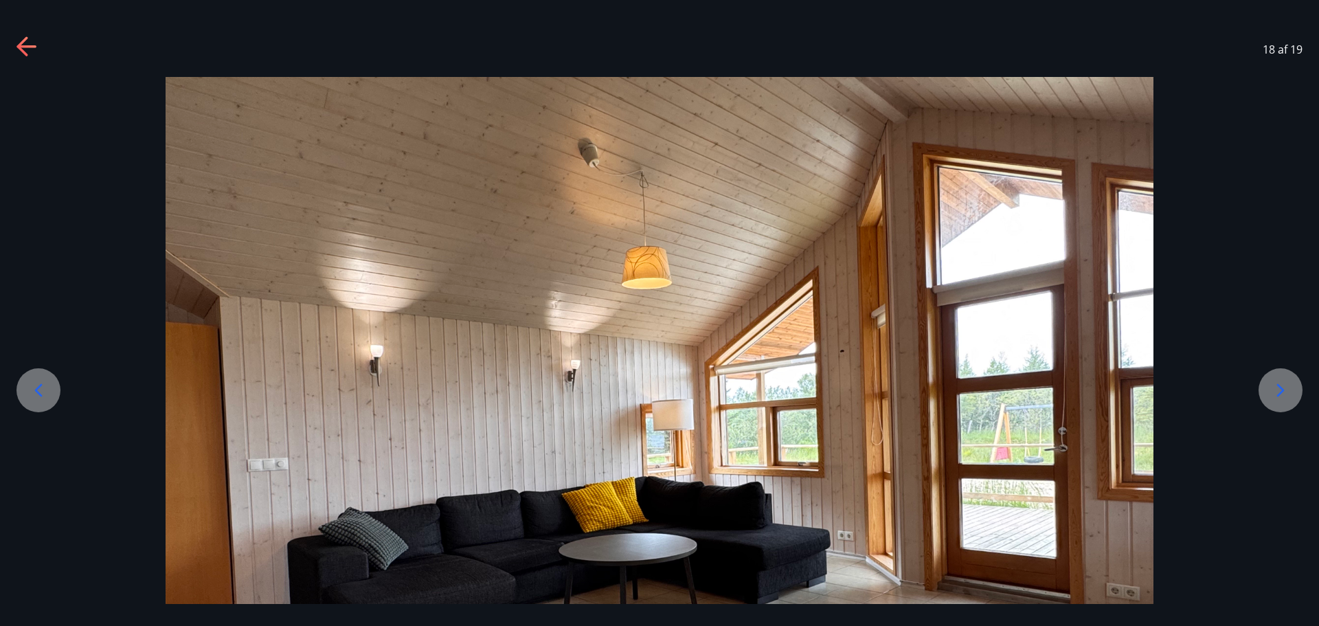
click at [1275, 396] on icon at bounding box center [1281, 390] width 22 height 22
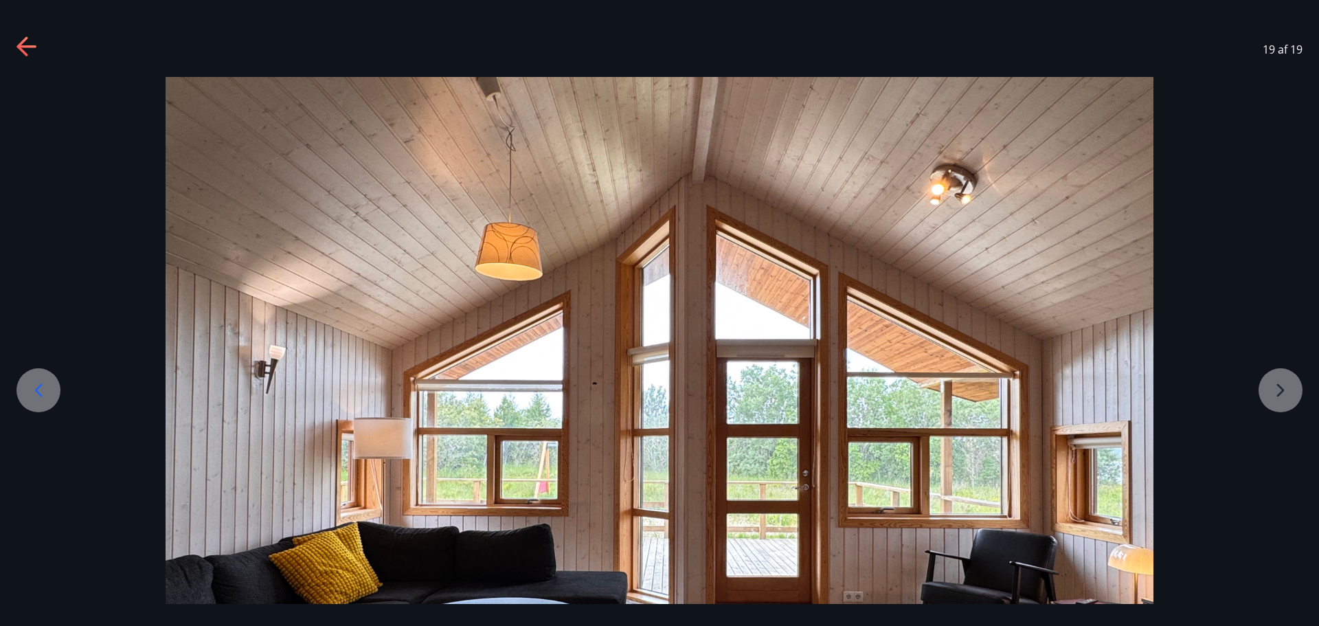
click at [1275, 396] on div at bounding box center [659, 447] width 1319 height 741
click at [16, 47] on icon at bounding box center [27, 47] width 22 height 22
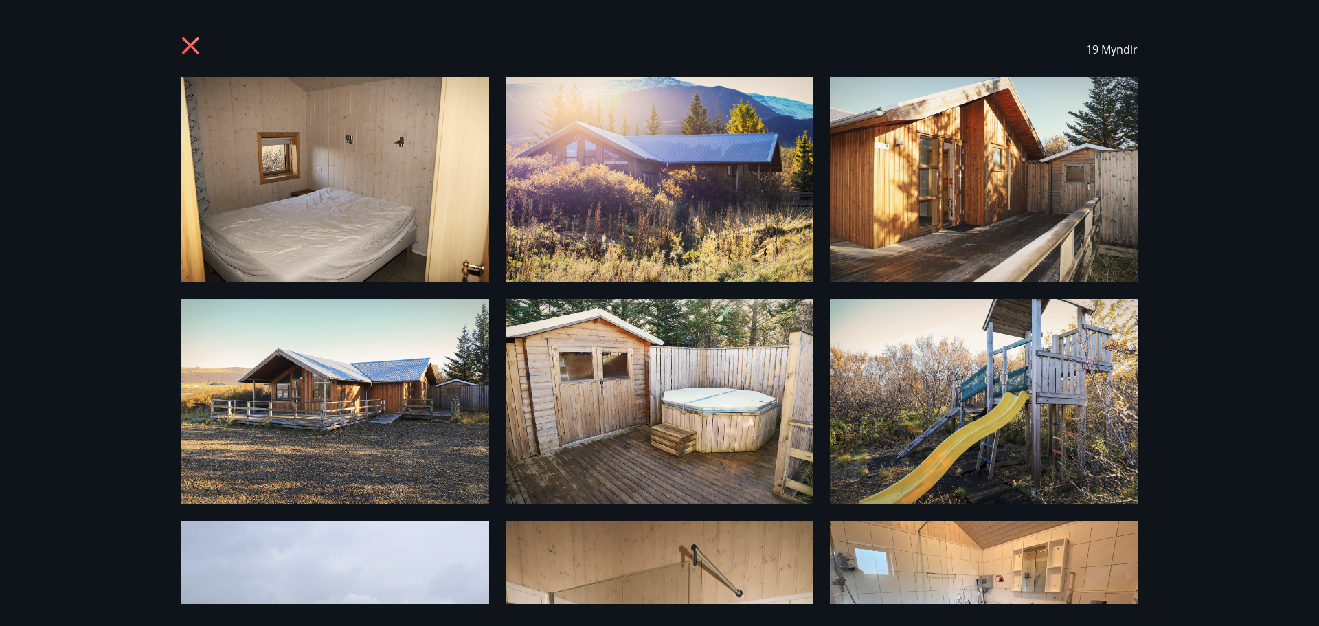
click at [190, 36] on icon at bounding box center [192, 47] width 22 height 22
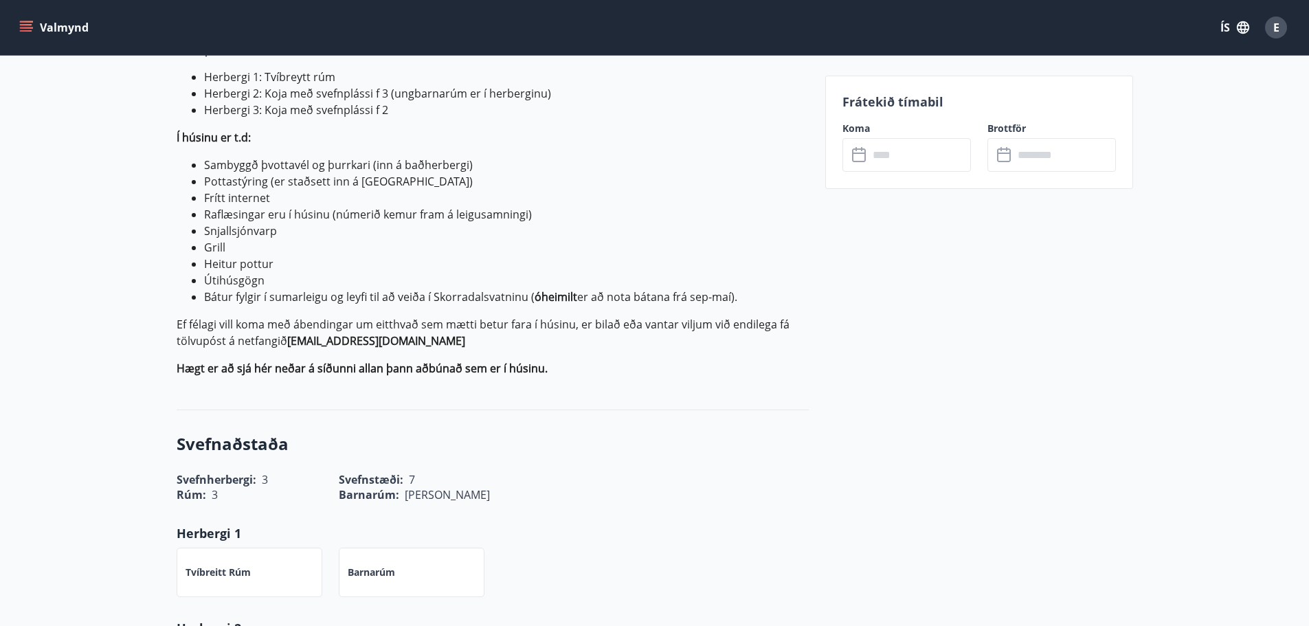
scroll to position [412, 0]
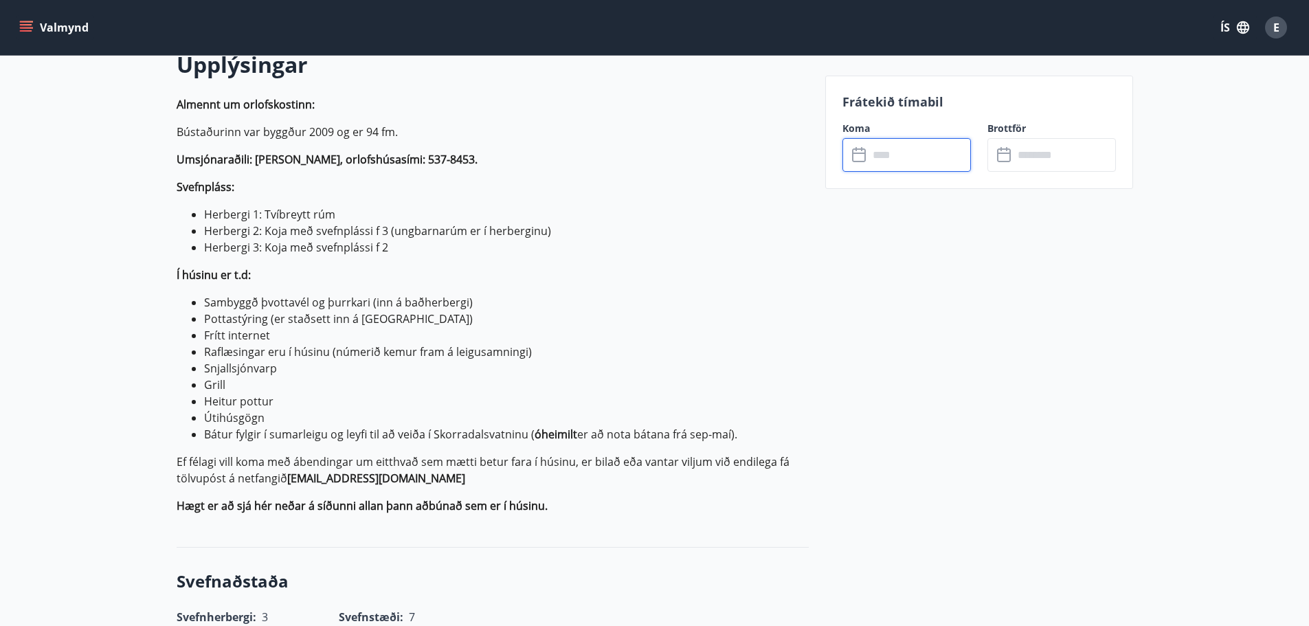
click at [885, 157] on input "text" at bounding box center [920, 155] width 102 height 34
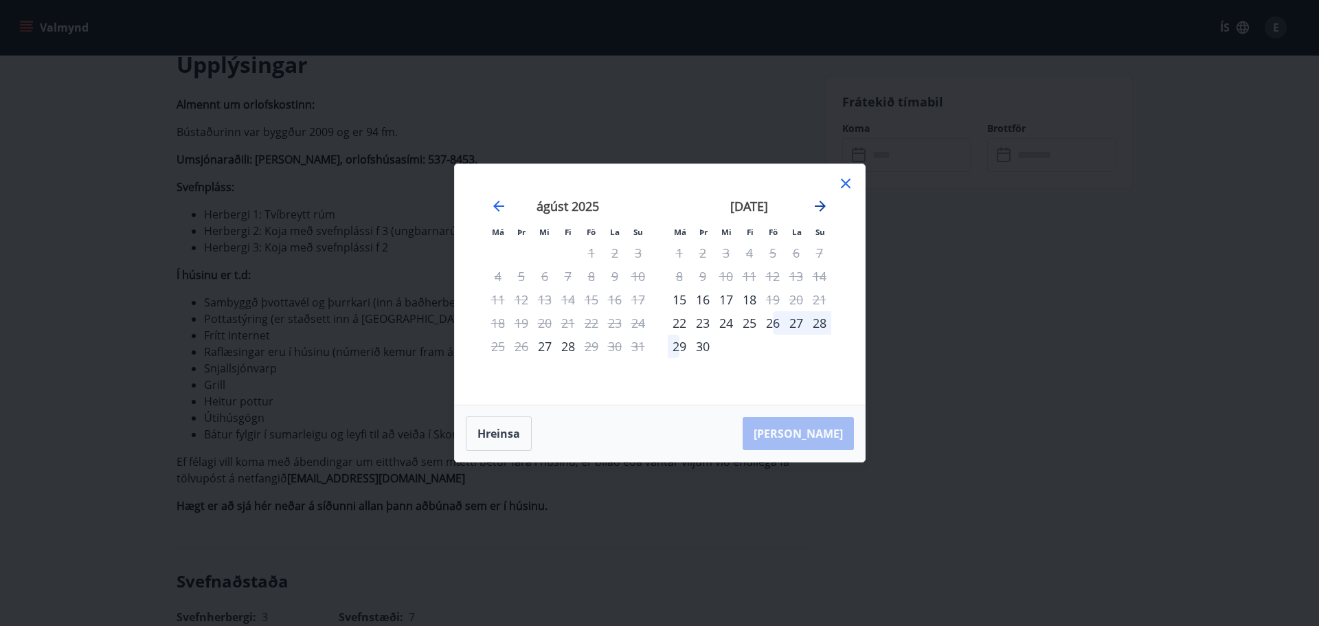
click at [819, 204] on icon "Move forward to switch to the next month." at bounding box center [820, 206] width 16 height 16
click at [821, 206] on icon "Move forward to switch to the next month." at bounding box center [820, 206] width 11 height 11
drag, startPoint x: 770, startPoint y: 274, endPoint x: 780, endPoint y: 284, distance: 13.6
click at [770, 273] on div "7" at bounding box center [772, 276] width 23 height 23
click at [676, 297] on div "10" at bounding box center [679, 299] width 23 height 23
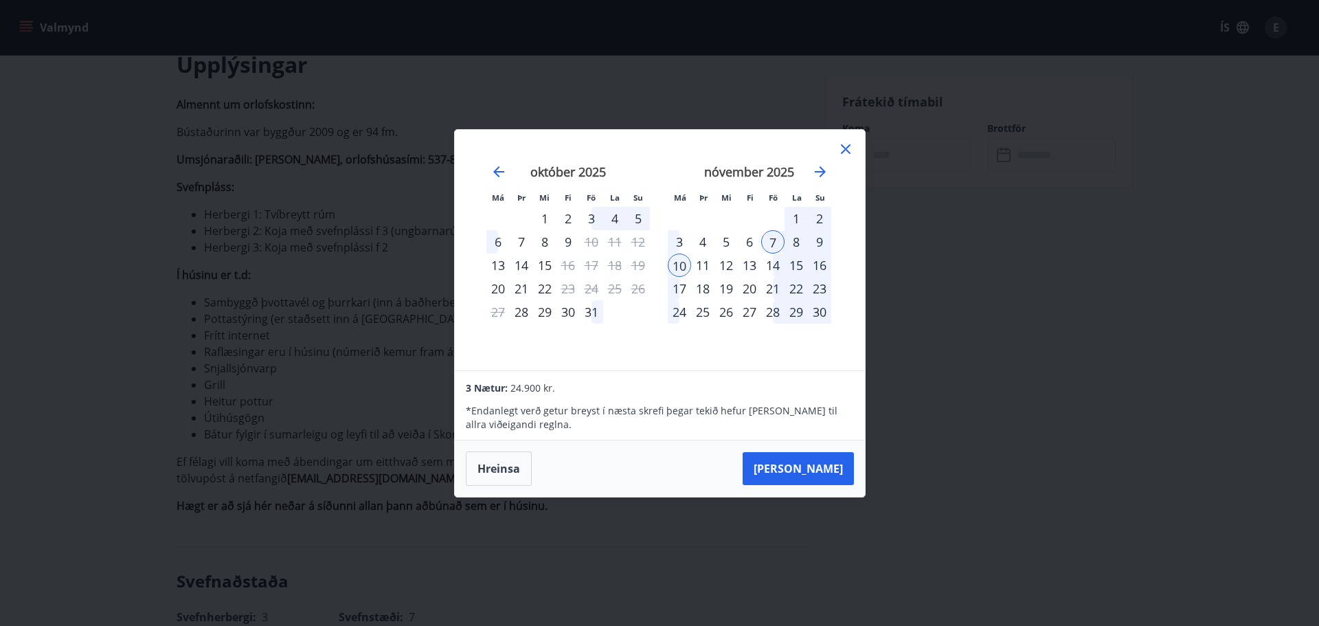
click at [820, 240] on div "9" at bounding box center [819, 241] width 23 height 23
click at [770, 236] on div "7" at bounding box center [772, 241] width 23 height 23
click at [682, 265] on div "10" at bounding box center [679, 265] width 23 height 23
click at [779, 264] on tr "10 11 12 13 14 15 16" at bounding box center [750, 265] width 164 height 23
click at [768, 263] on div "14" at bounding box center [772, 265] width 23 height 23
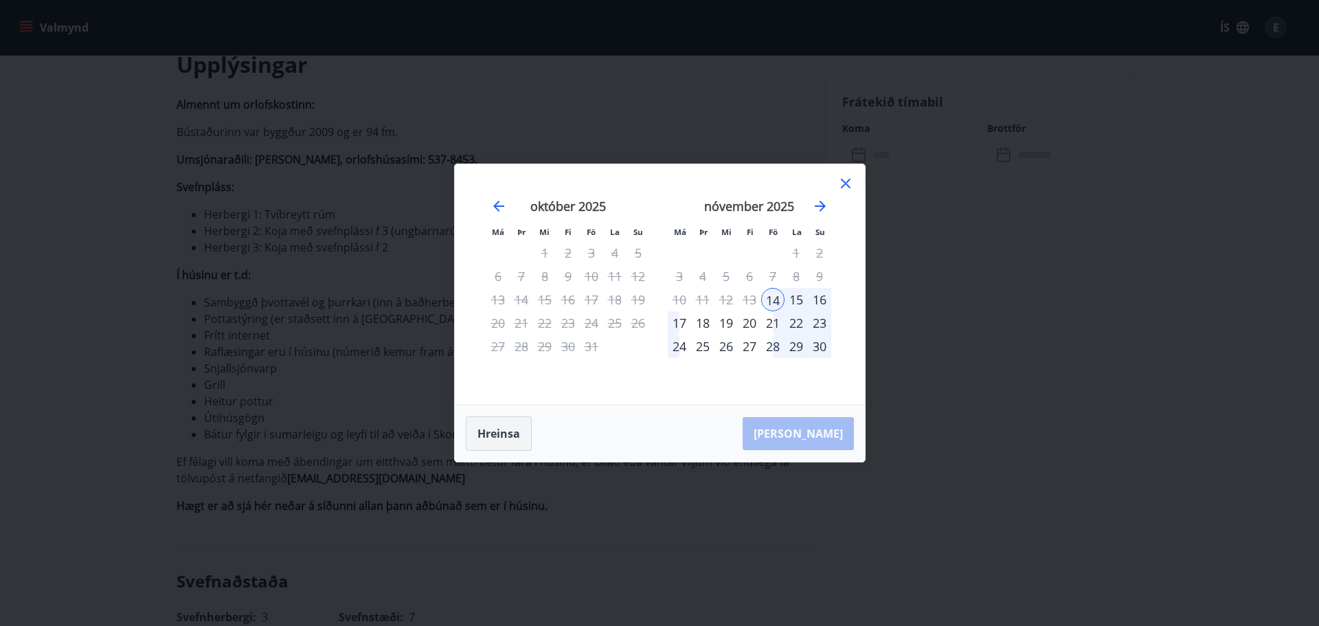
click at [505, 438] on button "Hreinsa" at bounding box center [499, 433] width 66 height 34
click at [797, 274] on div "8" at bounding box center [796, 276] width 23 height 23
click at [816, 275] on div "9" at bounding box center [819, 276] width 23 height 23
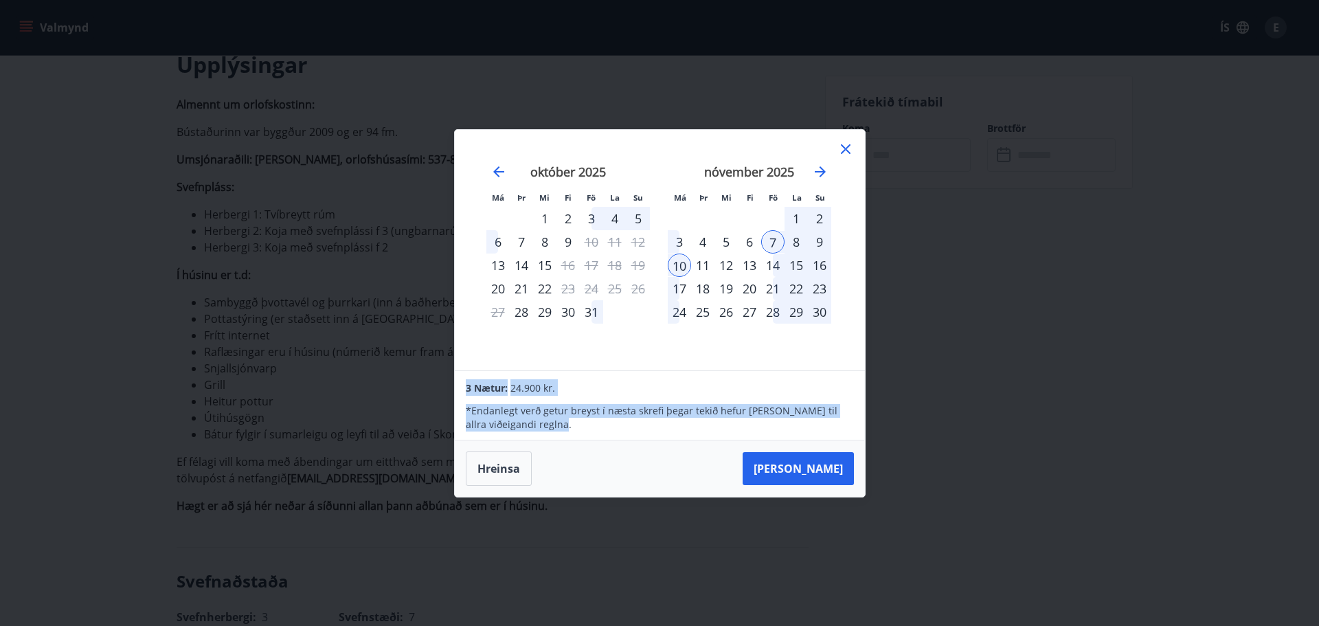
drag, startPoint x: 550, startPoint y: 423, endPoint x: 465, endPoint y: 388, distance: 92.1
click at [465, 388] on div "3 Nætur: 24.900 kr. * Endanlegt verð getur breyst í næsta skrefi þegar tekið he…" at bounding box center [660, 405] width 410 height 69
click at [466, 388] on span "3 Nætur:" at bounding box center [487, 387] width 42 height 13
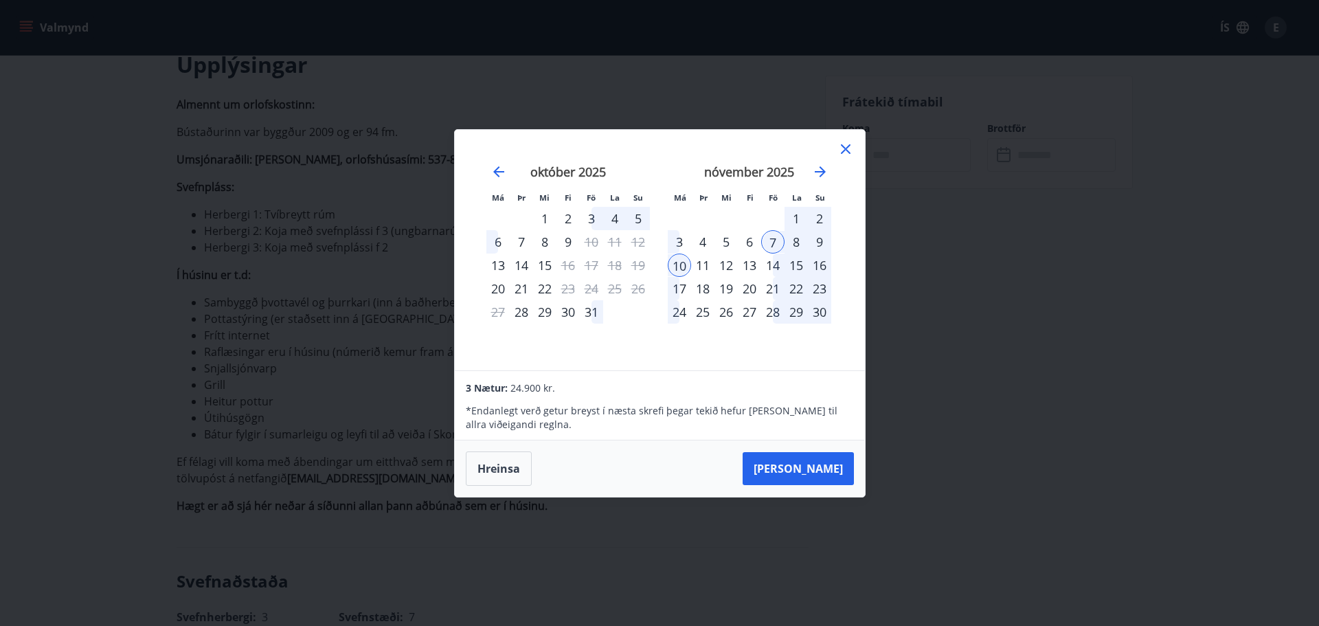
click at [849, 146] on icon at bounding box center [846, 149] width 10 height 10
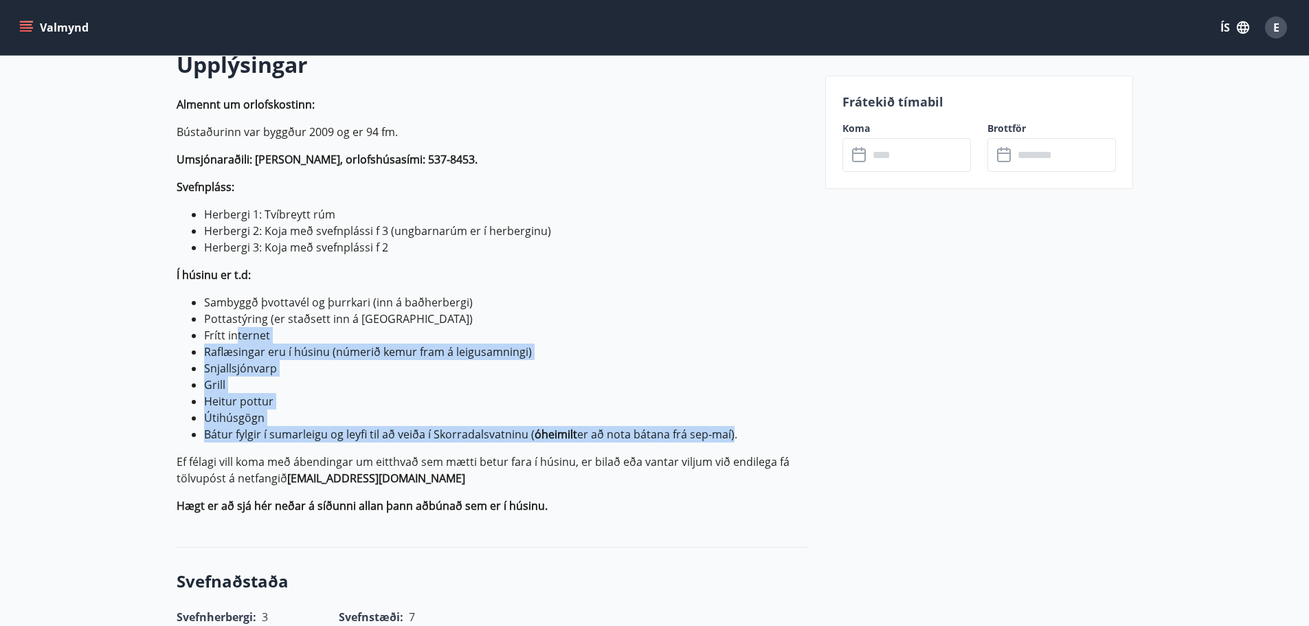
drag, startPoint x: 729, startPoint y: 436, endPoint x: 333, endPoint y: 353, distance: 405.0
click at [237, 328] on ul "Sambyggð þvottavél og þurrkari (inn á baðherbergi) Pottastýring (er staðsett in…" at bounding box center [493, 368] width 632 height 148
click at [365, 357] on li "Raflæsingar eru í húsinu (númerið kemur fram á leigusamningi)" at bounding box center [506, 352] width 605 height 16
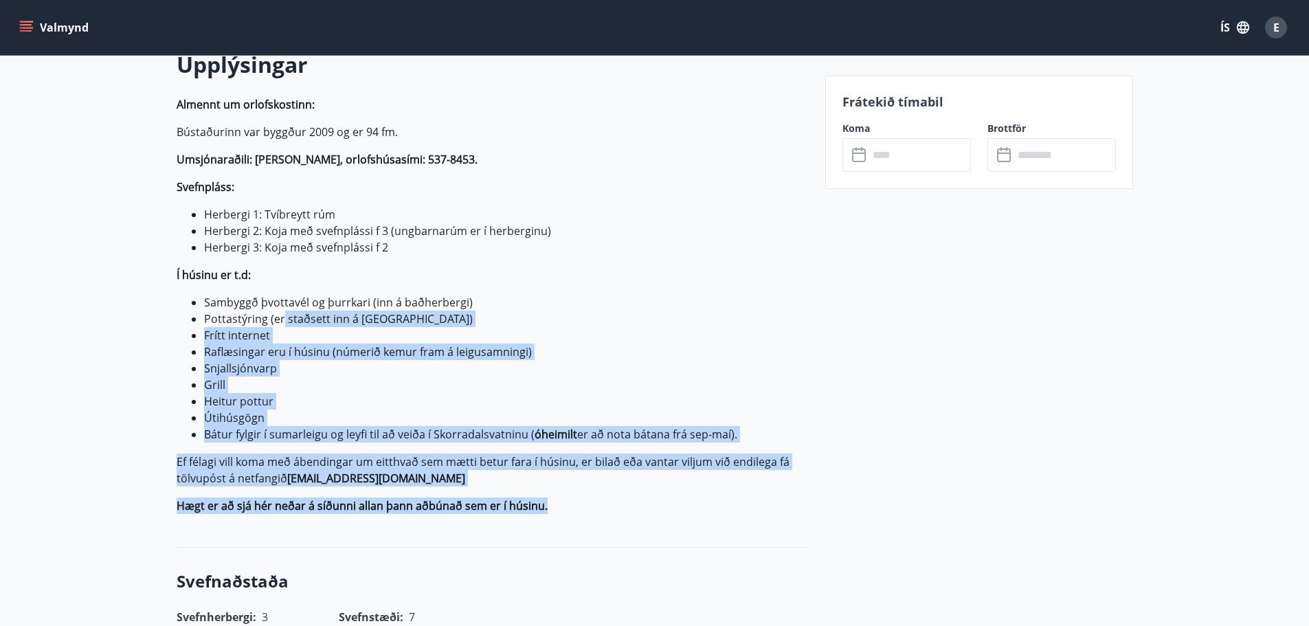
drag, startPoint x: 541, startPoint y: 488, endPoint x: 281, endPoint y: 313, distance: 313.3
click at [281, 313] on p "Almennt um orlofskostinn: Bústaðurinn var byggður 2009 og er 94 fm. Umsjónaraði…" at bounding box center [493, 305] width 632 height 418
click at [368, 376] on li "Snjallsjónvarp" at bounding box center [506, 368] width 605 height 16
drag, startPoint x: 438, startPoint y: 414, endPoint x: 320, endPoint y: 309, distance: 158.1
click at [320, 309] on div "Upplýsingar Almennt um orlofskostinn: Bústaðurinn var byggður 2009 og er 94 fm.…" at bounding box center [493, 287] width 632 height 476
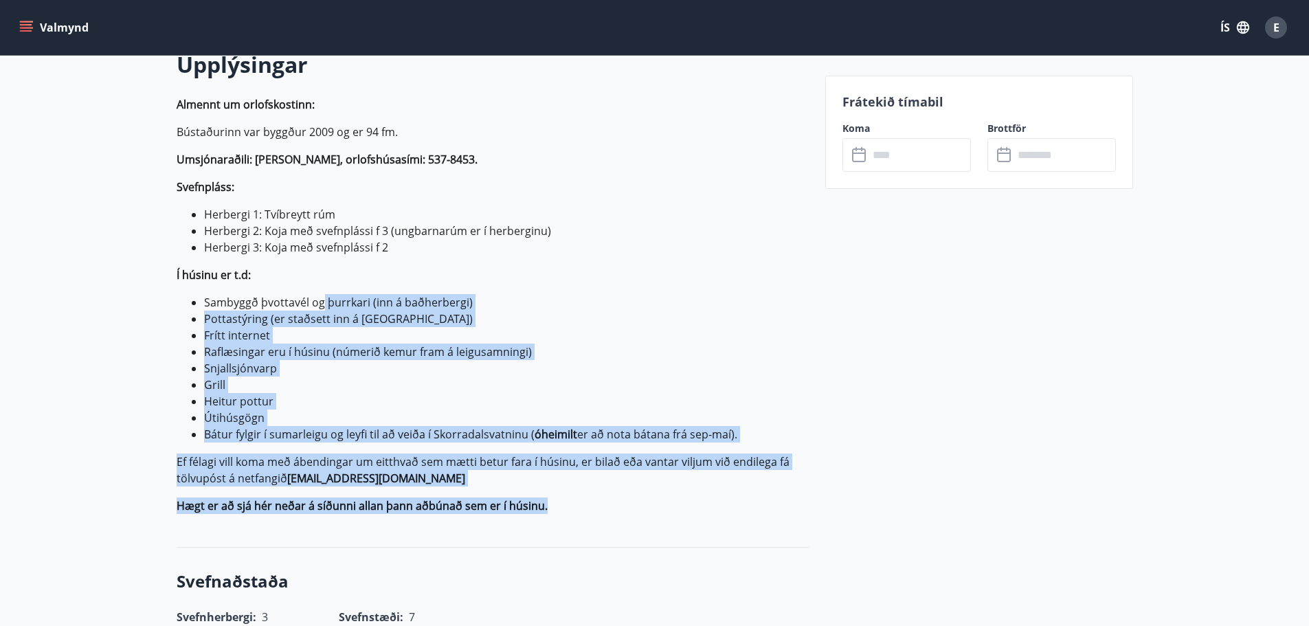
click at [398, 392] on li "Grill" at bounding box center [506, 385] width 605 height 16
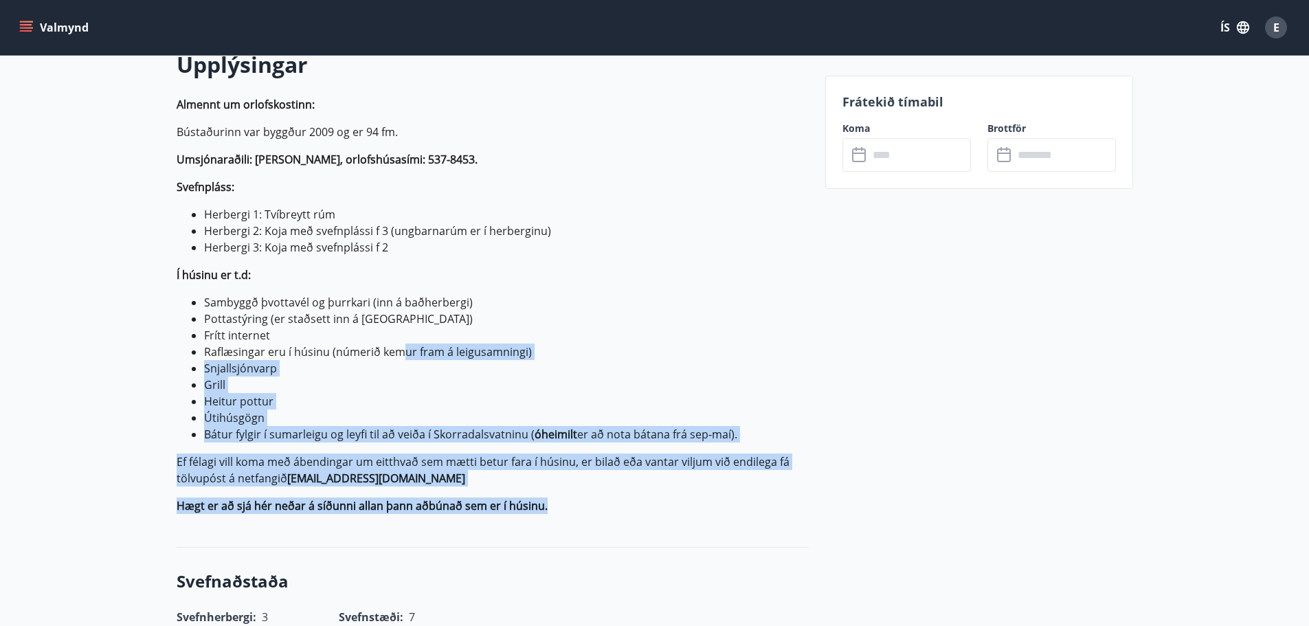
drag, startPoint x: 631, startPoint y: 504, endPoint x: 401, endPoint y: 344, distance: 280.4
click at [401, 344] on p "Almennt um orlofskostinn: Bústaðurinn var byggður 2009 og er 94 fm. Umsjónaraði…" at bounding box center [493, 305] width 632 height 418
click at [441, 349] on li "Raflæsingar eru í húsinu (númerið kemur fram á leigusamningi)" at bounding box center [506, 352] width 605 height 16
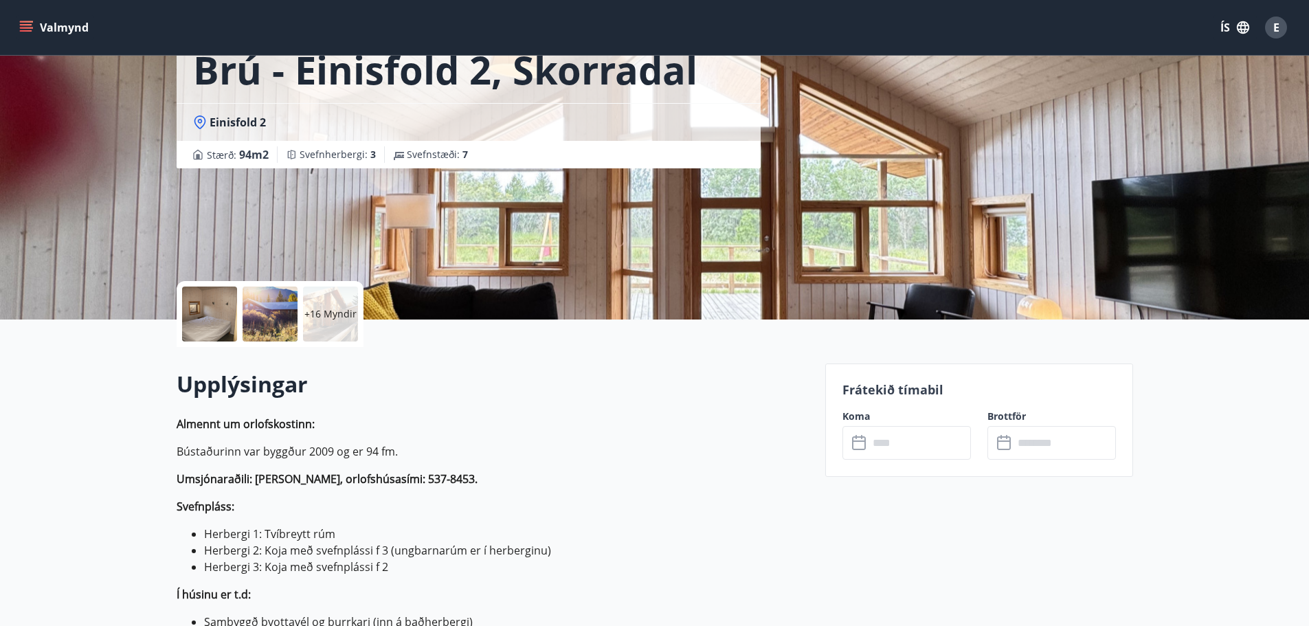
scroll to position [0, 0]
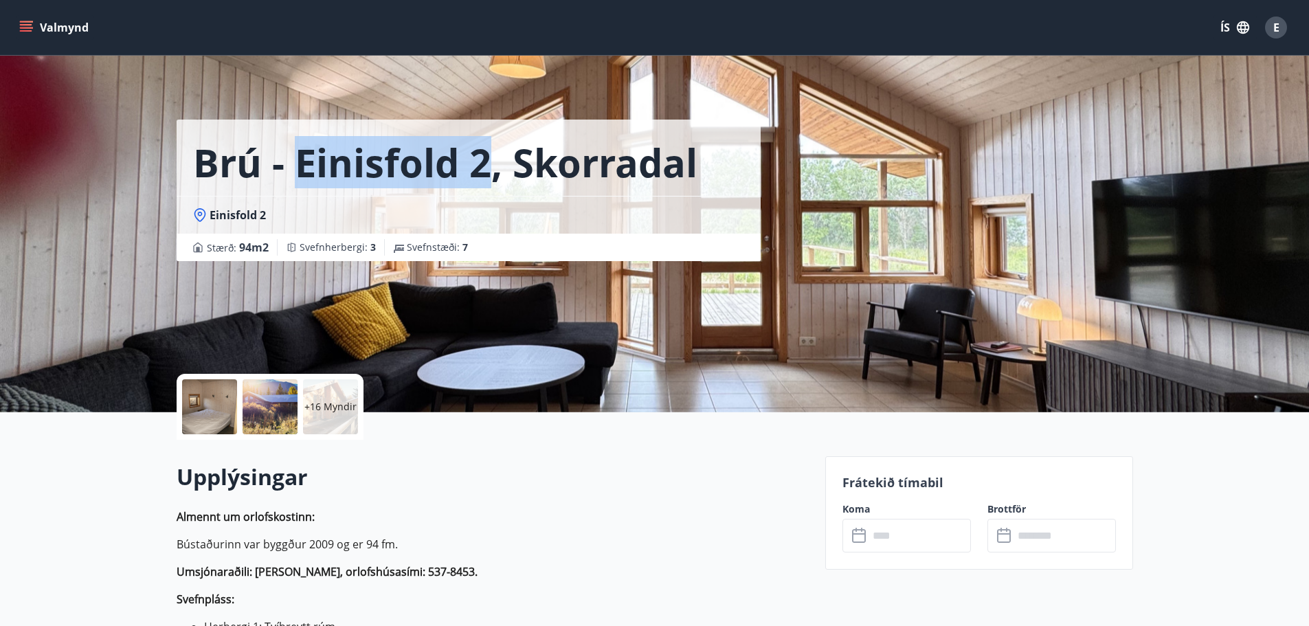
drag, startPoint x: 485, startPoint y: 166, endPoint x: 302, endPoint y: 162, distance: 183.5
click at [302, 162] on h1 "Brú - Einisfold 2, Skorradal" at bounding box center [445, 162] width 504 height 52
copy h1 "Einisfold 2"
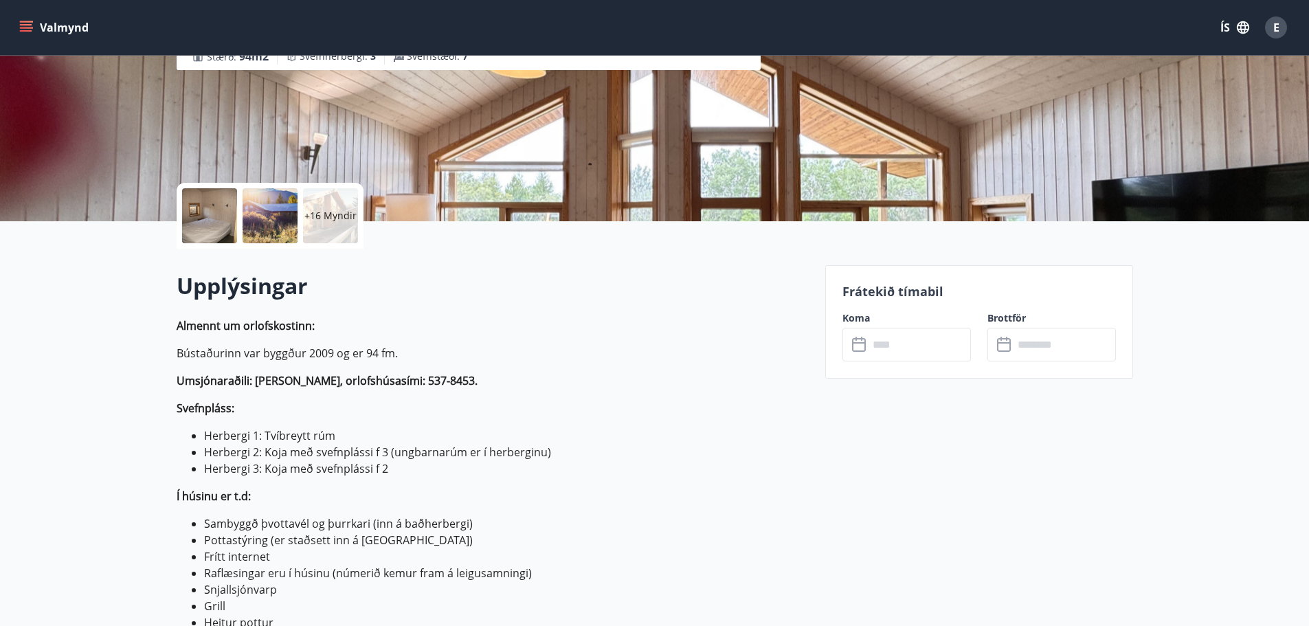
scroll to position [206, 0]
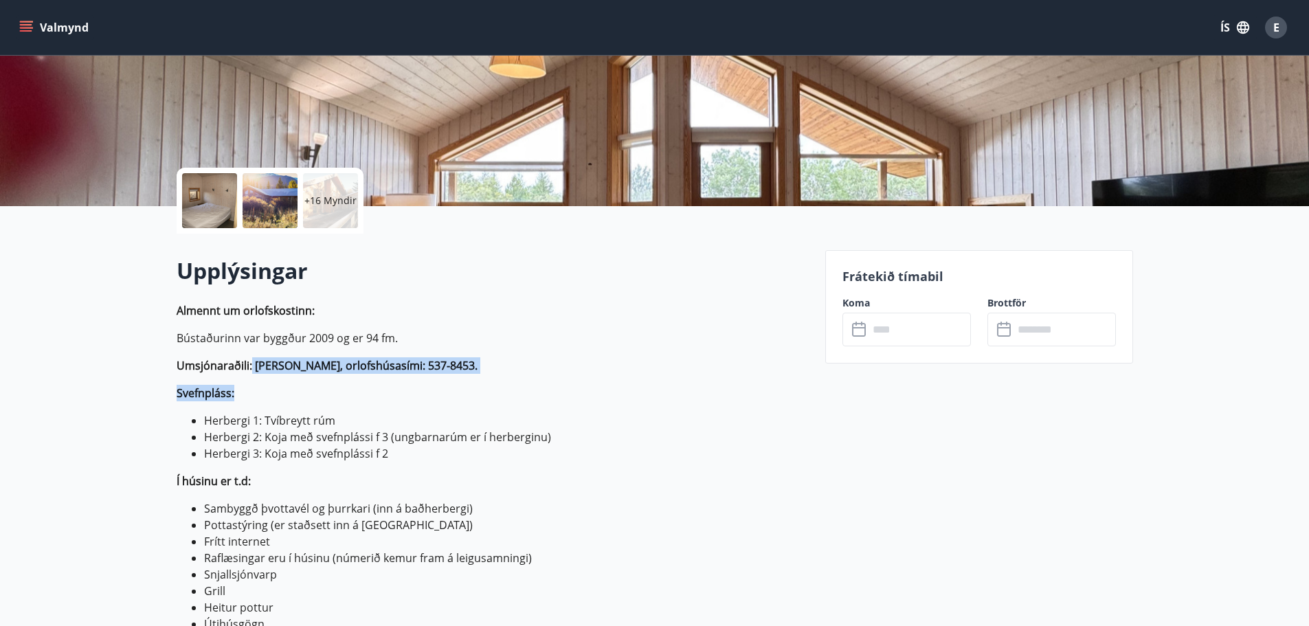
drag, startPoint x: 337, startPoint y: 345, endPoint x: 418, endPoint y: 394, distance: 95.6
click at [430, 407] on p "Almennt um orlofskostinn: Bústaðurinn var byggður 2009 og er 94 fm. Umsjónaraði…" at bounding box center [493, 511] width 632 height 418
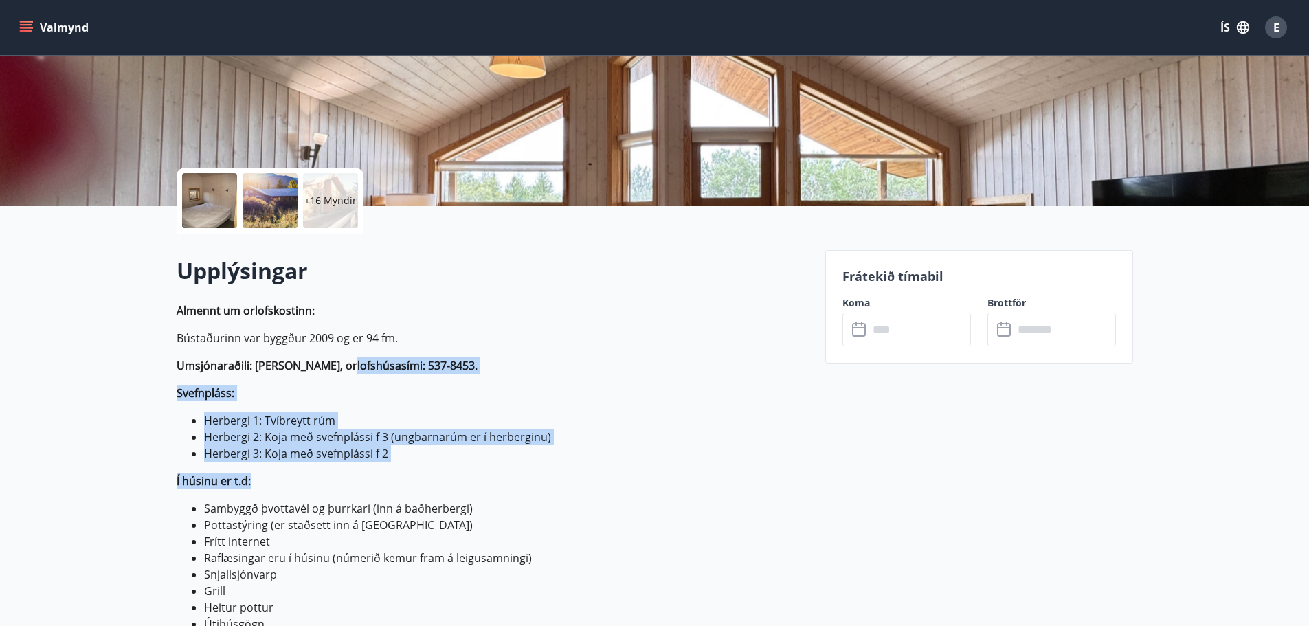
drag, startPoint x: 388, startPoint y: 432, endPoint x: 353, endPoint y: 363, distance: 77.1
click at [331, 359] on p "Almennt um orlofskostinn: Bústaðurinn var byggður 2009 og er 94 fm. Umsjónaraði…" at bounding box center [493, 511] width 632 height 418
click at [369, 375] on p "Almennt um orlofskostinn: Bústaðurinn var byggður 2009 og er 94 fm. Umsjónaraði…" at bounding box center [493, 511] width 632 height 418
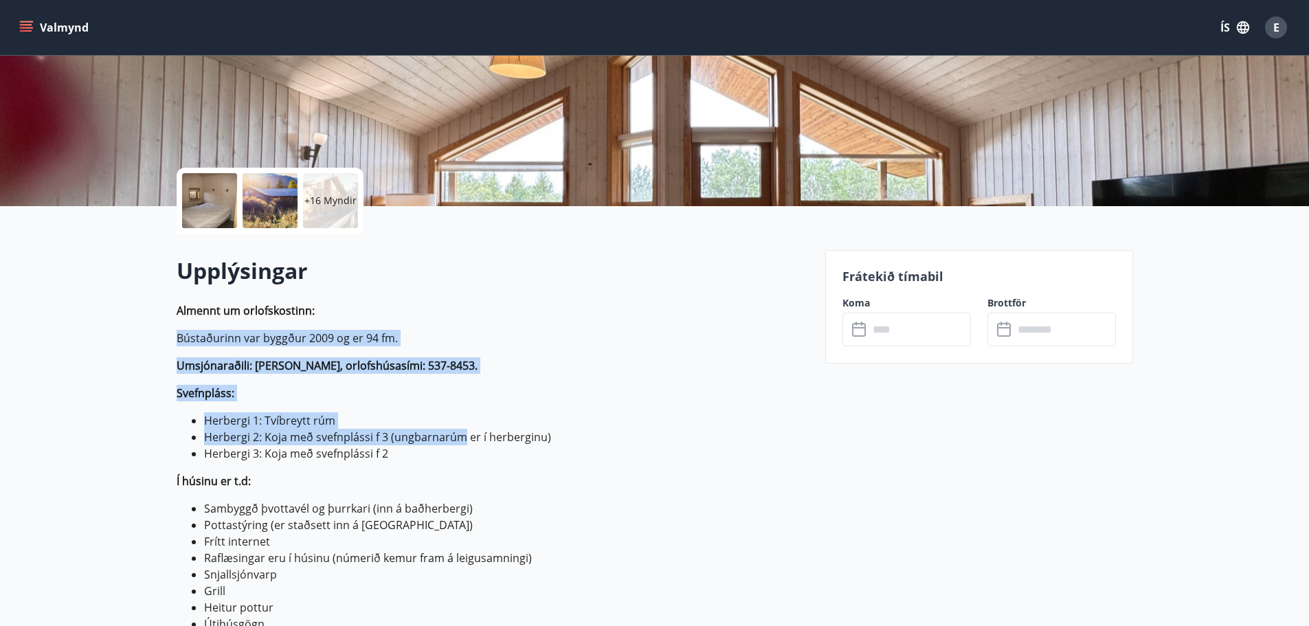
drag, startPoint x: 385, startPoint y: 311, endPoint x: 465, endPoint y: 443, distance: 153.2
click at [465, 443] on p "Almennt um orlofskostinn: Bústaðurinn var byggður 2009 og er 94 fm. Umsjónaraði…" at bounding box center [493, 511] width 632 height 418
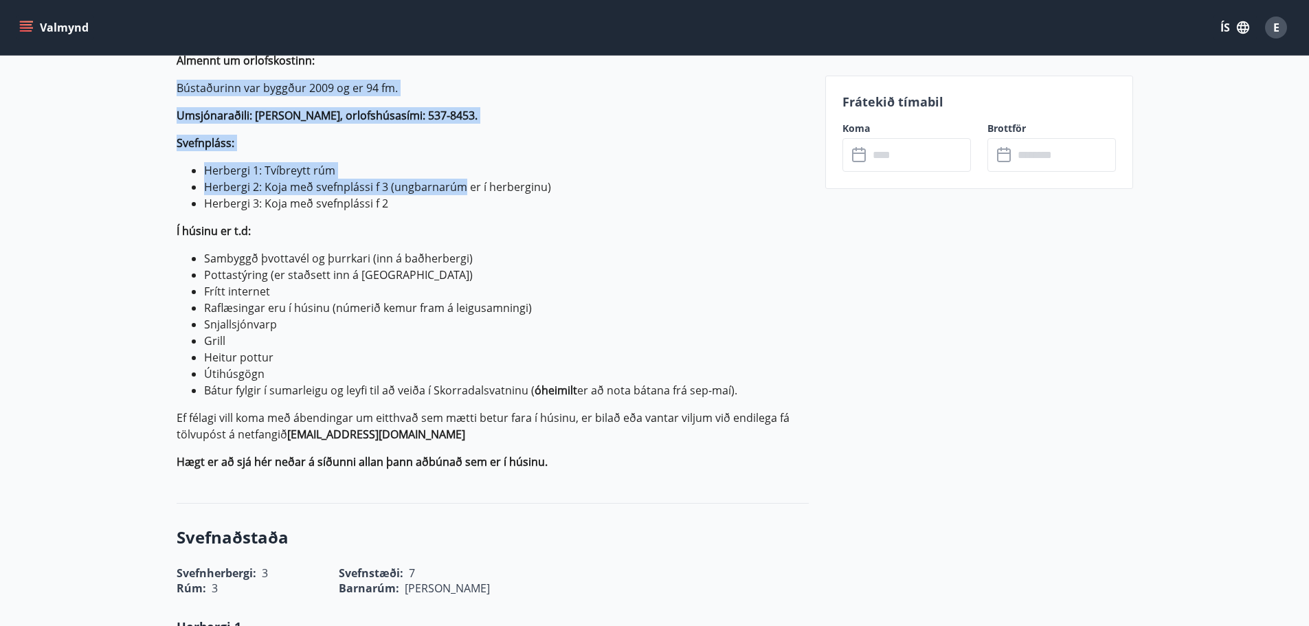
scroll to position [481, 0]
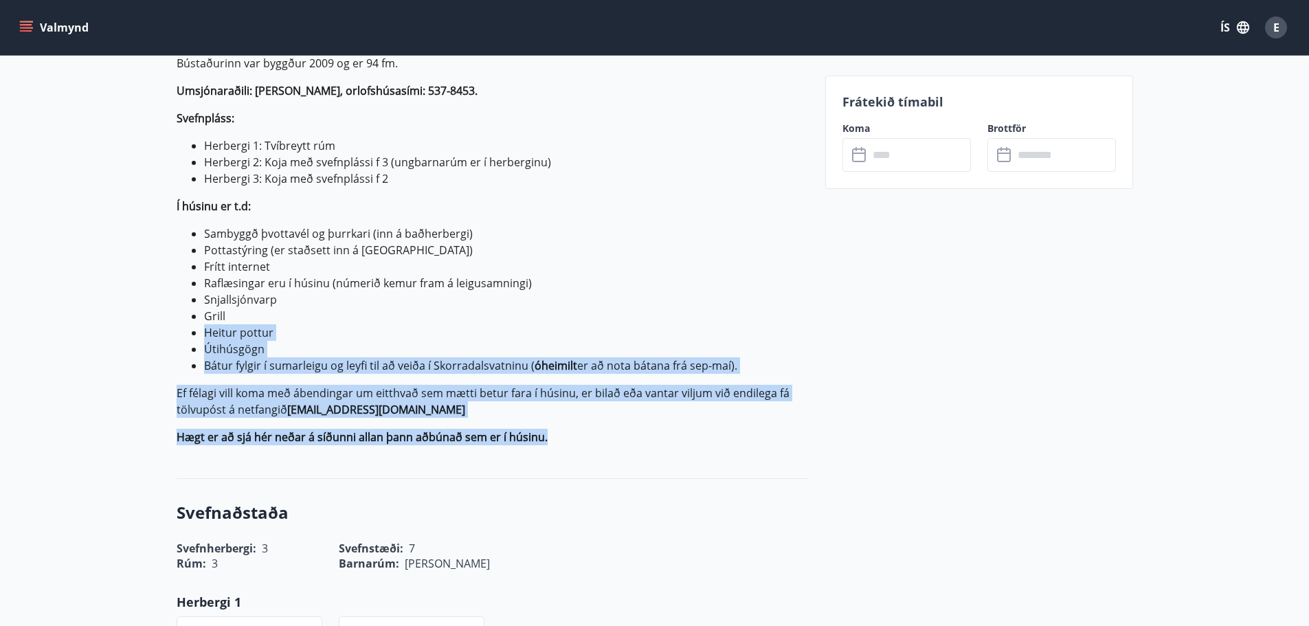
drag, startPoint x: 558, startPoint y: 439, endPoint x: 439, endPoint y: 310, distance: 175.6
click at [434, 316] on p "Almennt um orlofskostinn: Bústaðurinn var byggður 2009 og er 94 fm. Umsjónaraði…" at bounding box center [493, 236] width 632 height 418
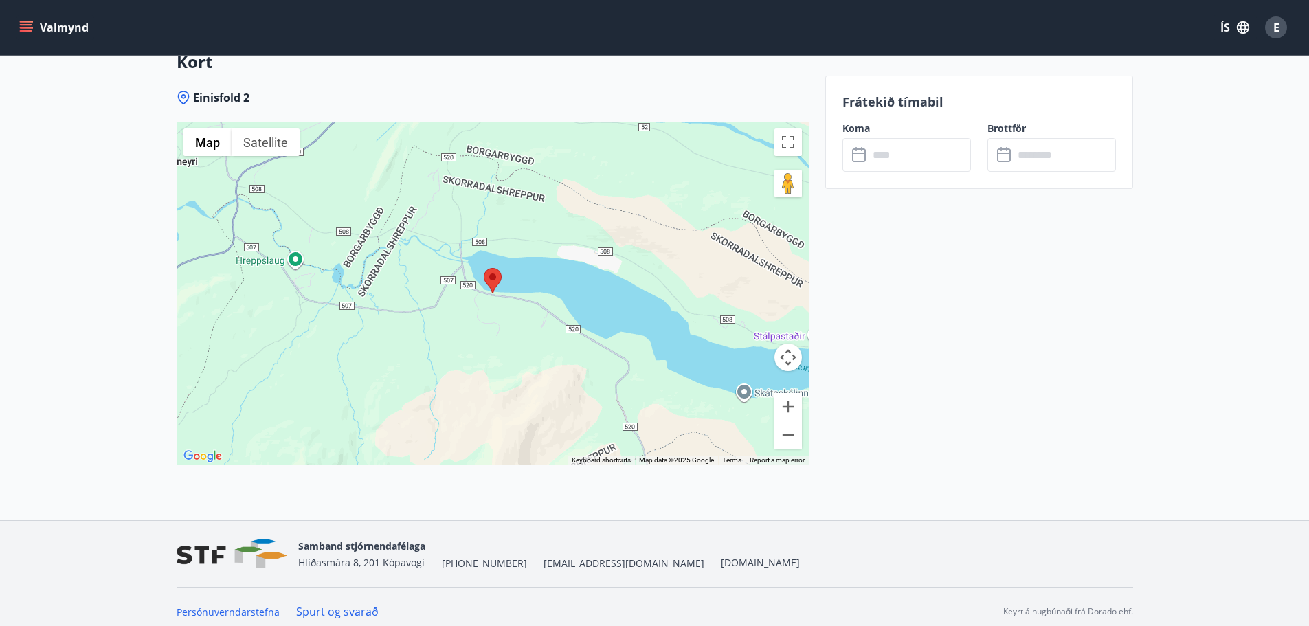
scroll to position [2472, 0]
